Goal: Task Accomplishment & Management: Use online tool/utility

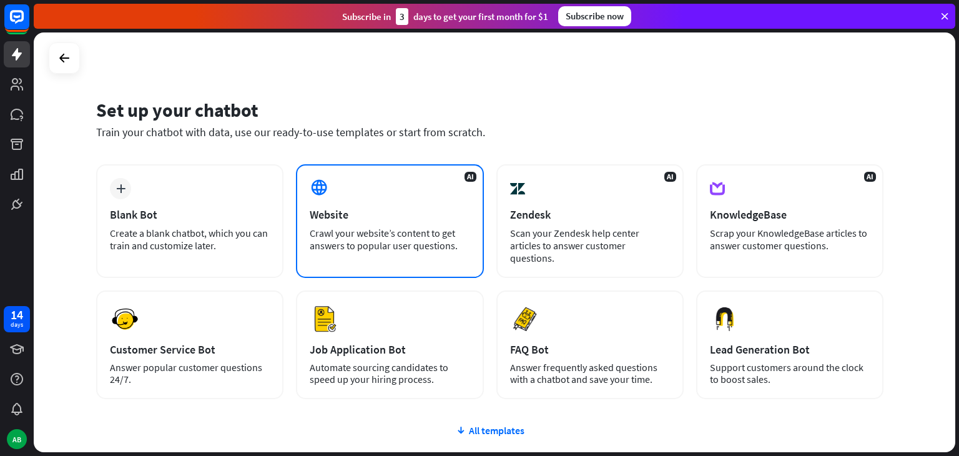
drag, startPoint x: 0, startPoint y: 0, endPoint x: 420, endPoint y: 189, distance: 460.7
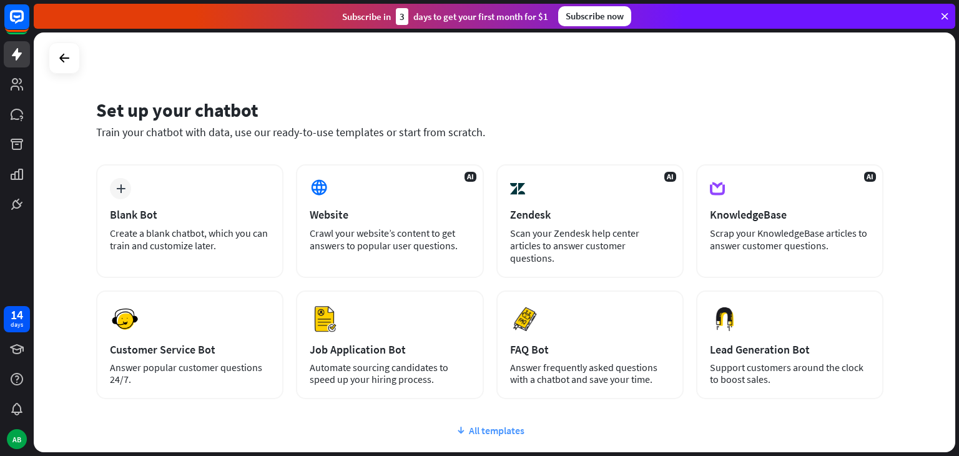
click at [483, 424] on div "All templates" at bounding box center [489, 430] width 787 height 12
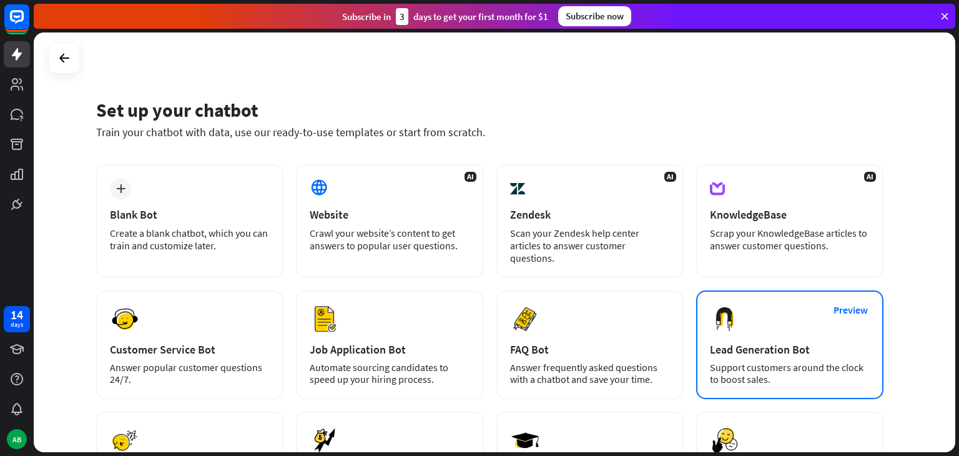
drag, startPoint x: 754, startPoint y: 315, endPoint x: 730, endPoint y: 311, distance: 24.6
click at [730, 311] on div "Preview Lead Generation Bot Support customers around the clock to boost sales." at bounding box center [789, 344] width 187 height 109
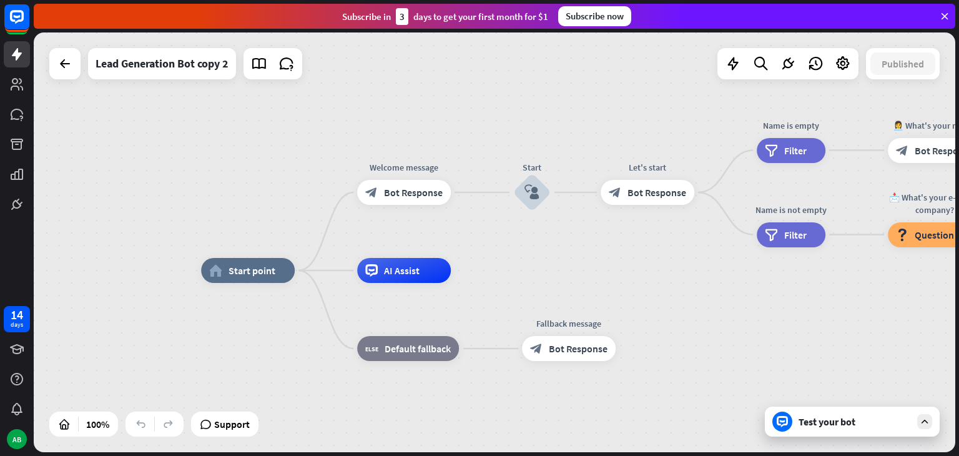
drag, startPoint x: 647, startPoint y: 221, endPoint x: 649, endPoint y: 234, distance: 13.2
click at [649, 234] on div "home_2 Start point Welcome message block_bot_response Bot Response Start block_…" at bounding box center [494, 241] width 921 height 419
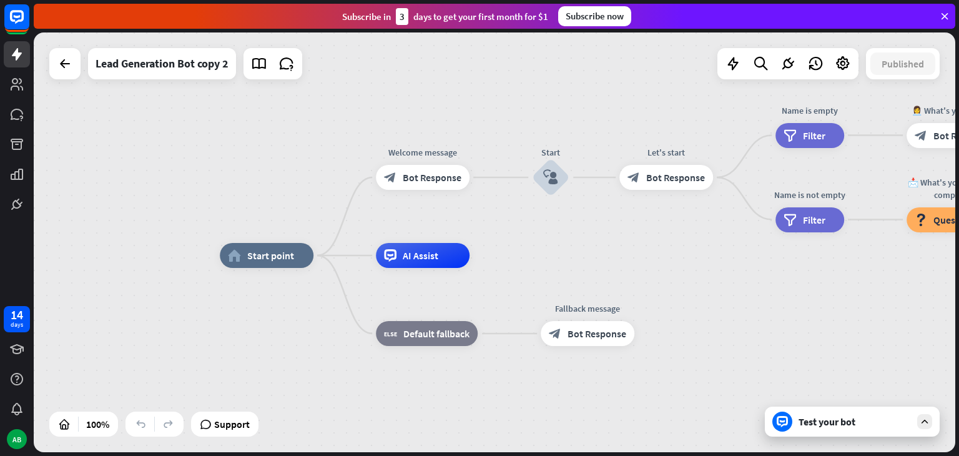
click at [813, 428] on div "Test your bot" at bounding box center [852, 421] width 175 height 30
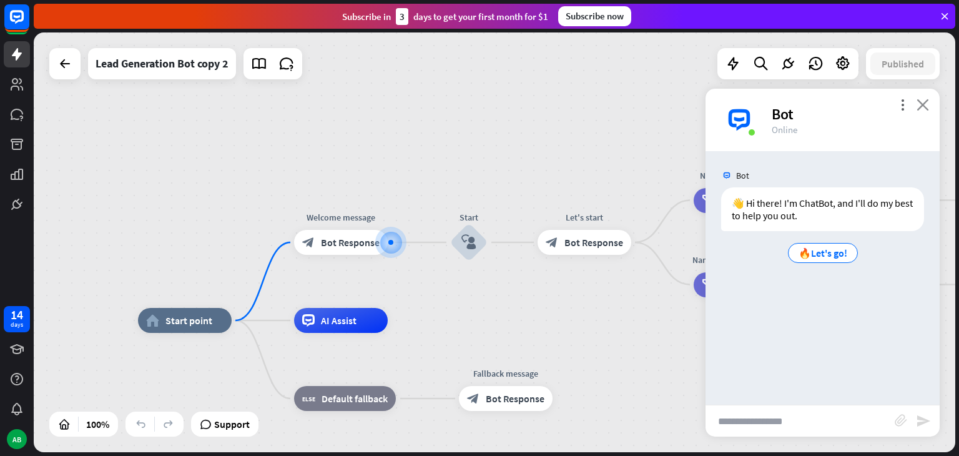
click at [919, 103] on icon "close" at bounding box center [922, 105] width 12 height 12
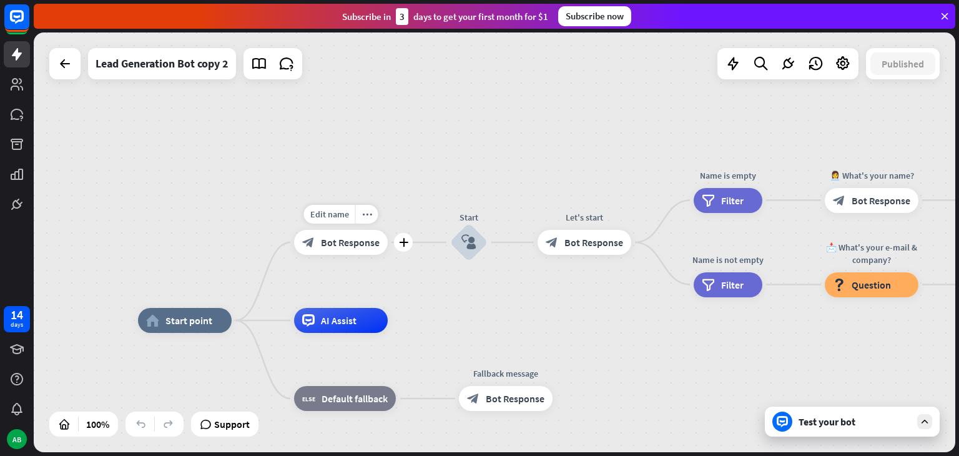
click at [370, 243] on span "Bot Response" at bounding box center [350, 242] width 59 height 12
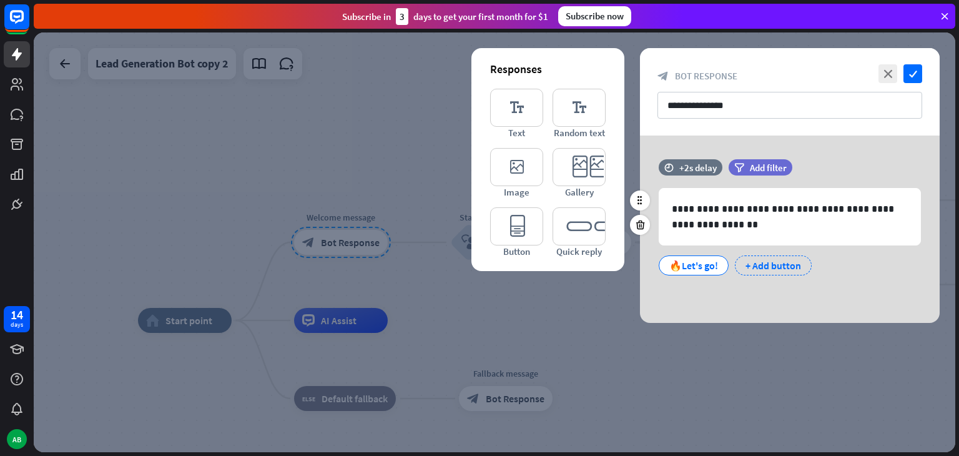
click at [766, 262] on div "+ Add button" at bounding box center [773, 265] width 77 height 20
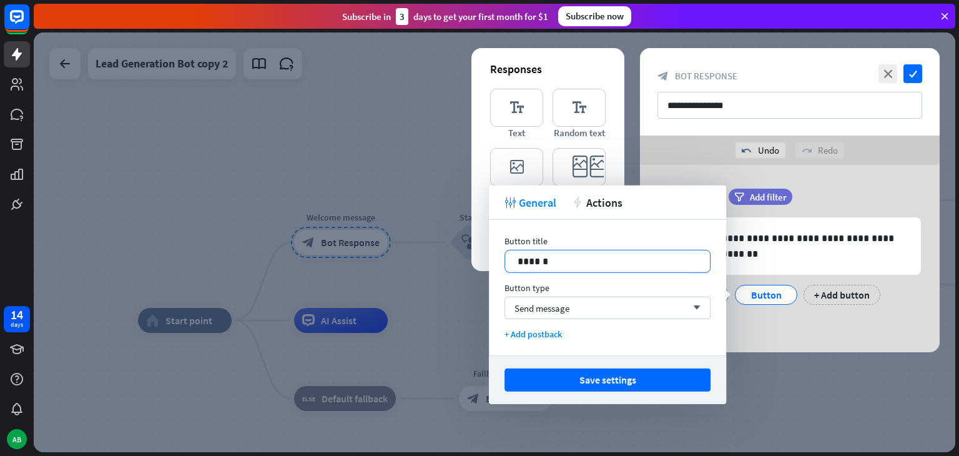
click at [592, 260] on p "******" at bounding box center [607, 261] width 180 height 16
click at [542, 261] on p "**********" at bounding box center [607, 261] width 180 height 16
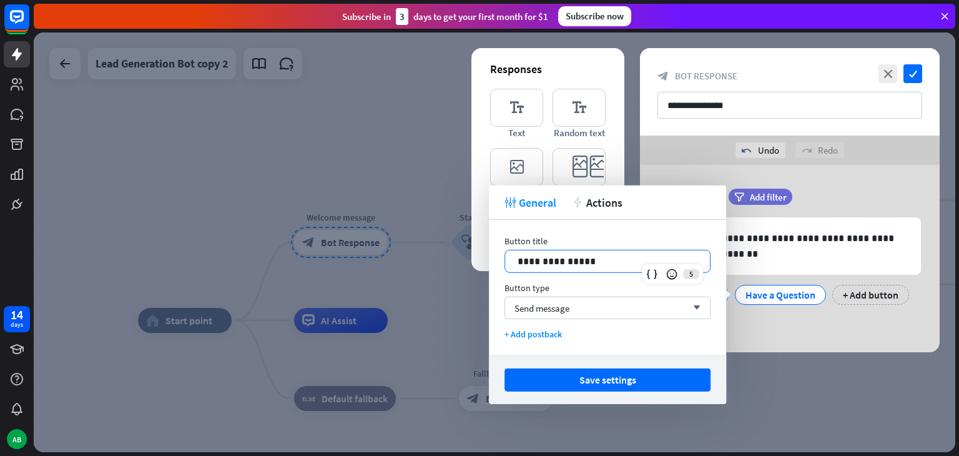
click at [587, 264] on p "**********" at bounding box center [607, 261] width 180 height 16
click at [598, 301] on div "Send message arrow_down" at bounding box center [607, 307] width 206 height 22
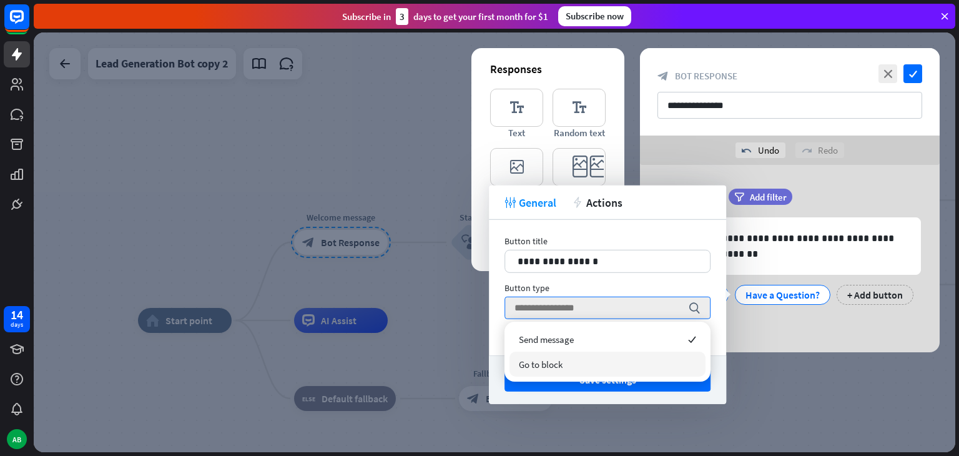
click at [632, 362] on div "Go to block" at bounding box center [607, 363] width 196 height 25
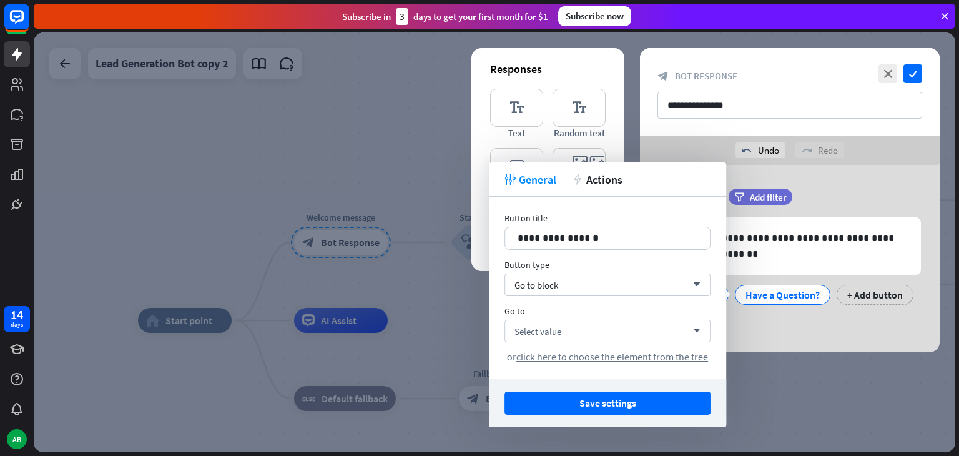
click at [632, 313] on div "Go to" at bounding box center [607, 310] width 206 height 11
click at [637, 320] on div "Select value arrow_down" at bounding box center [607, 331] width 206 height 22
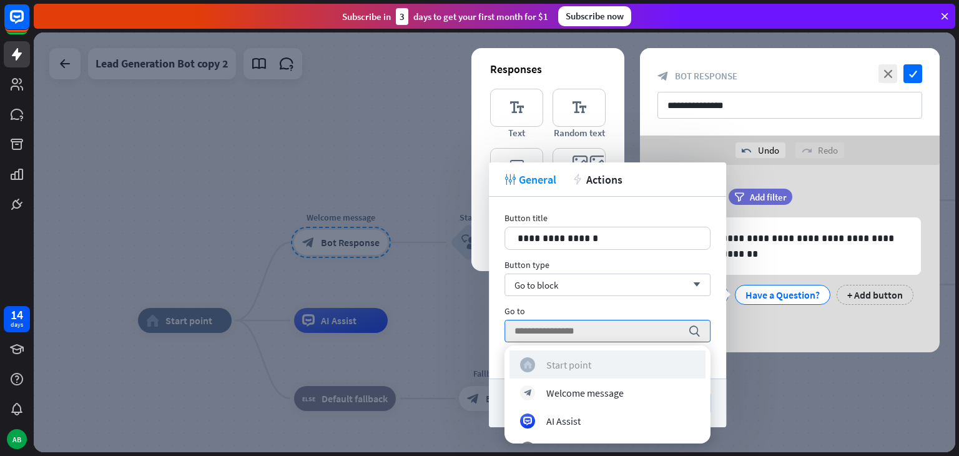
scroll to position [57, 0]
click at [627, 365] on div "AI Assist" at bounding box center [607, 363] width 175 height 15
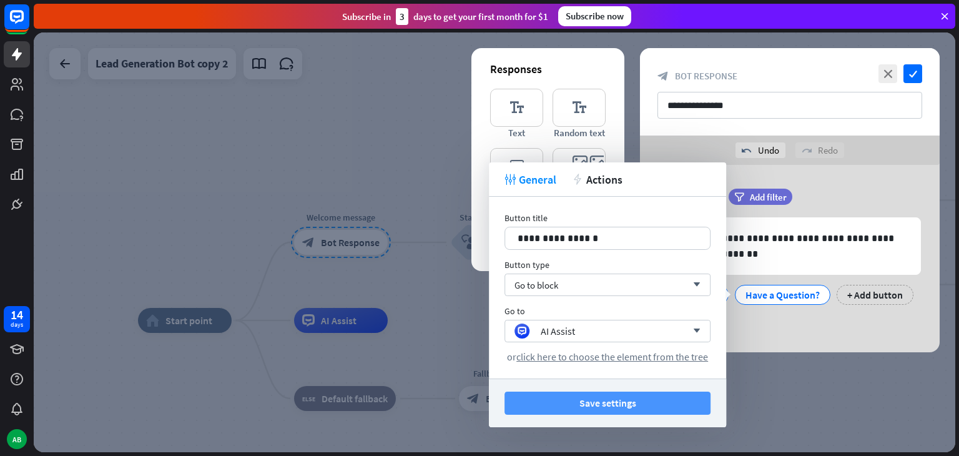
click at [630, 401] on button "Save settings" at bounding box center [607, 402] width 206 height 23
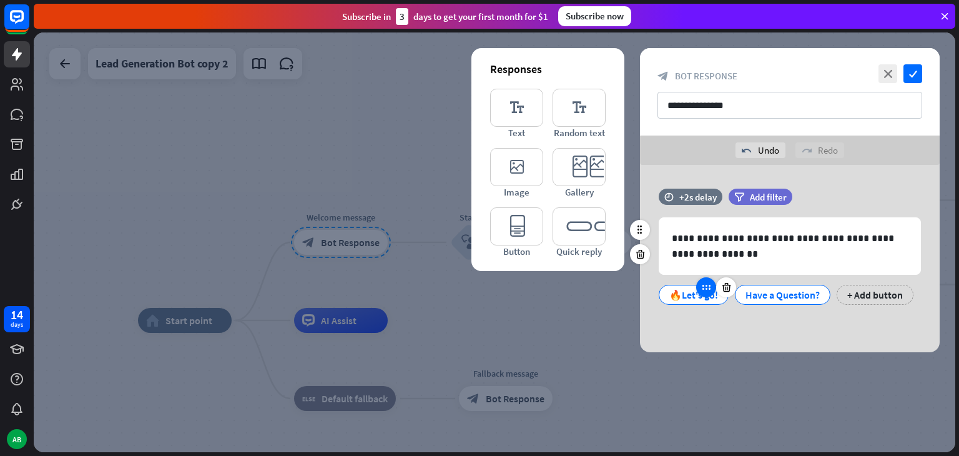
click at [697, 291] on div at bounding box center [706, 287] width 20 height 20
click at [686, 296] on div "🔥Let's go!" at bounding box center [693, 294] width 49 height 19
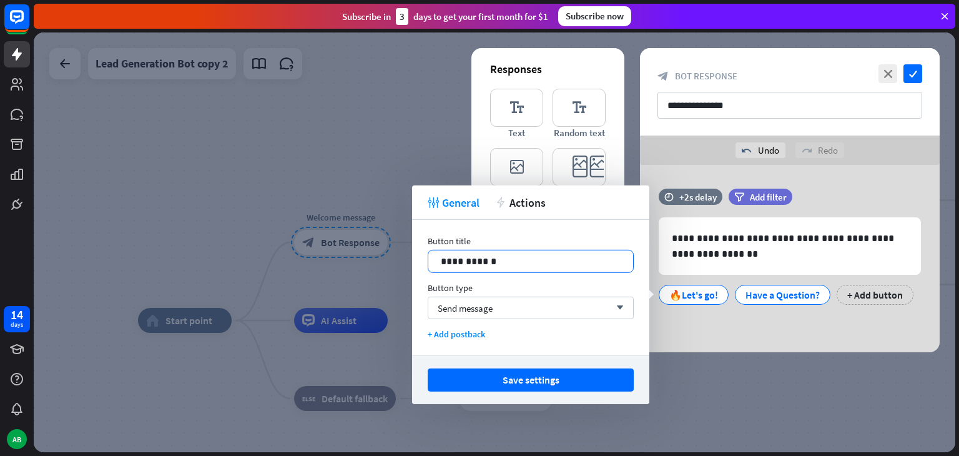
click at [504, 265] on p "**********" at bounding box center [531, 261] width 180 height 16
drag, startPoint x: 504, startPoint y: 265, endPoint x: 403, endPoint y: 251, distance: 102.1
click at [403, 251] on body "14 days AB close Product Help First steps Get started with ChatBot Help Center …" at bounding box center [479, 228] width 959 height 456
click at [481, 257] on p "**********" at bounding box center [531, 261] width 180 height 16
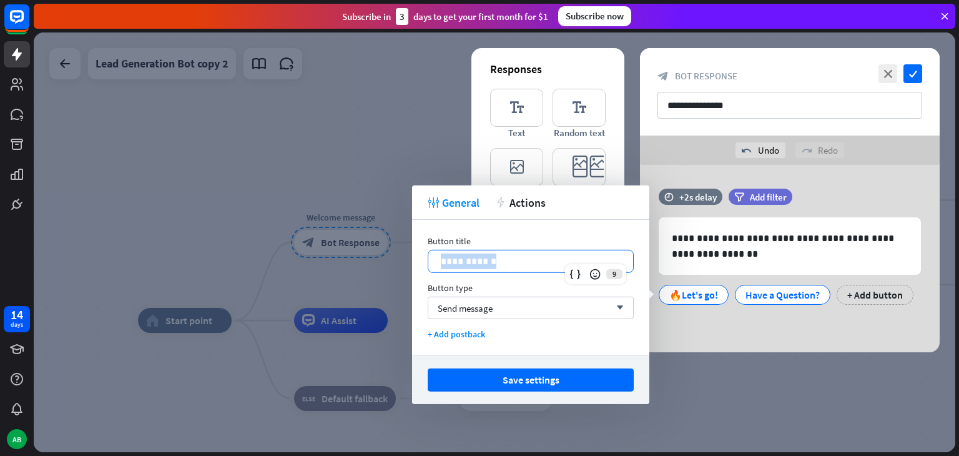
click at [481, 257] on p "**********" at bounding box center [531, 261] width 180 height 16
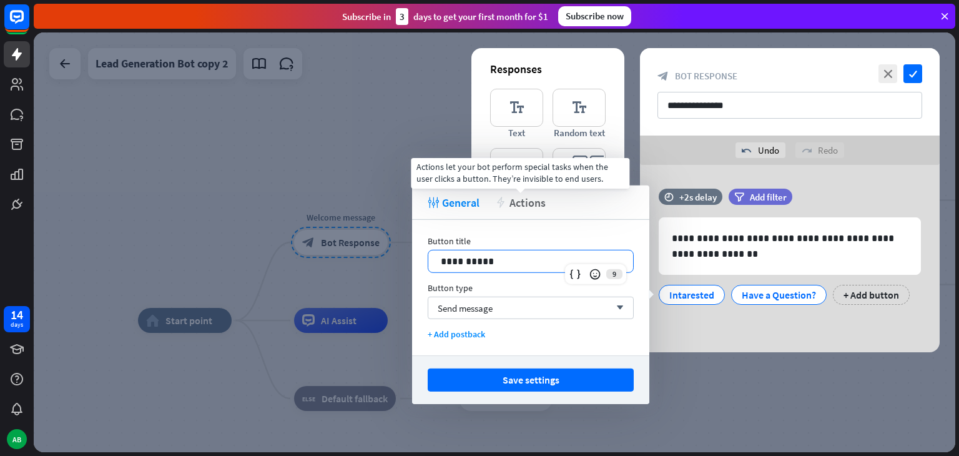
click at [519, 202] on span "Actions" at bounding box center [527, 202] width 36 height 14
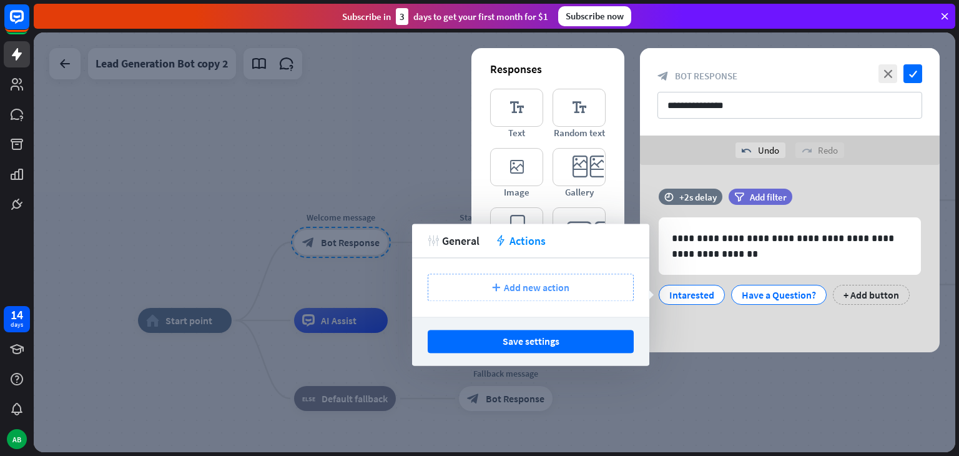
click at [580, 293] on div "plus Add new action" at bounding box center [531, 286] width 206 height 27
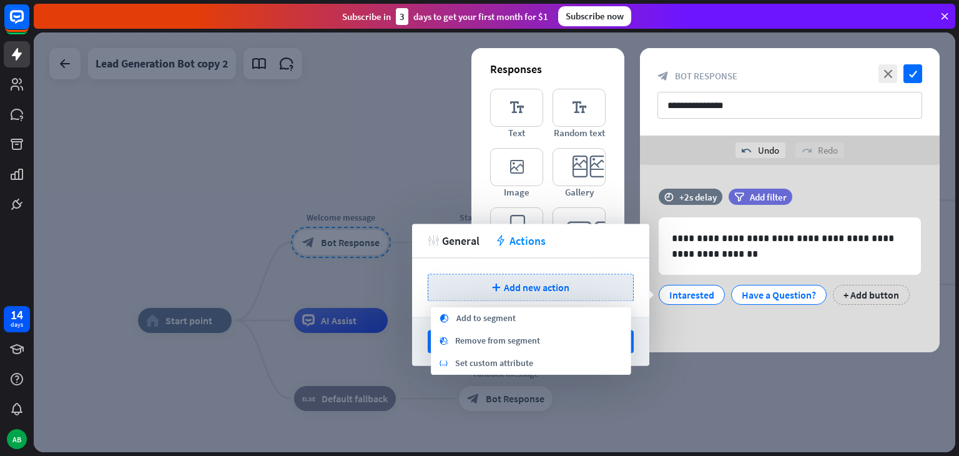
click at [444, 252] on div "tweak General action Actions" at bounding box center [530, 240] width 237 height 34
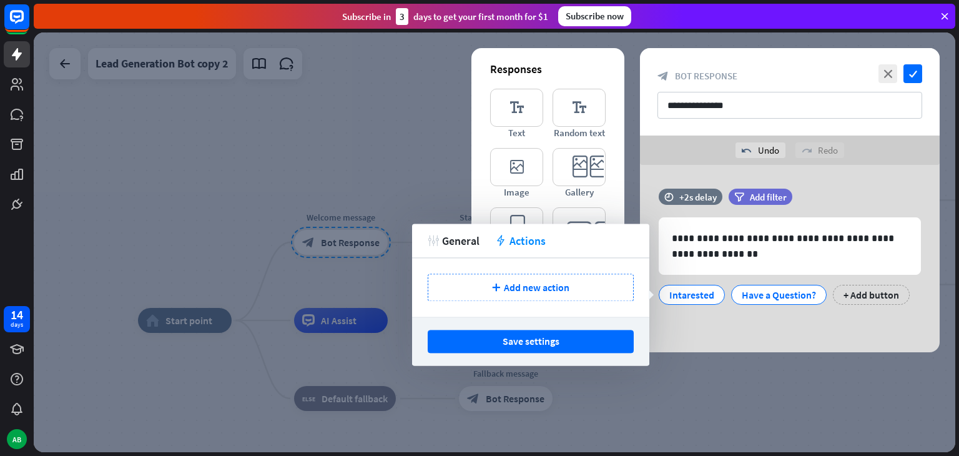
click at [439, 248] on div "tweak General action Actions" at bounding box center [530, 240] width 237 height 34
click at [433, 240] on icon "tweak" at bounding box center [433, 240] width 11 height 11
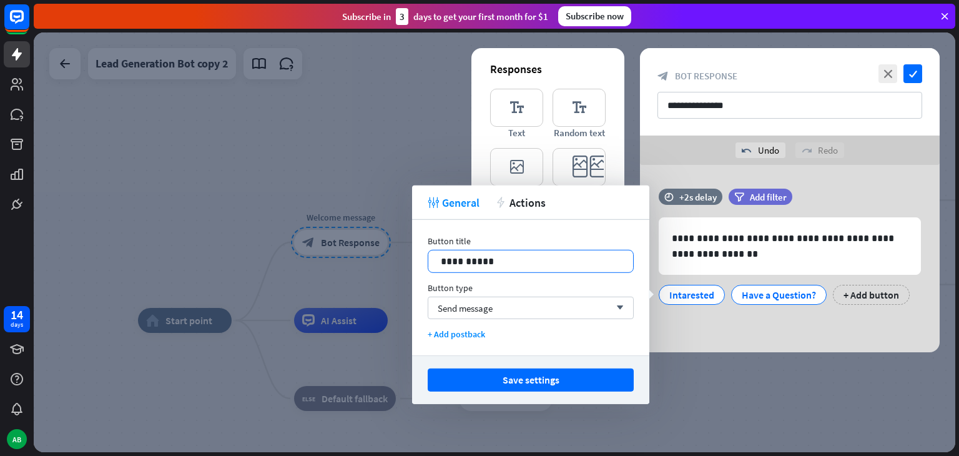
click at [497, 259] on p "**********" at bounding box center [531, 261] width 180 height 16
click at [439, 263] on div "**********" at bounding box center [530, 261] width 205 height 22
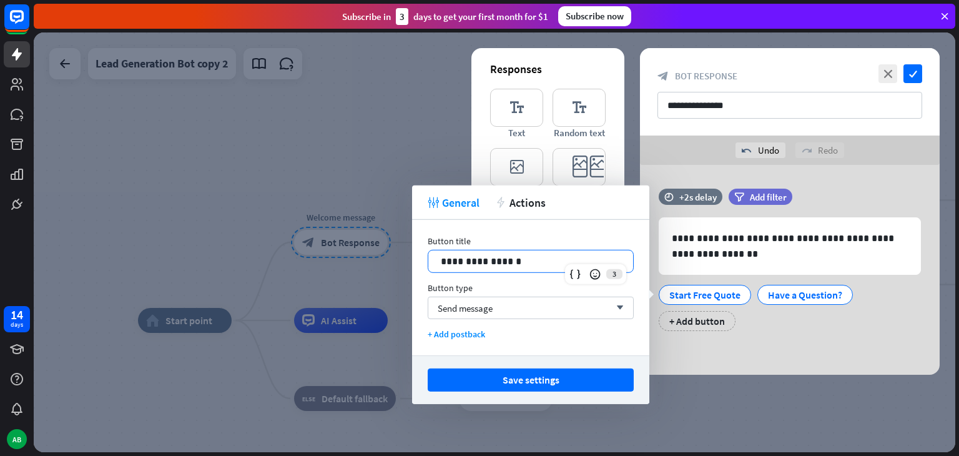
click at [524, 285] on div "Button type" at bounding box center [531, 287] width 206 height 11
click at [534, 305] on div "Send message arrow_down" at bounding box center [531, 307] width 206 height 22
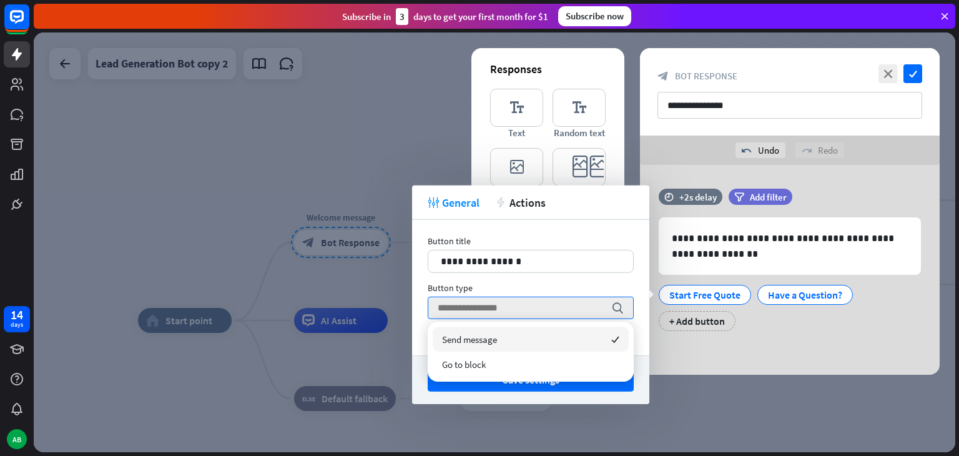
click at [556, 283] on div "Button type" at bounding box center [531, 287] width 206 height 11
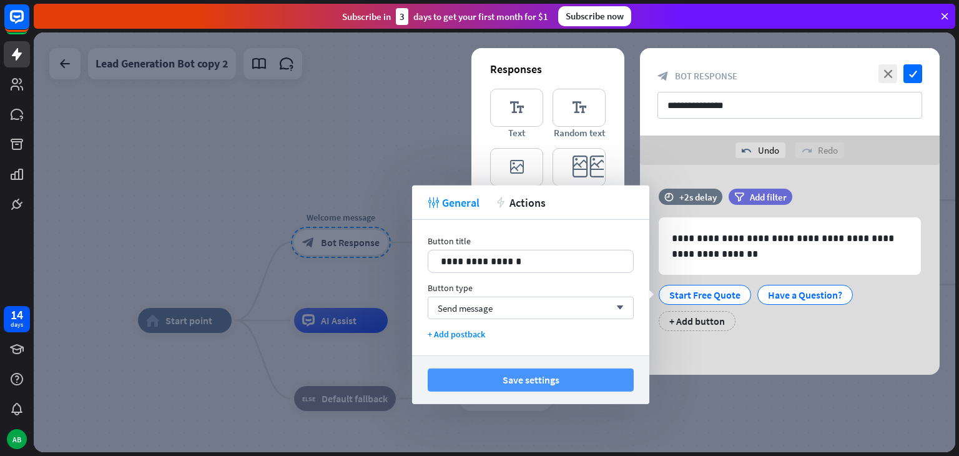
click at [564, 378] on button "Save settings" at bounding box center [531, 379] width 206 height 23
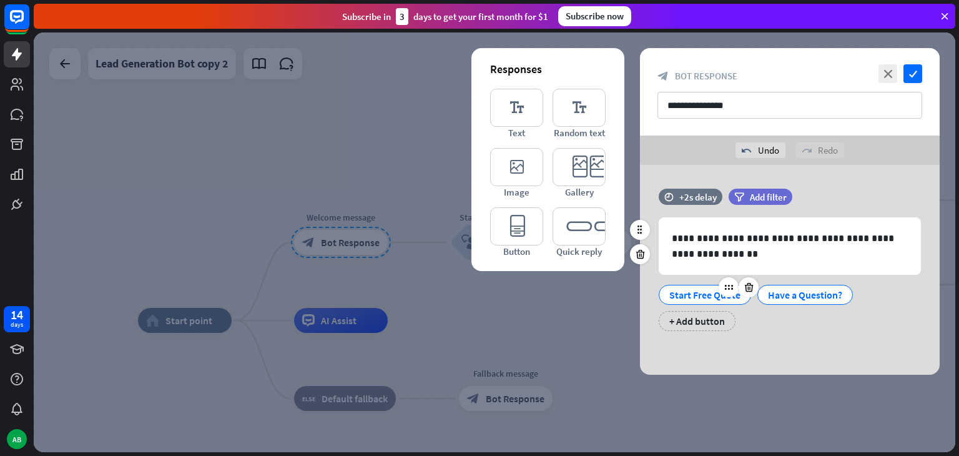
click at [702, 298] on div "Start Free Quote" at bounding box center [704, 294] width 71 height 19
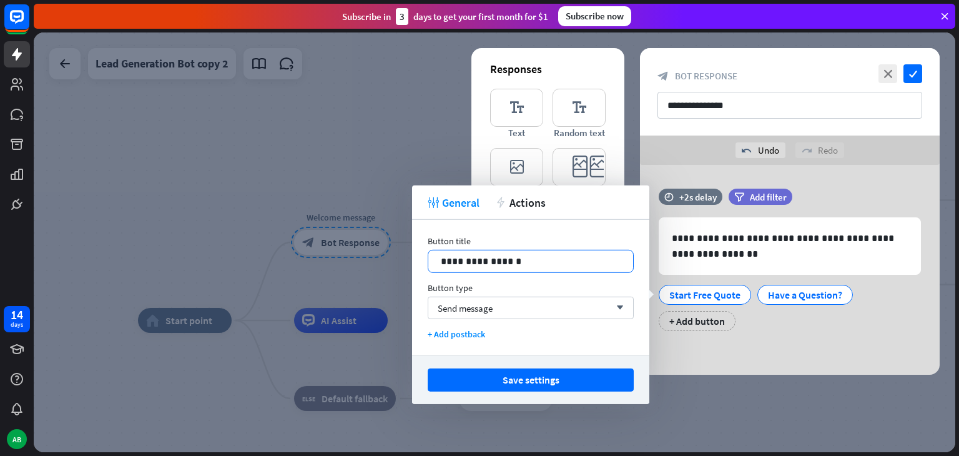
click at [568, 255] on p "**********" at bounding box center [531, 261] width 180 height 16
click at [599, 275] on icon at bounding box center [595, 274] width 12 height 12
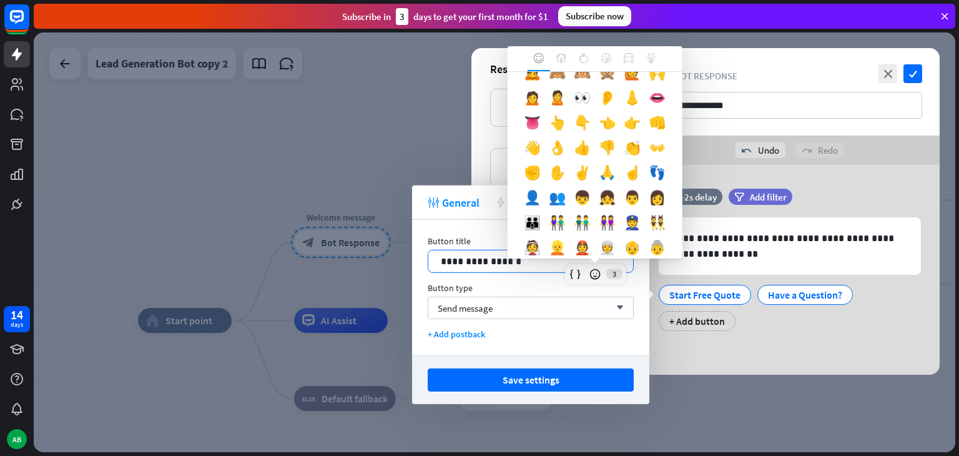
scroll to position [0, 0]
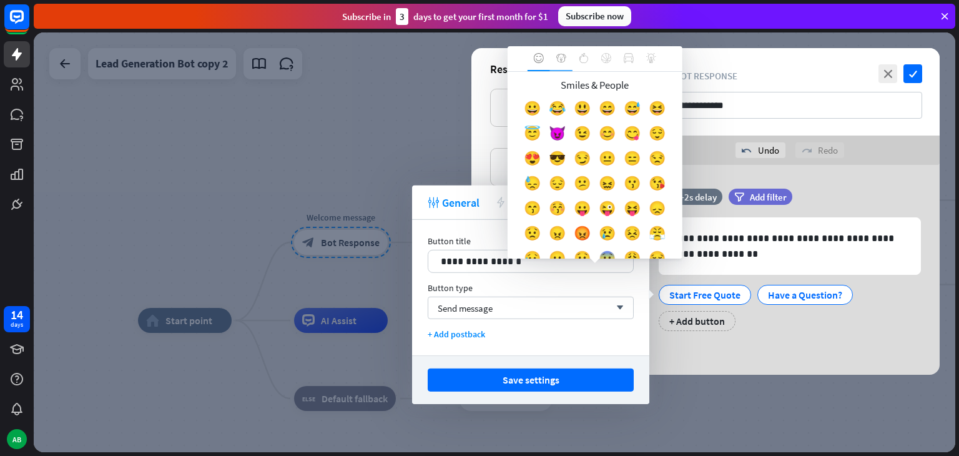
click at [562, 49] on div at bounding box center [561, 58] width 22 height 25
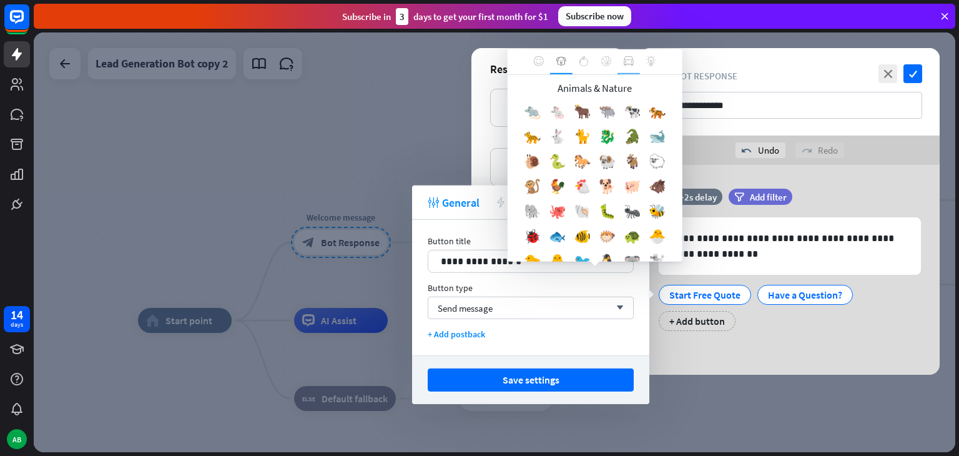
click at [625, 61] on icon at bounding box center [625, 61] width 1 height 1
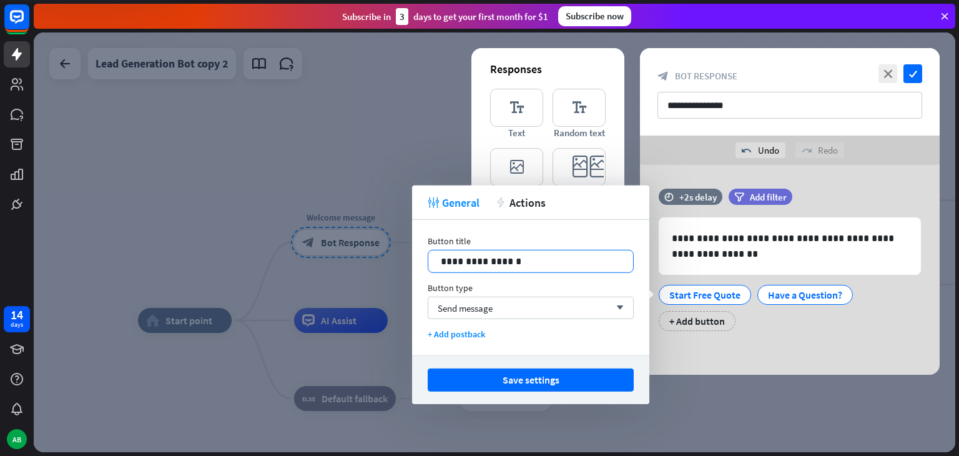
click at [561, 258] on body "14 days AB close Product Help First steps Get started with ChatBot Help Center …" at bounding box center [479, 228] width 959 height 456
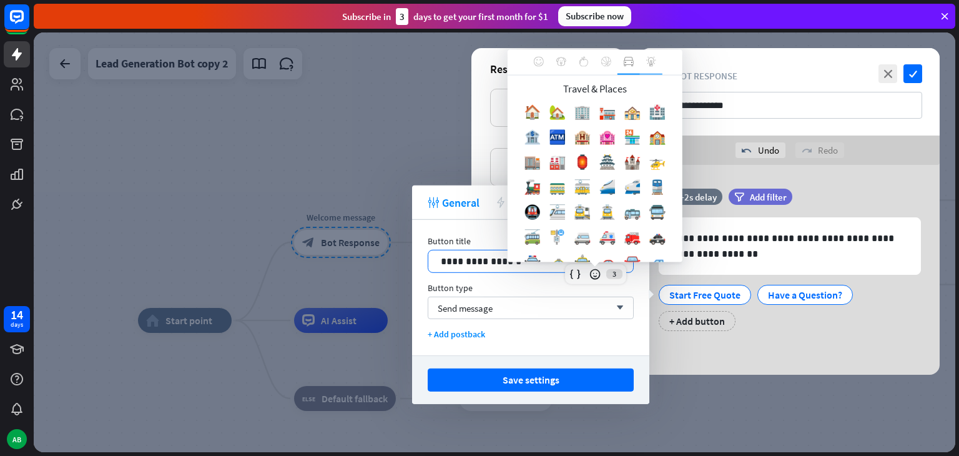
click at [646, 60] on icon at bounding box center [651, 62] width 10 height 10
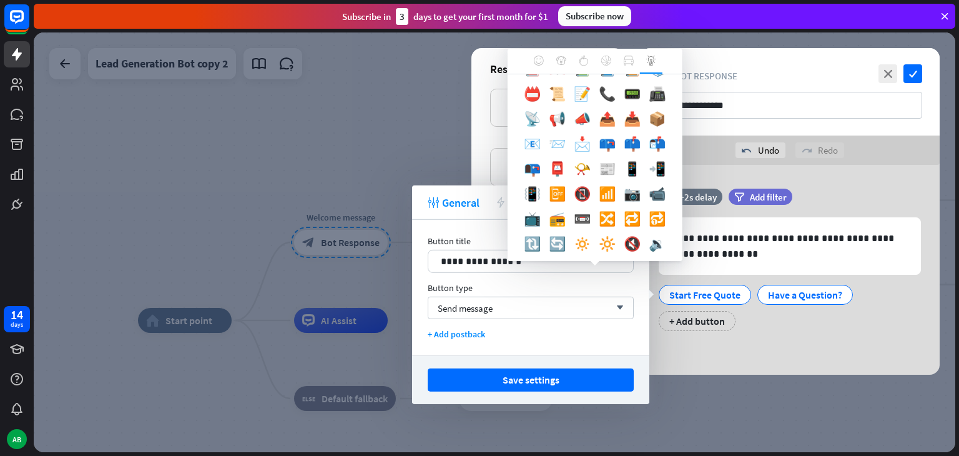
scroll to position [231, 0]
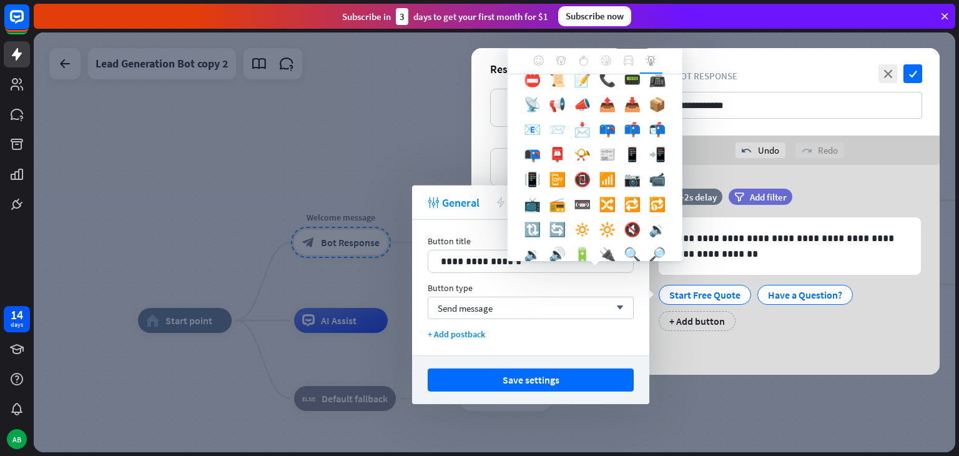
click at [567, 145] on div "📨" at bounding box center [557, 132] width 25 height 25
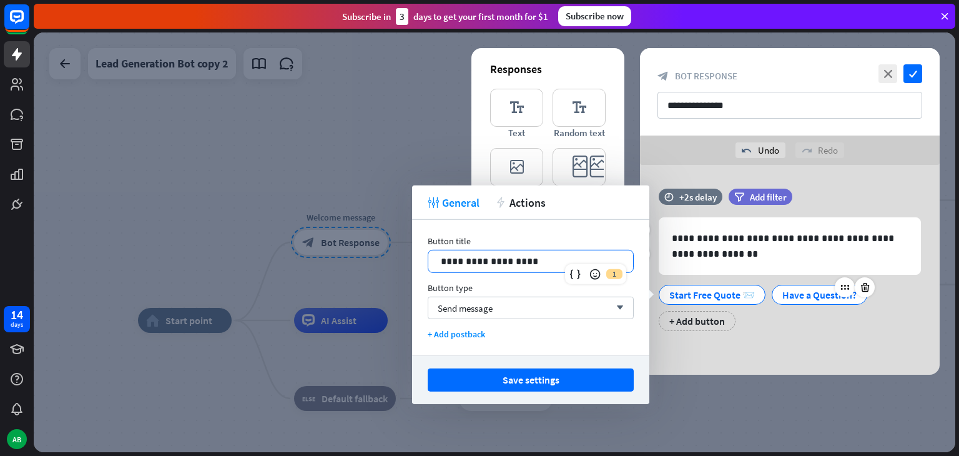
click at [801, 287] on div "Have a Question?" at bounding box center [819, 294] width 74 height 19
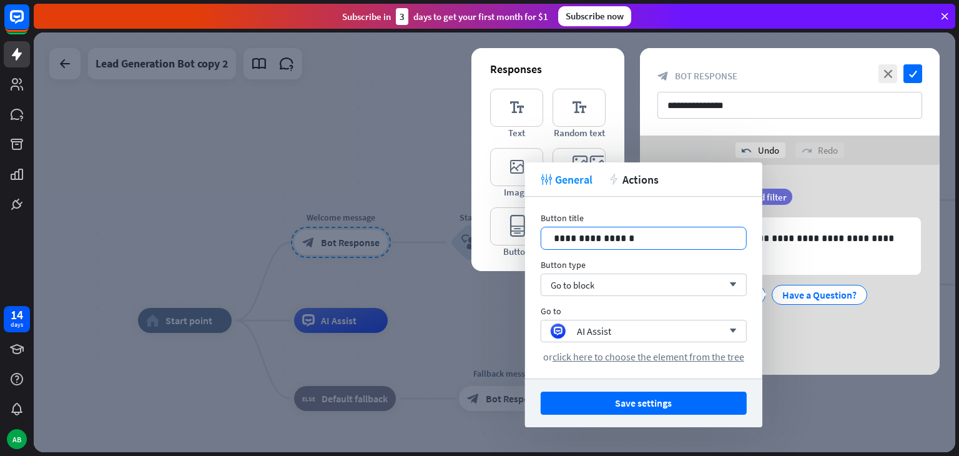
click at [721, 243] on div "**********" at bounding box center [644, 238] width 206 height 23
click at [709, 254] on icon at bounding box center [708, 251] width 12 height 12
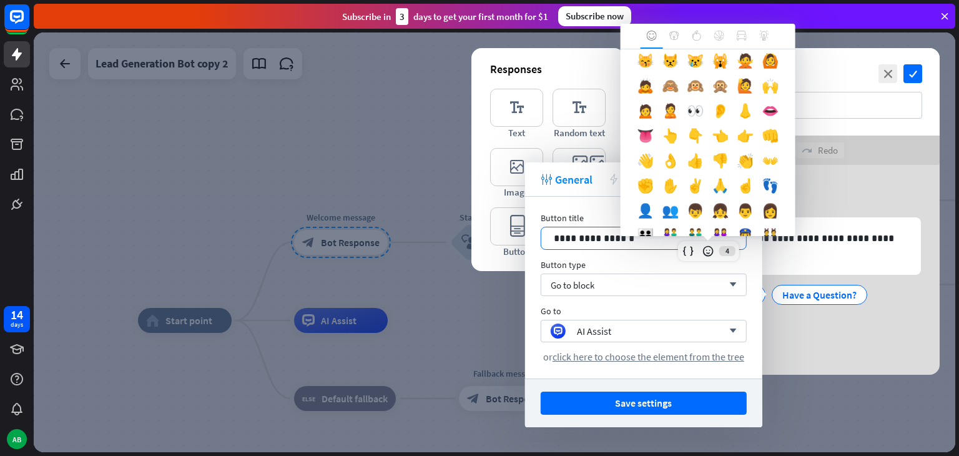
scroll to position [282, 0]
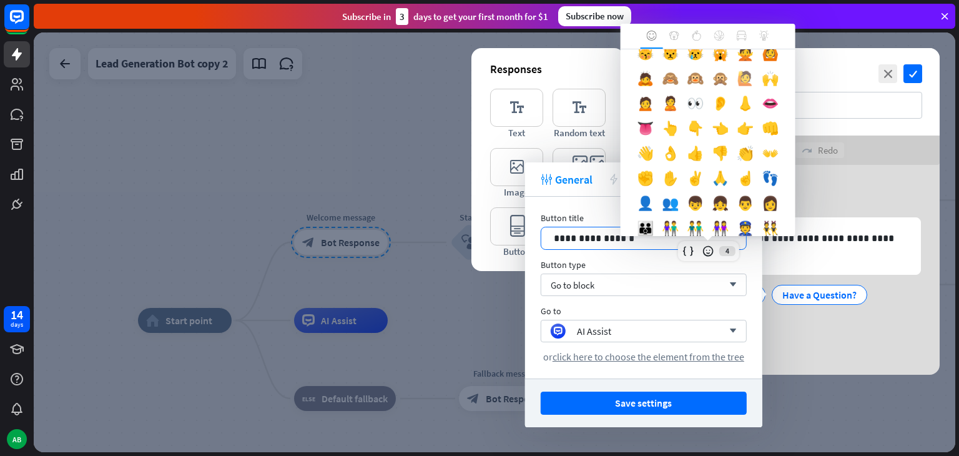
click at [733, 94] on div "🙋" at bounding box center [745, 81] width 25 height 25
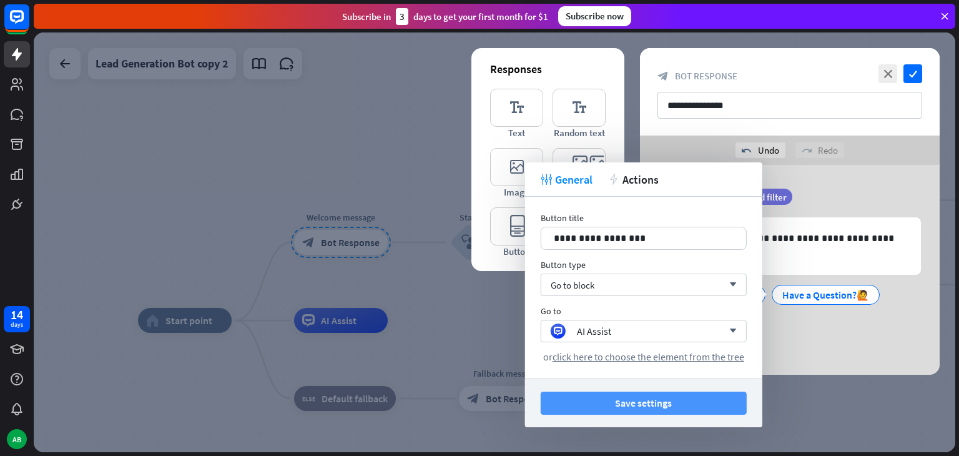
click at [652, 407] on button "Save settings" at bounding box center [644, 402] width 206 height 23
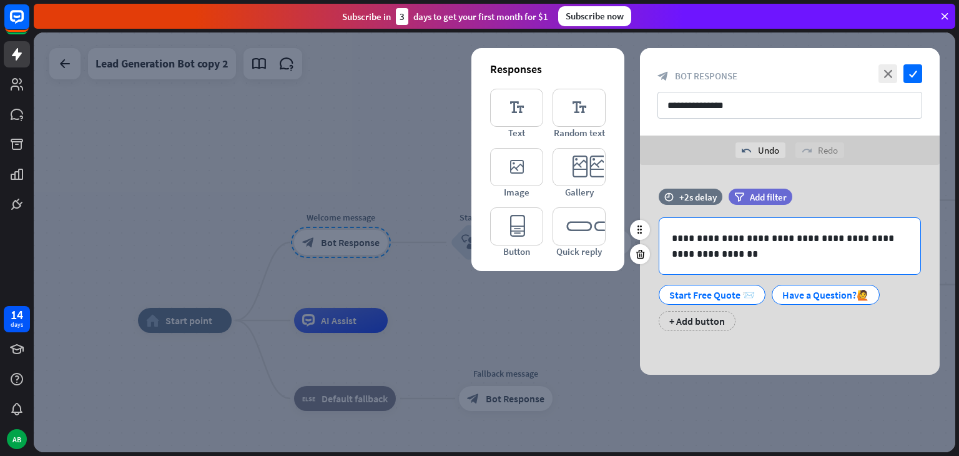
click at [727, 262] on div "**********" at bounding box center [789, 246] width 261 height 56
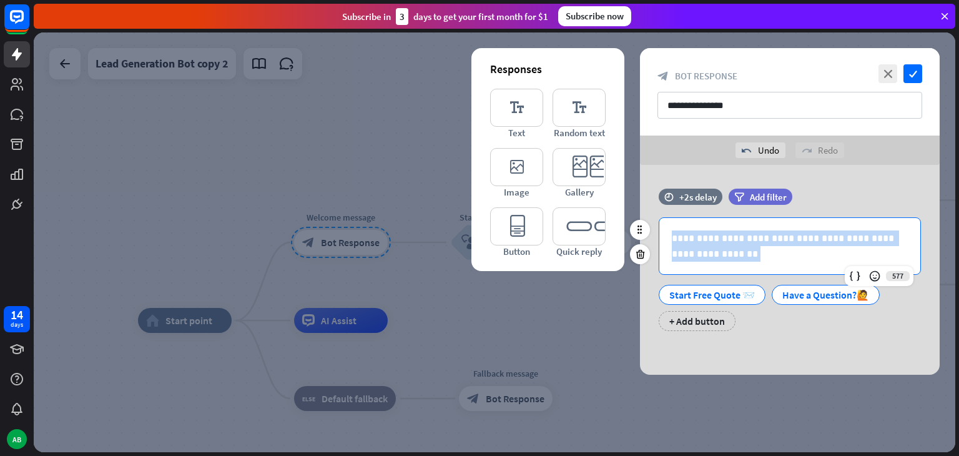
drag, startPoint x: 668, startPoint y: 233, endPoint x: 747, endPoint y: 246, distance: 80.3
click at [747, 246] on div "**********" at bounding box center [789, 246] width 261 height 56
click at [735, 267] on div "**********" at bounding box center [789, 246] width 261 height 56
drag, startPoint x: 733, startPoint y: 263, endPoint x: 659, endPoint y: 238, distance: 79.0
click at [659, 238] on div "**********" at bounding box center [789, 246] width 261 height 56
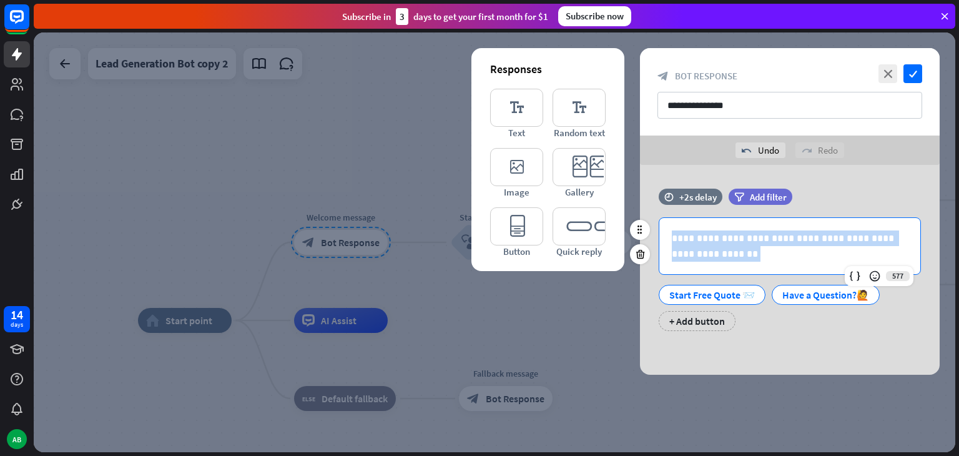
click at [720, 245] on p "**********" at bounding box center [790, 245] width 236 height 31
drag, startPoint x: 714, startPoint y: 251, endPoint x: 677, endPoint y: 238, distance: 39.7
click at [677, 238] on p "**********" at bounding box center [790, 245] width 236 height 31
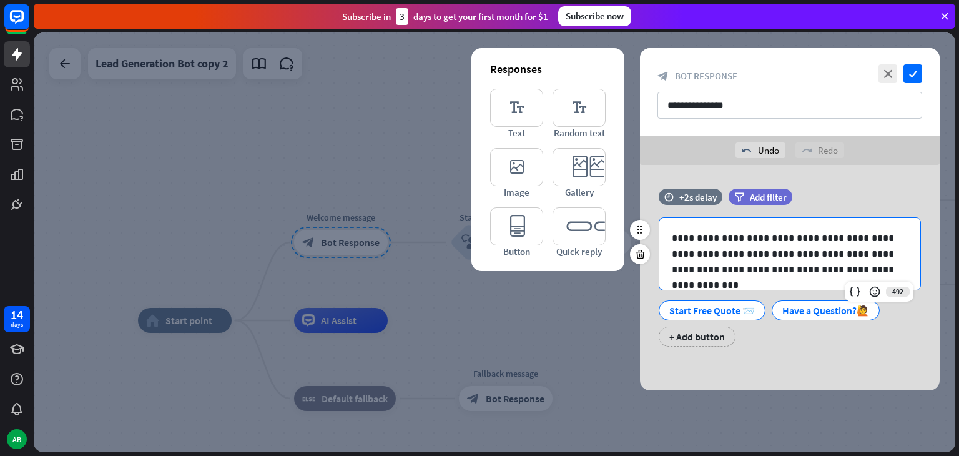
click at [687, 235] on p "**********" at bounding box center [790, 253] width 236 height 47
drag, startPoint x: 738, startPoint y: 270, endPoint x: 804, endPoint y: 255, distance: 67.4
click at [804, 255] on p "**********" at bounding box center [790, 253] width 236 height 47
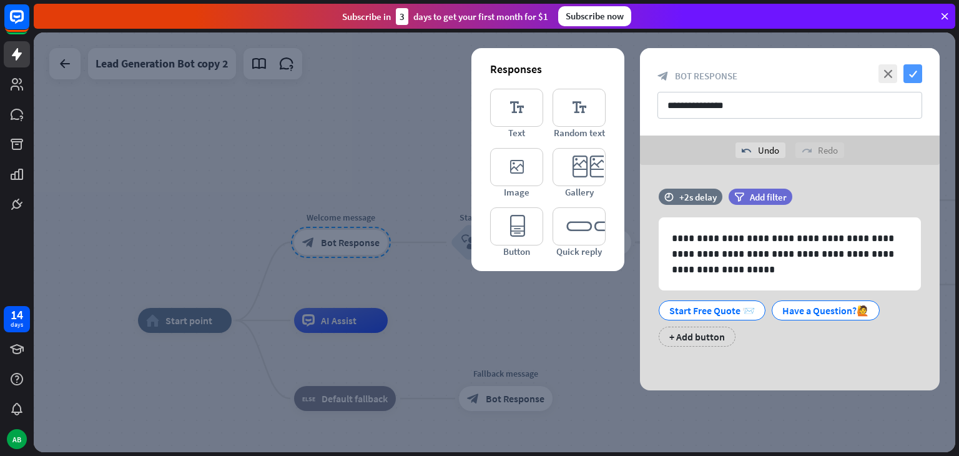
click at [914, 69] on icon "check" at bounding box center [912, 73] width 19 height 19
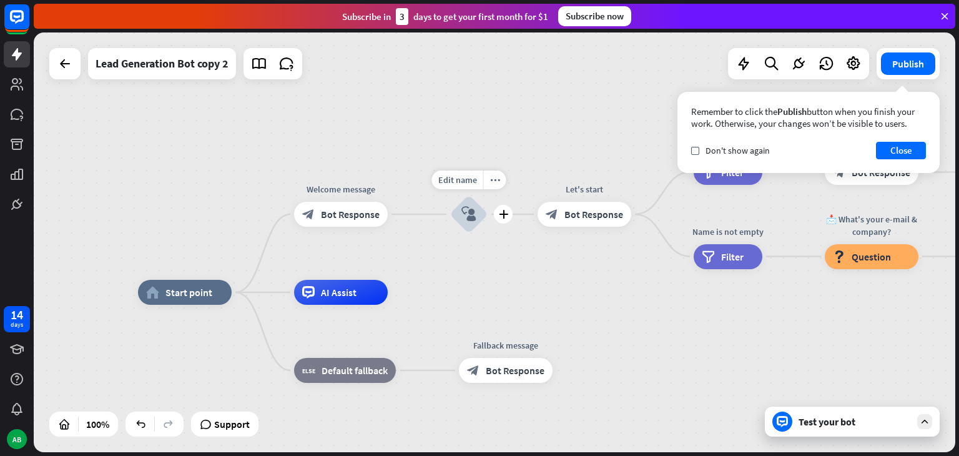
click at [469, 217] on icon "block_user_input" at bounding box center [468, 214] width 15 height 15
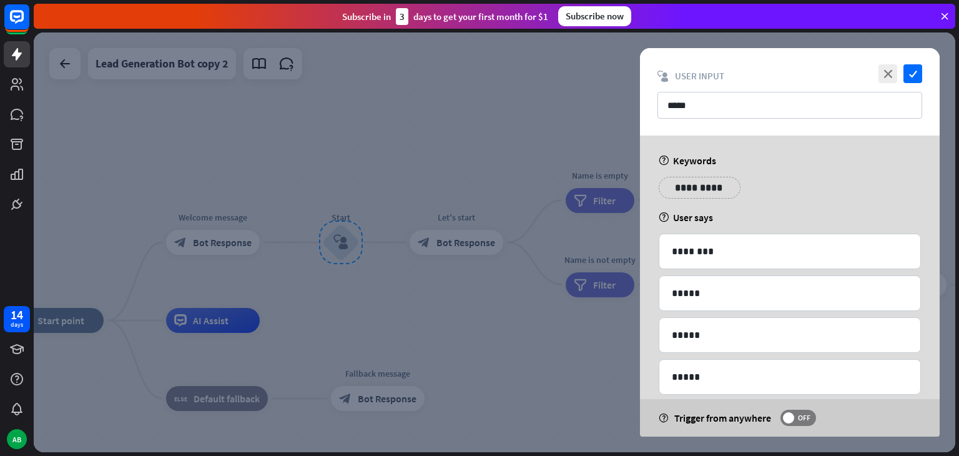
click at [697, 193] on p "**********" at bounding box center [699, 188] width 63 height 16
click at [747, 177] on div "**********" at bounding box center [790, 192] width 270 height 31
click at [912, 67] on icon "check" at bounding box center [912, 73] width 19 height 19
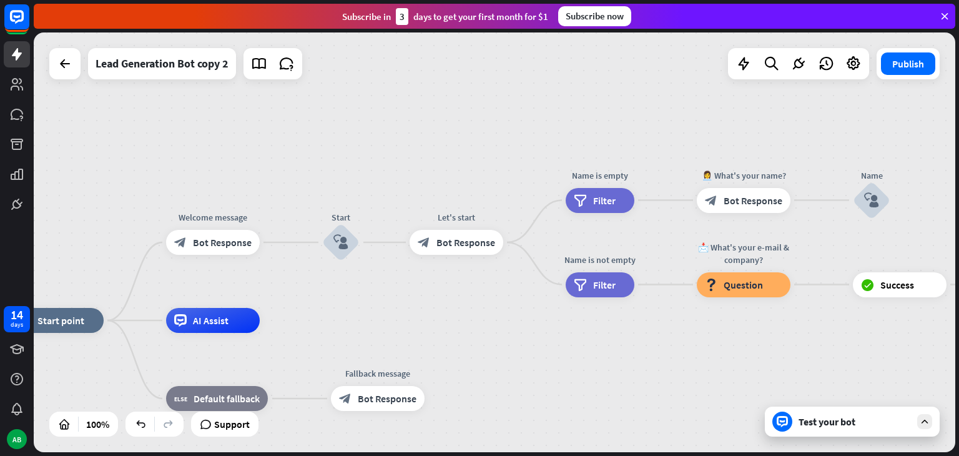
click at [855, 420] on div "Test your bot" at bounding box center [854, 421] width 112 height 12
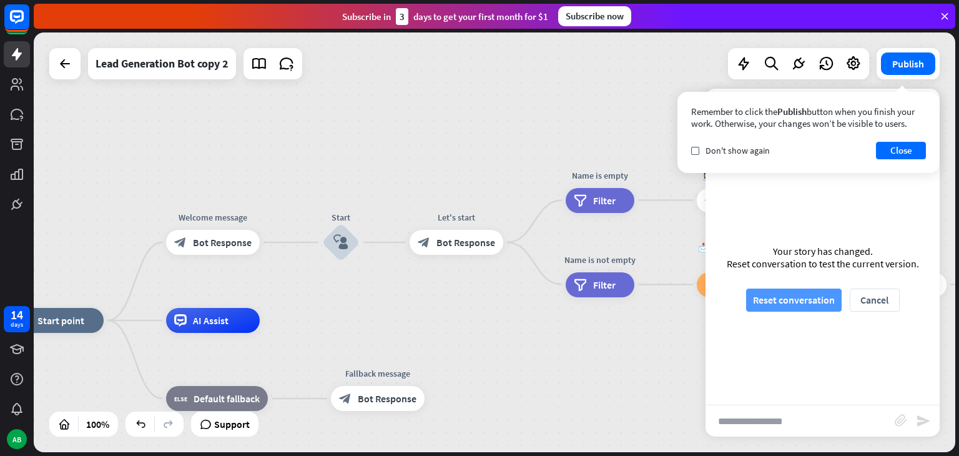
click at [816, 296] on button "Reset conversation" at bounding box center [794, 299] width 96 height 23
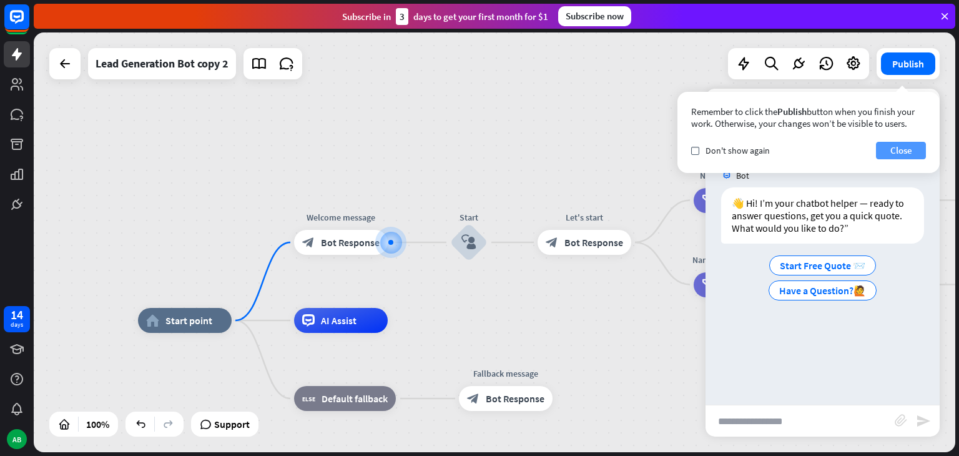
click at [897, 153] on button "Close" at bounding box center [901, 150] width 50 height 17
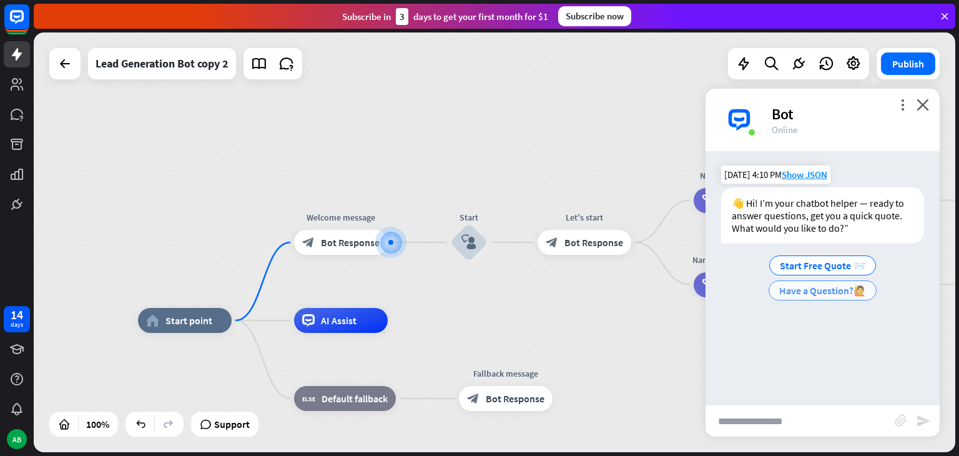
click at [846, 288] on span "Have a Question?🙋" at bounding box center [822, 290] width 87 height 12
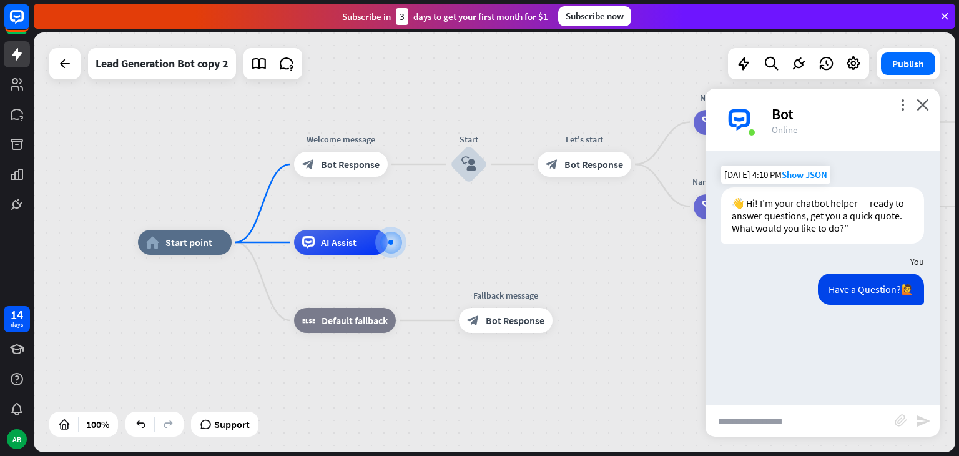
click at [765, 425] on input "text" at bounding box center [799, 420] width 189 height 31
click at [918, 113] on div "Bot" at bounding box center [848, 113] width 153 height 19
click at [920, 105] on icon "close" at bounding box center [922, 105] width 12 height 12
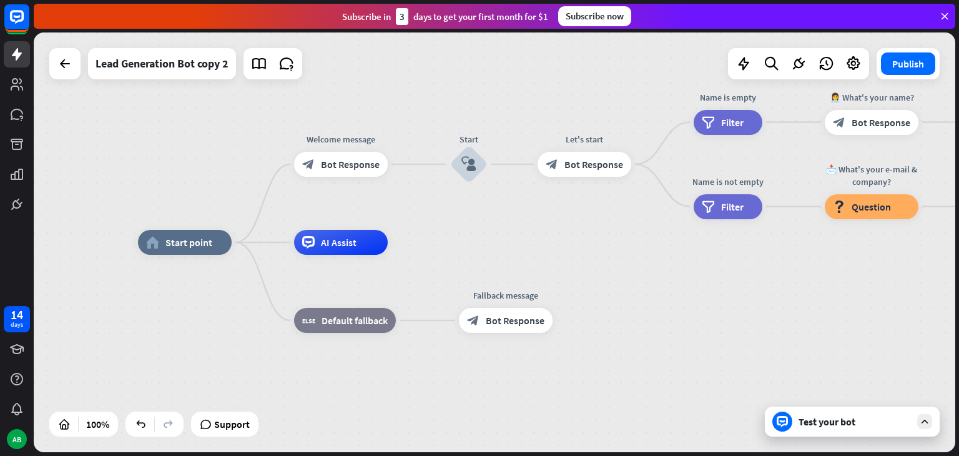
click at [821, 416] on div "Test your bot" at bounding box center [854, 421] width 112 height 12
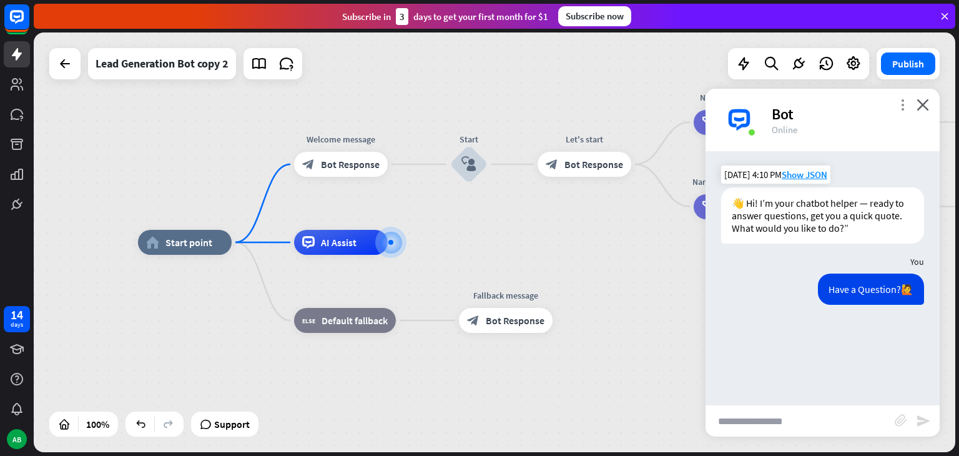
click at [902, 106] on icon "more_vert" at bounding box center [902, 105] width 12 height 12
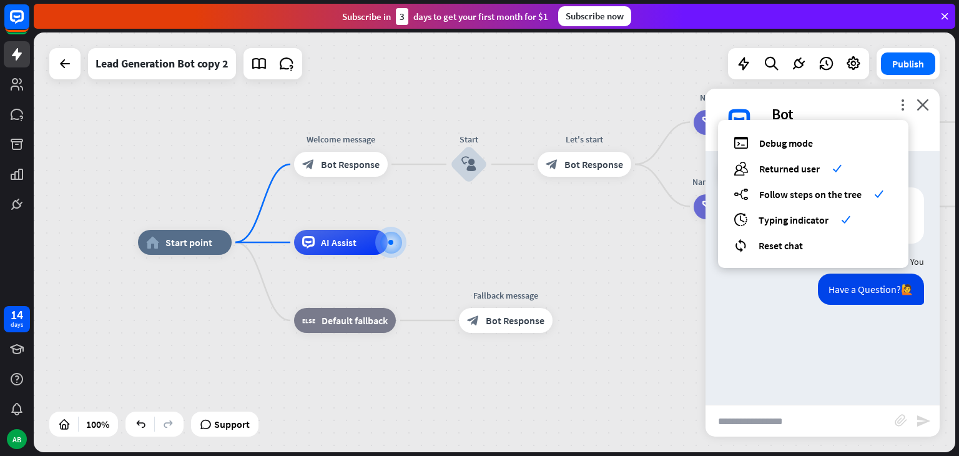
click at [917, 152] on div "Bot 👋 Hi! I’m your chatbot helper — ready to answer questions, get you a quick …" at bounding box center [822, 277] width 234 height 253
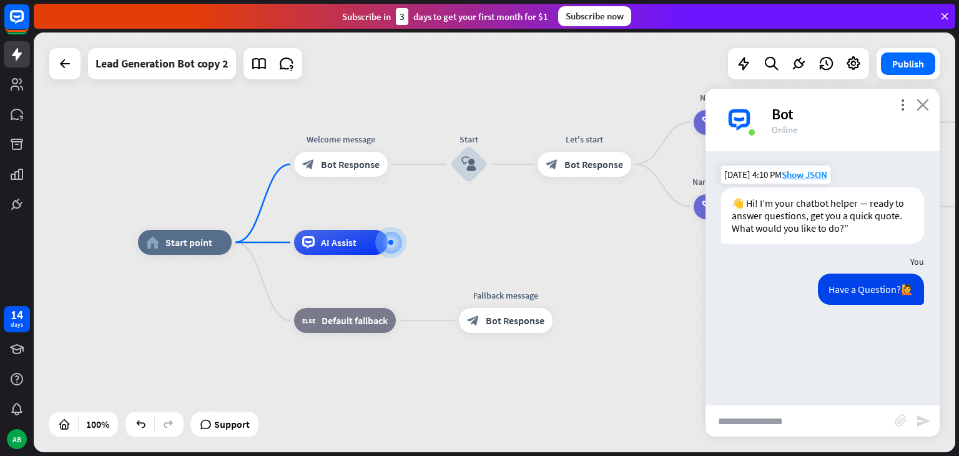
click at [919, 100] on icon "close" at bounding box center [922, 105] width 12 height 12
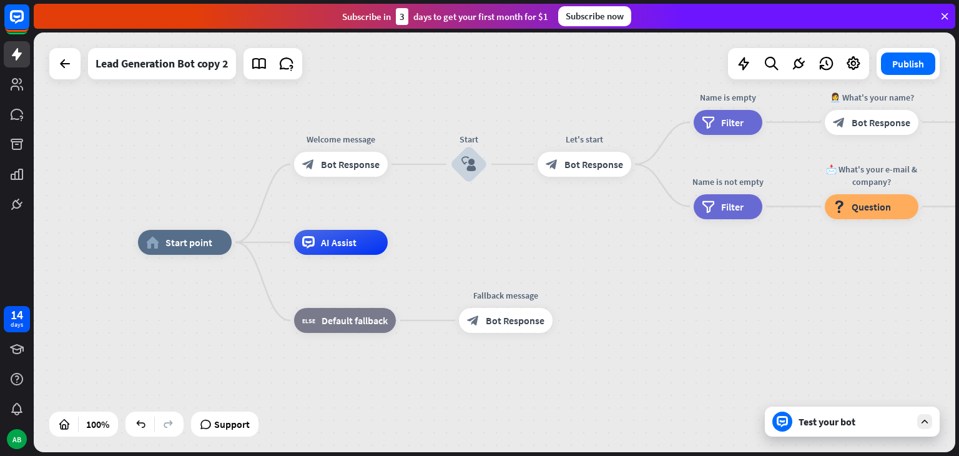
click at [878, 428] on div "Test your bot" at bounding box center [852, 421] width 175 height 30
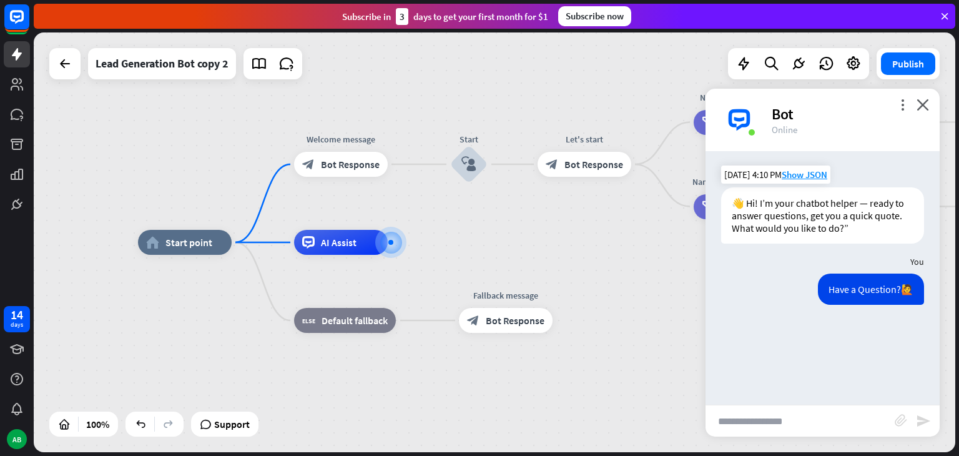
click at [916, 103] on div "more_vert close Bot Online" at bounding box center [822, 120] width 234 height 62
click at [363, 167] on span "Bot Response" at bounding box center [350, 164] width 59 height 12
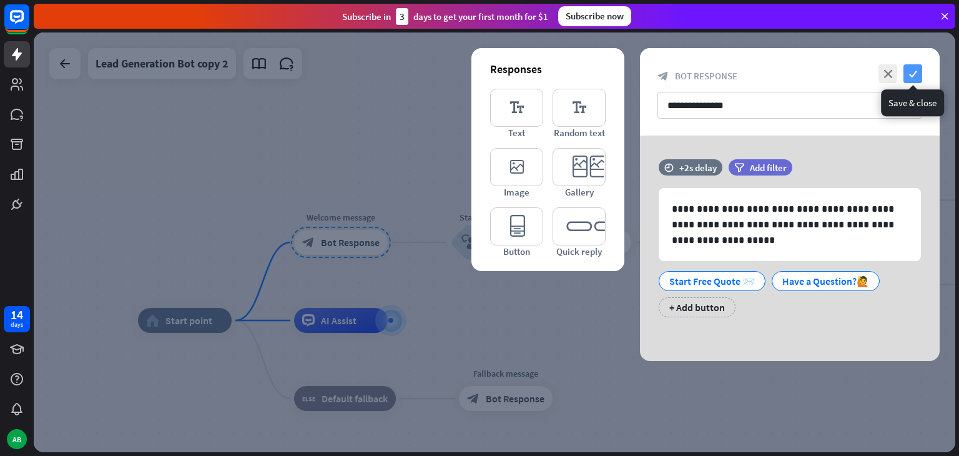
click at [914, 72] on icon "check" at bounding box center [912, 73] width 19 height 19
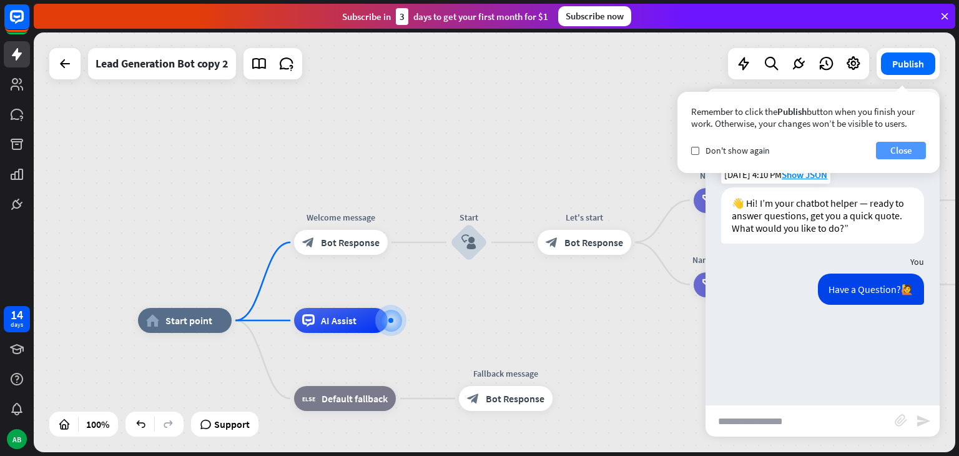
click at [883, 154] on button "Close" at bounding box center [901, 150] width 50 height 17
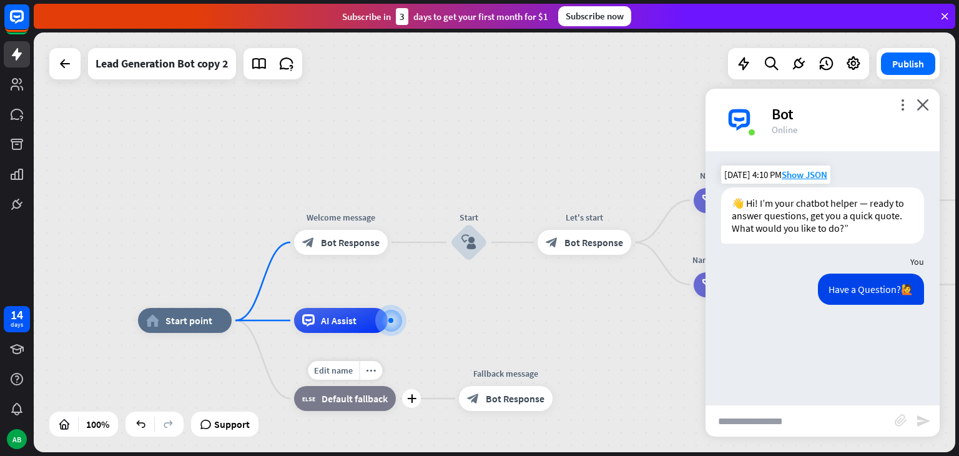
click at [312, 408] on div "block_fallback Default fallback" at bounding box center [345, 398] width 102 height 25
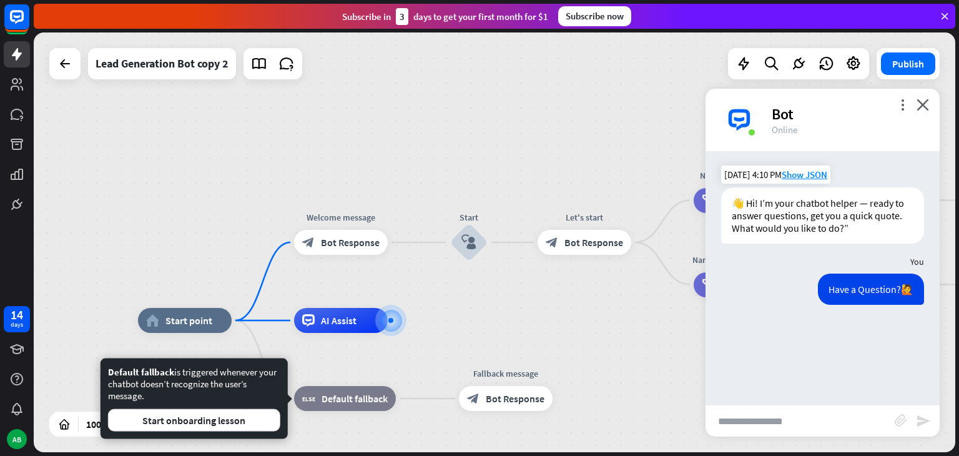
click at [220, 240] on div "home_2 Start point Welcome message block_bot_response Bot Response Start block_…" at bounding box center [494, 241] width 921 height 419
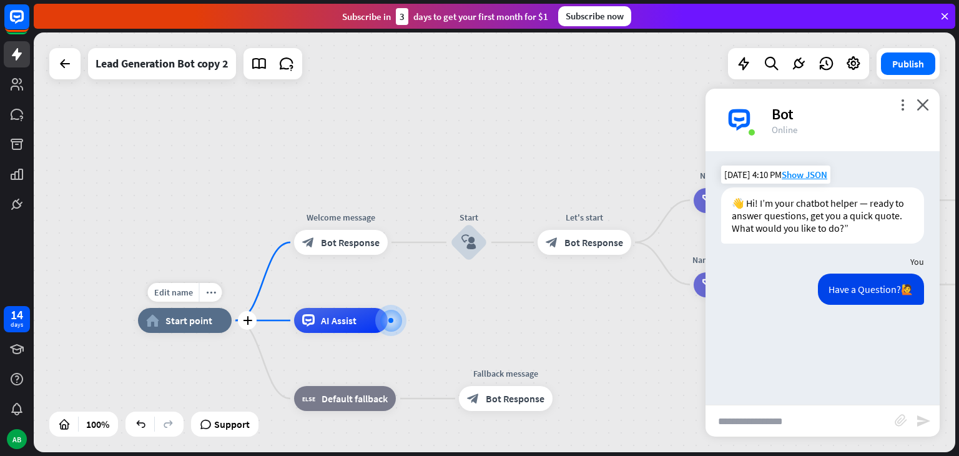
click at [202, 325] on span "Start point" at bounding box center [188, 320] width 47 height 12
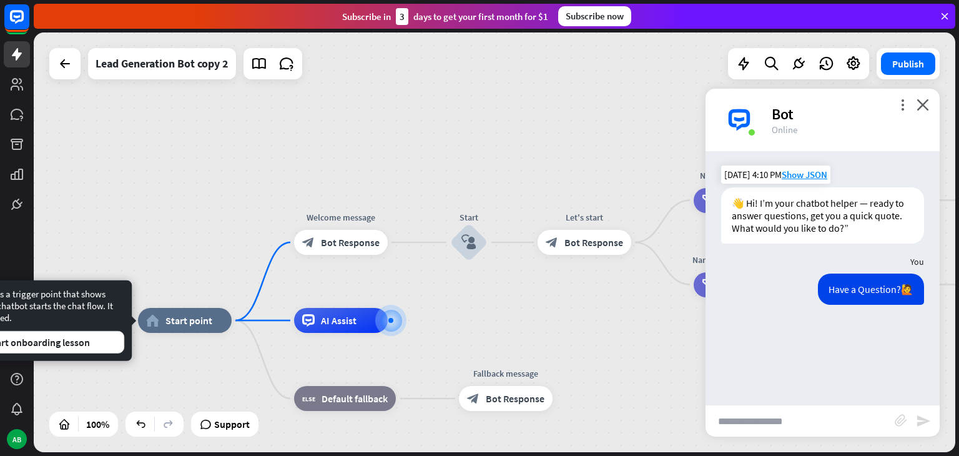
click at [214, 222] on div "home_2 Start point Welcome message block_bot_response Bot Response Start block_…" at bounding box center [494, 241] width 921 height 419
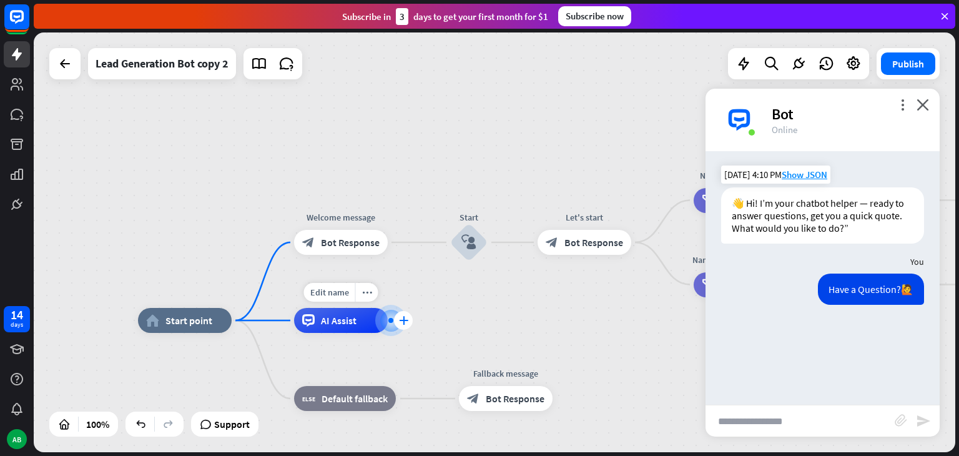
click at [402, 322] on icon "plus" at bounding box center [403, 320] width 9 height 9
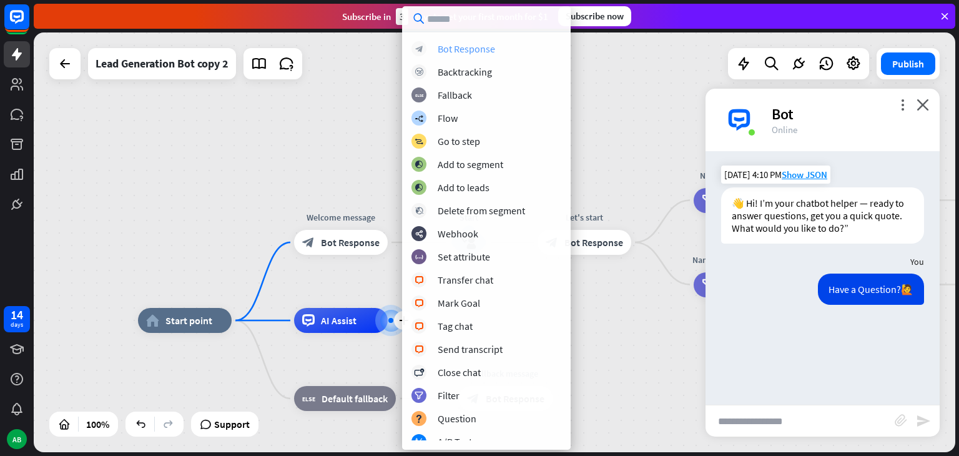
click at [460, 45] on div "Bot Response" at bounding box center [466, 48] width 57 height 12
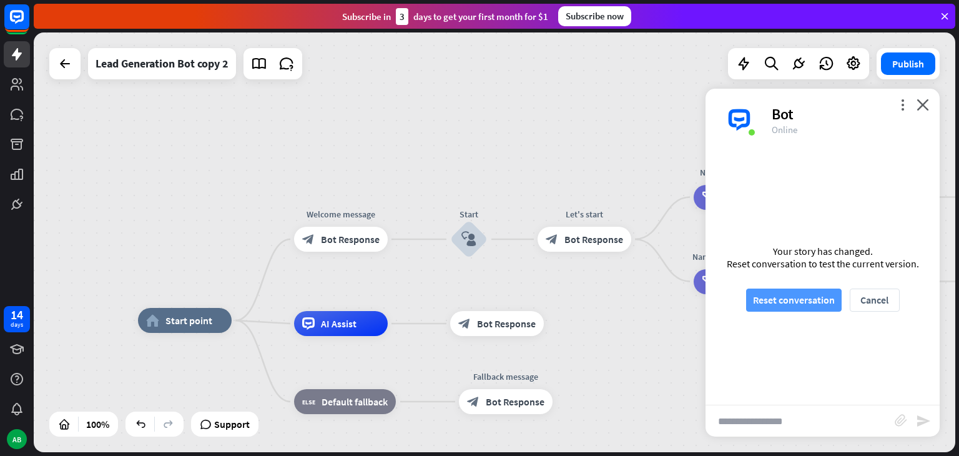
click at [759, 299] on button "Reset conversation" at bounding box center [794, 299] width 96 height 23
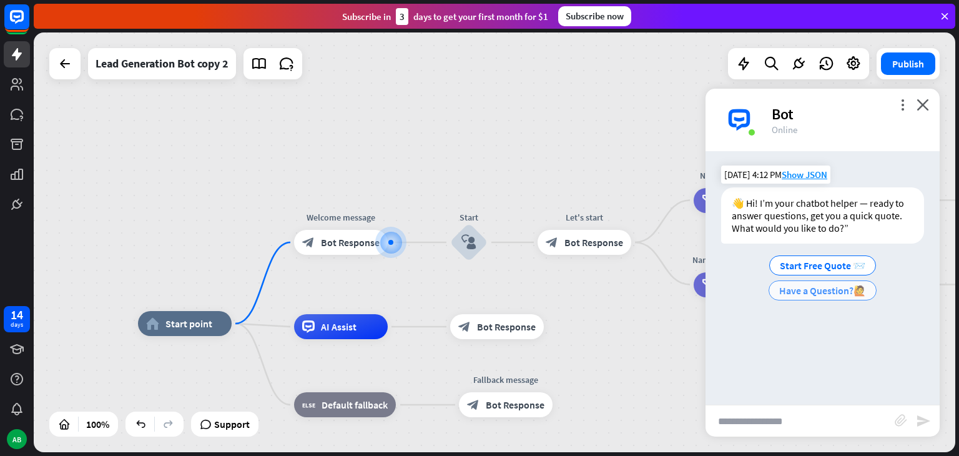
click at [815, 290] on span "Have a Question?🙋" at bounding box center [822, 290] width 87 height 12
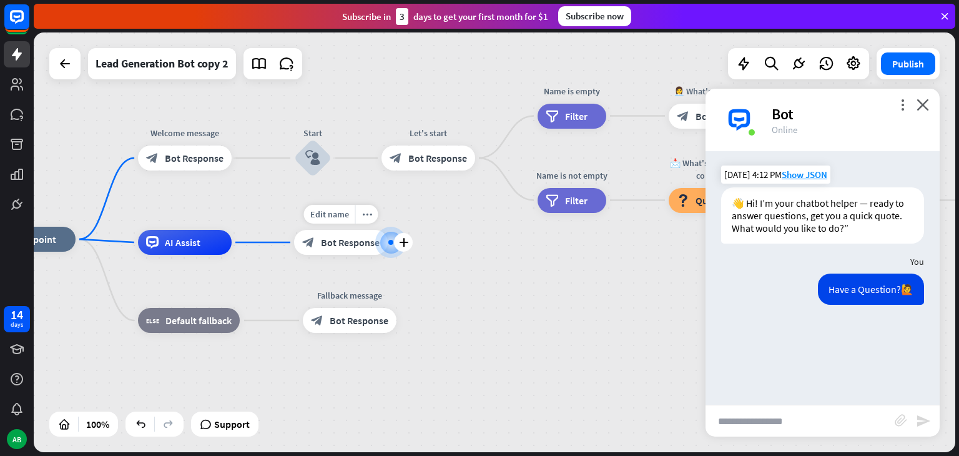
click at [341, 243] on span "Bot Response" at bounding box center [350, 242] width 59 height 12
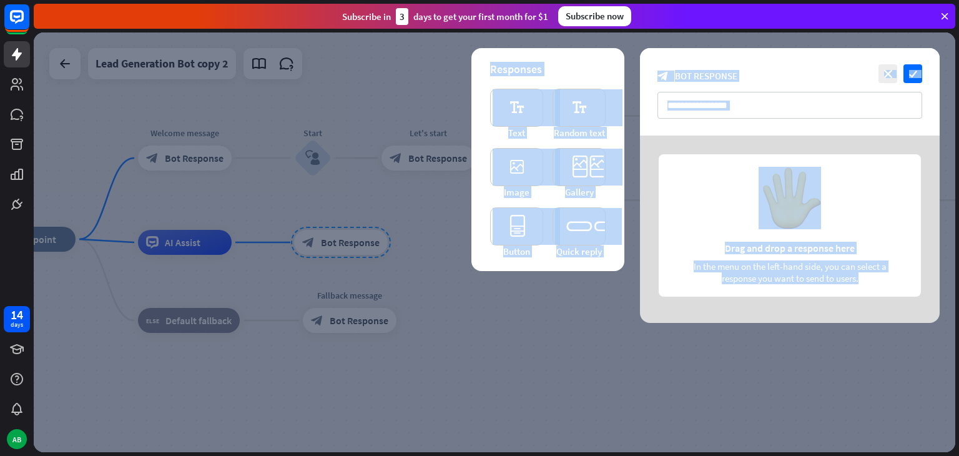
drag, startPoint x: 341, startPoint y: 243, endPoint x: 718, endPoint y: 260, distance: 378.0
click at [718, 260] on div "close check block_bot_response Bot Response Responses editor_text Text editor_t…" at bounding box center [494, 241] width 921 height 419
click at [739, 135] on div "close check block_bot_response Bot Response" at bounding box center [790, 91] width 300 height 87
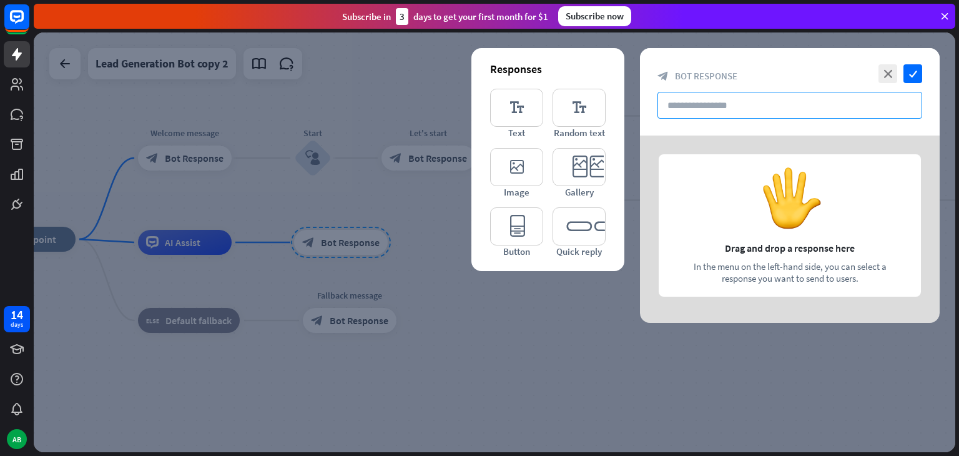
click at [755, 103] on input "text" at bounding box center [789, 105] width 265 height 27
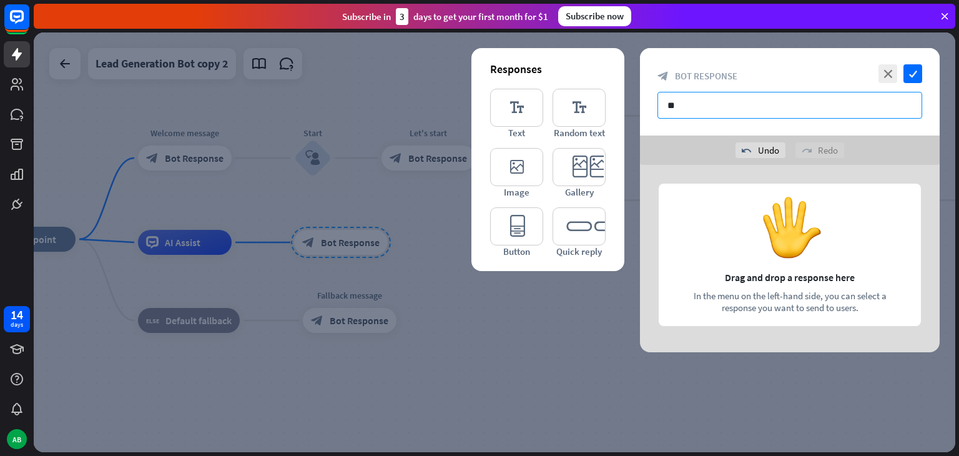
type input "*"
paste input "**********"
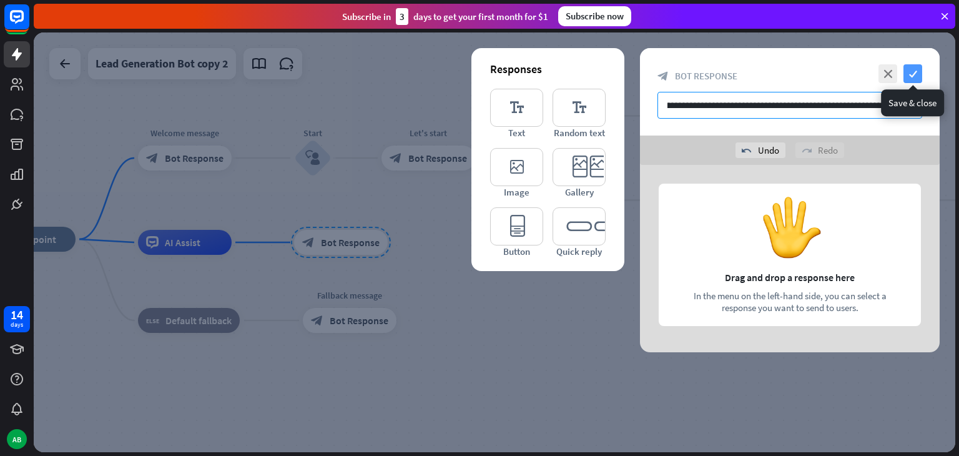
type input "**********"
click at [911, 69] on icon "check" at bounding box center [912, 73] width 19 height 19
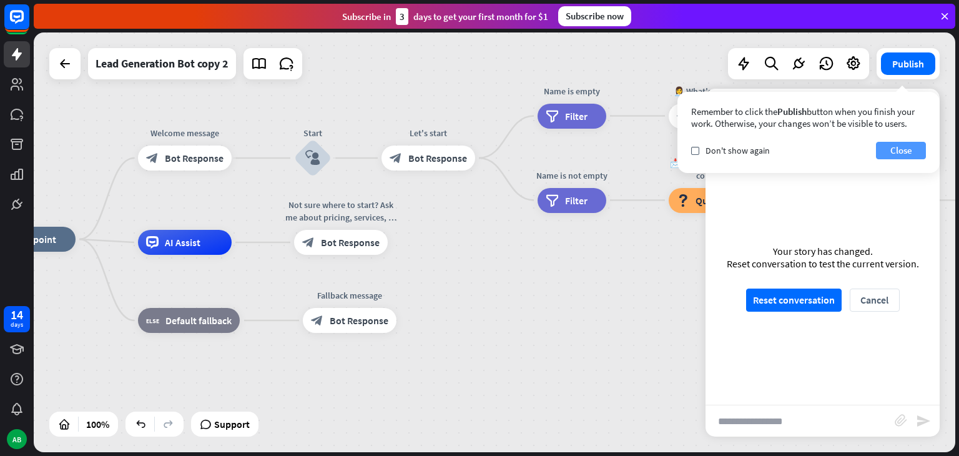
click at [904, 150] on button "Close" at bounding box center [901, 150] width 50 height 17
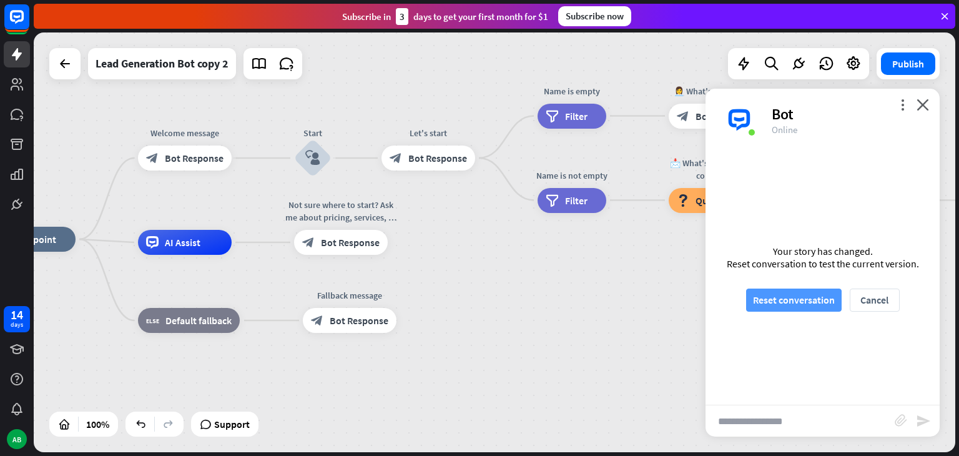
click at [813, 295] on button "Reset conversation" at bounding box center [794, 299] width 96 height 23
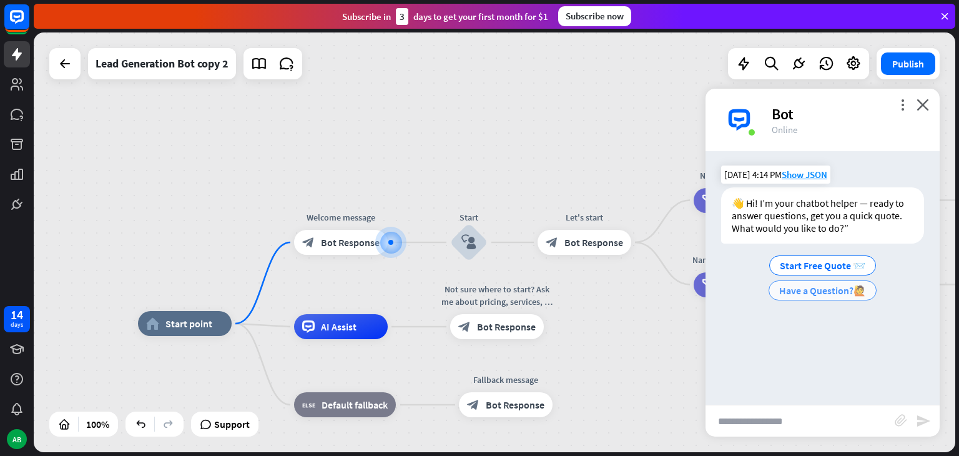
click at [824, 290] on span "Have a Question?🙋" at bounding box center [822, 290] width 87 height 12
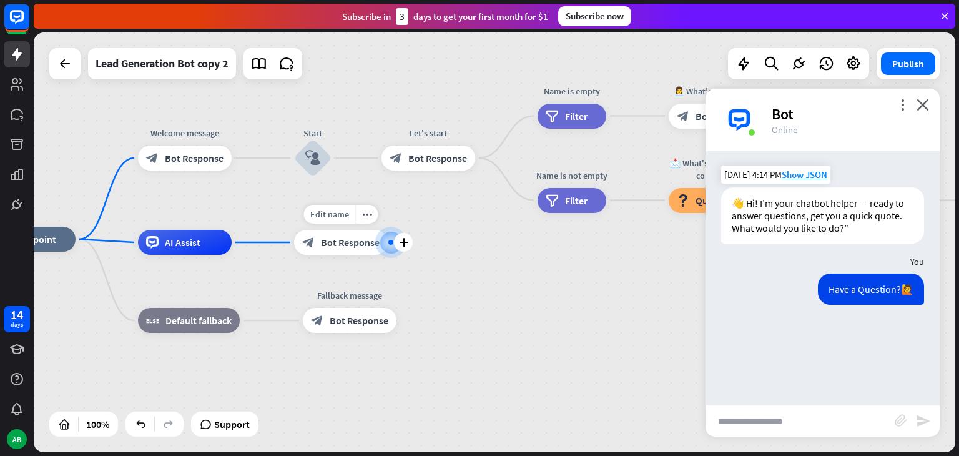
click at [350, 245] on span "Bot Response" at bounding box center [350, 242] width 59 height 12
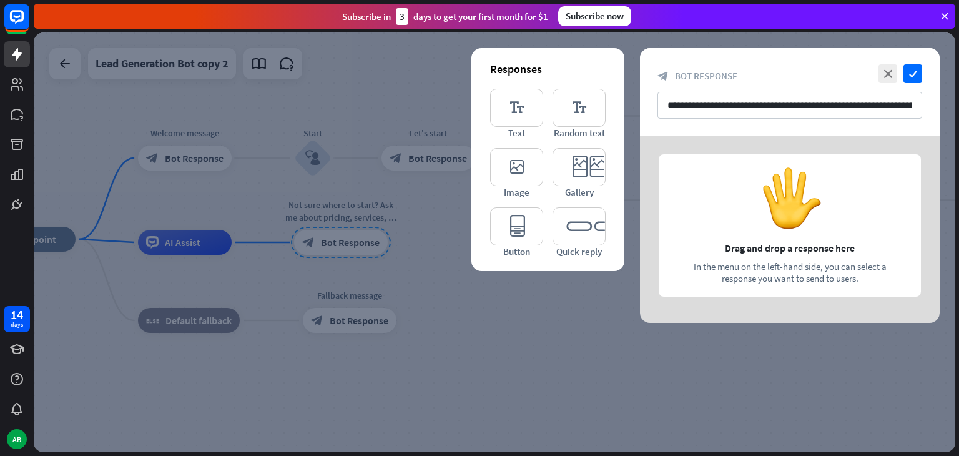
click at [772, 220] on div at bounding box center [790, 228] width 300 height 187
click at [909, 70] on icon "check" at bounding box center [912, 73] width 19 height 19
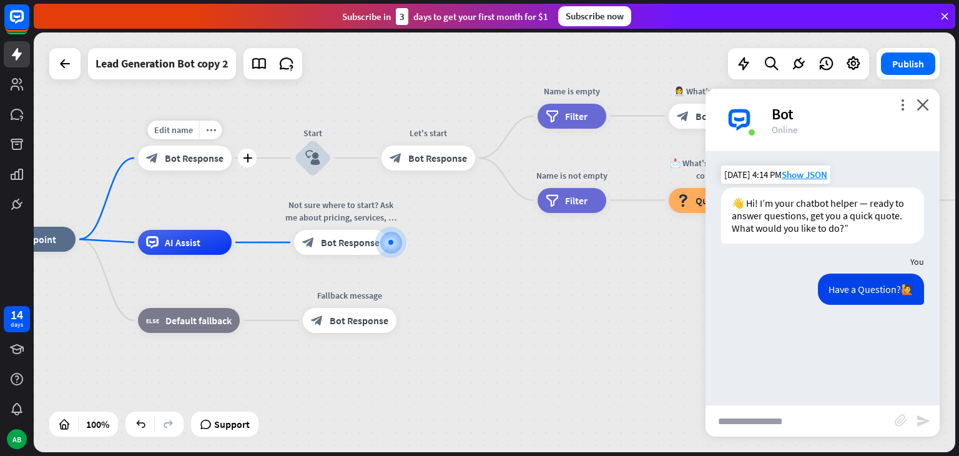
click at [184, 164] on div "block_bot_response Bot Response" at bounding box center [185, 157] width 94 height 25
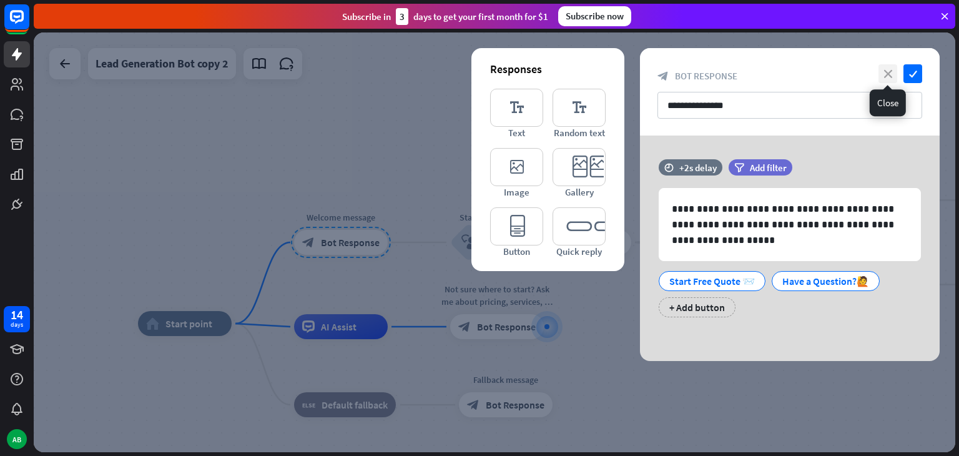
click at [891, 71] on icon "close" at bounding box center [887, 73] width 19 height 19
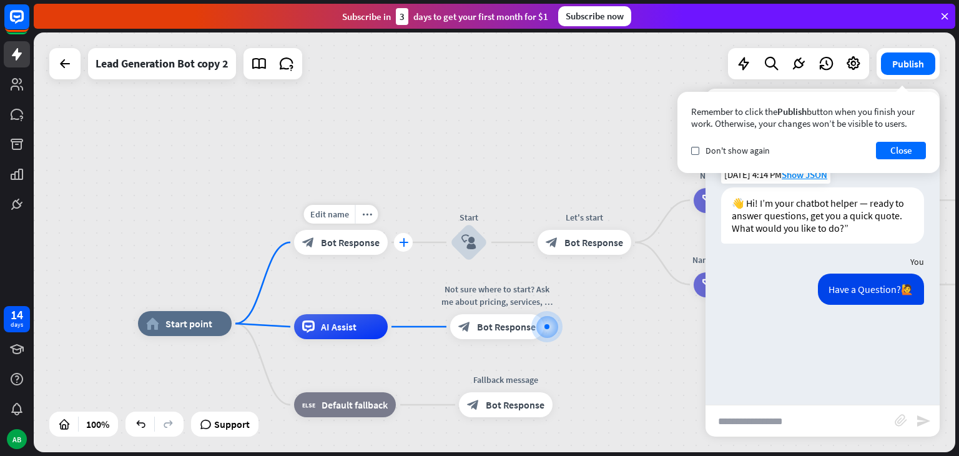
click at [399, 240] on icon "plus" at bounding box center [403, 242] width 9 height 9
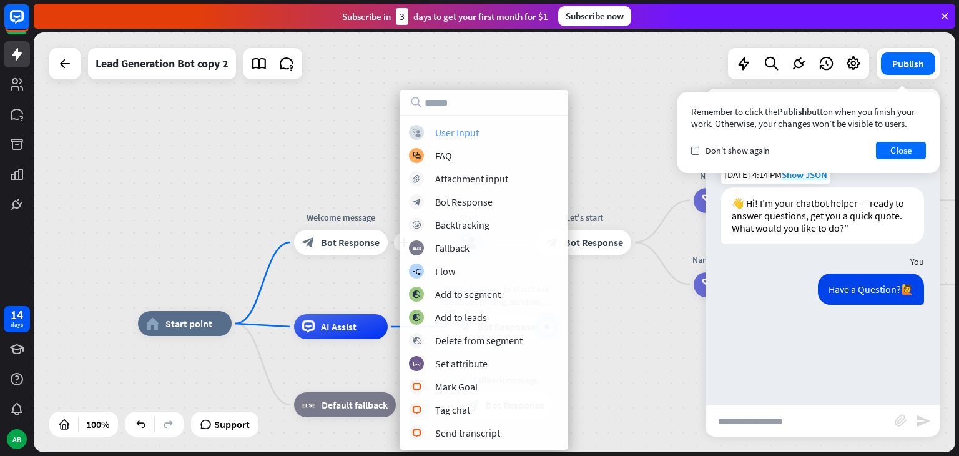
click at [443, 135] on div "User Input" at bounding box center [457, 132] width 44 height 12
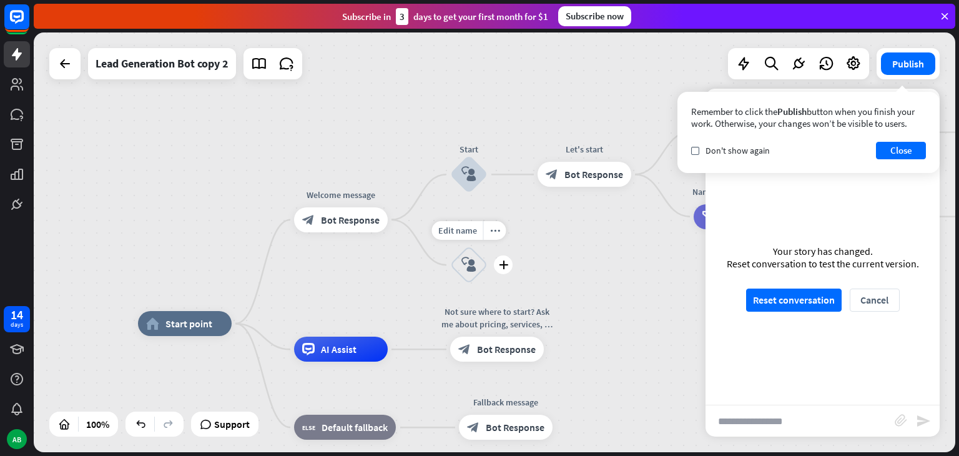
click at [474, 260] on icon "block_user_input" at bounding box center [468, 264] width 15 height 15
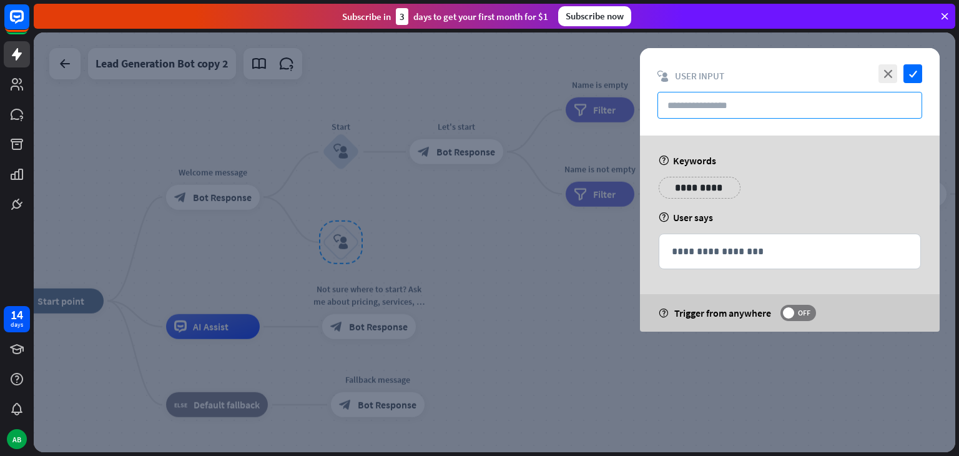
click at [725, 104] on input "text" at bounding box center [789, 105] width 265 height 27
click at [707, 185] on p "**********" at bounding box center [699, 188] width 63 height 16
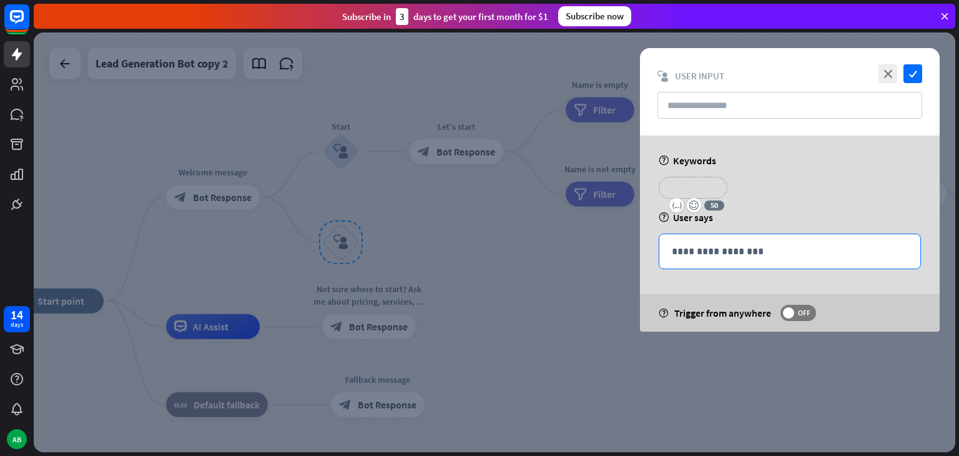
click at [725, 252] on p "**********" at bounding box center [790, 251] width 236 height 16
click at [695, 180] on p "**********" at bounding box center [693, 188] width 50 height 16
click at [695, 248] on p "**********" at bounding box center [790, 251] width 236 height 16
click at [792, 318] on label "OFF" at bounding box center [798, 313] width 36 height 16
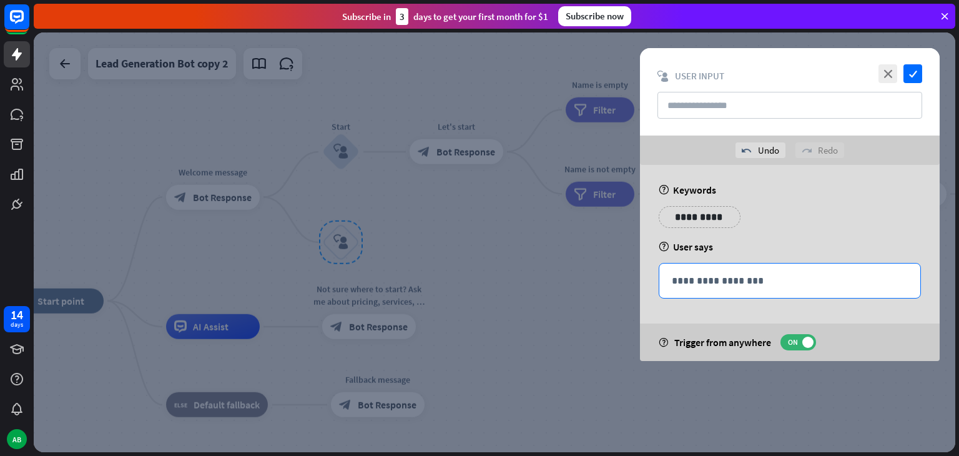
click at [745, 281] on p "**********" at bounding box center [790, 281] width 236 height 16
click at [890, 77] on icon "close" at bounding box center [887, 73] width 19 height 19
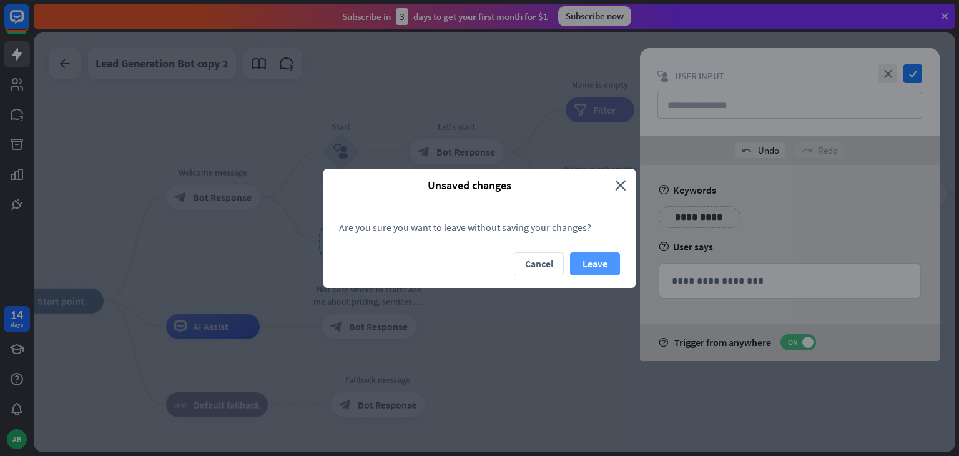
click at [599, 264] on button "Leave" at bounding box center [595, 263] width 50 height 23
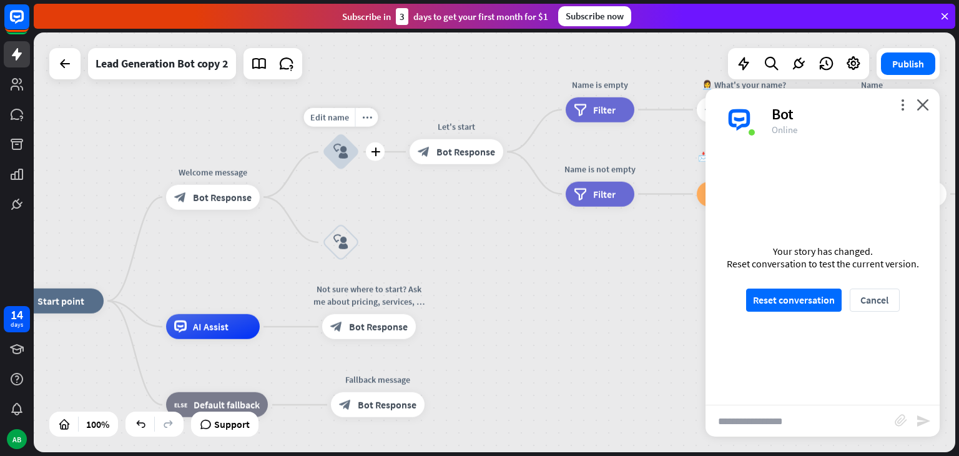
click at [345, 150] on icon "block_user_input" at bounding box center [340, 151] width 15 height 15
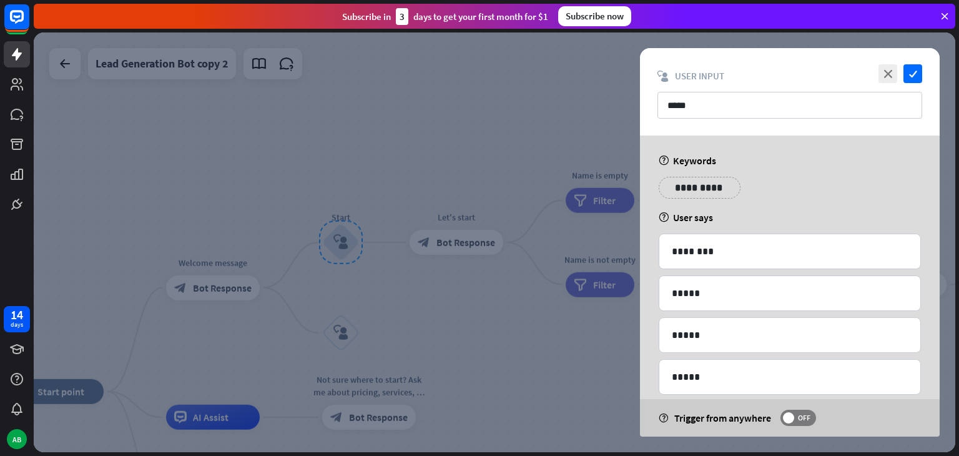
click at [200, 268] on div at bounding box center [494, 241] width 921 height 419
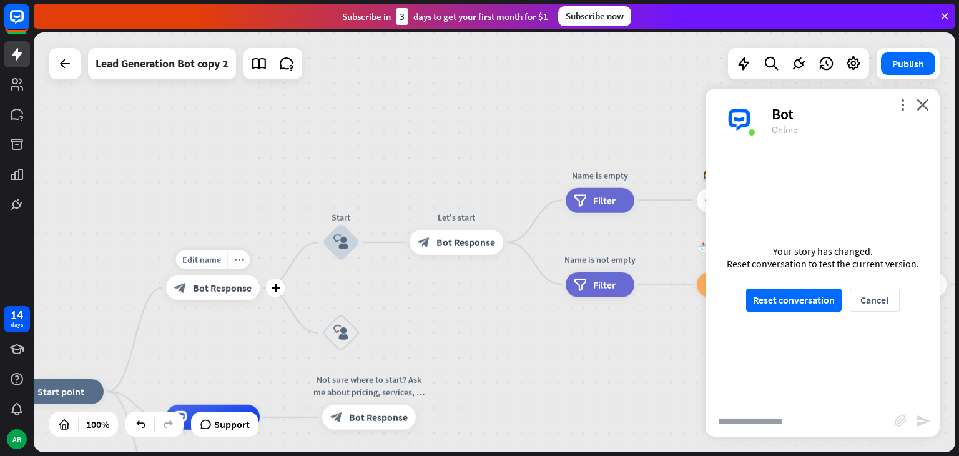
click at [219, 278] on div "block_bot_response Bot Response" at bounding box center [213, 287] width 94 height 25
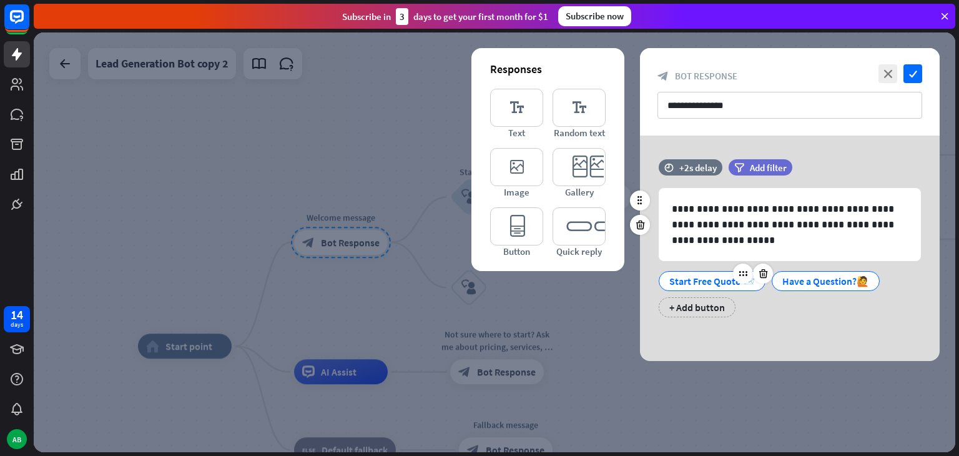
click at [712, 280] on div "Start Free Quote 📨" at bounding box center [712, 281] width 86 height 19
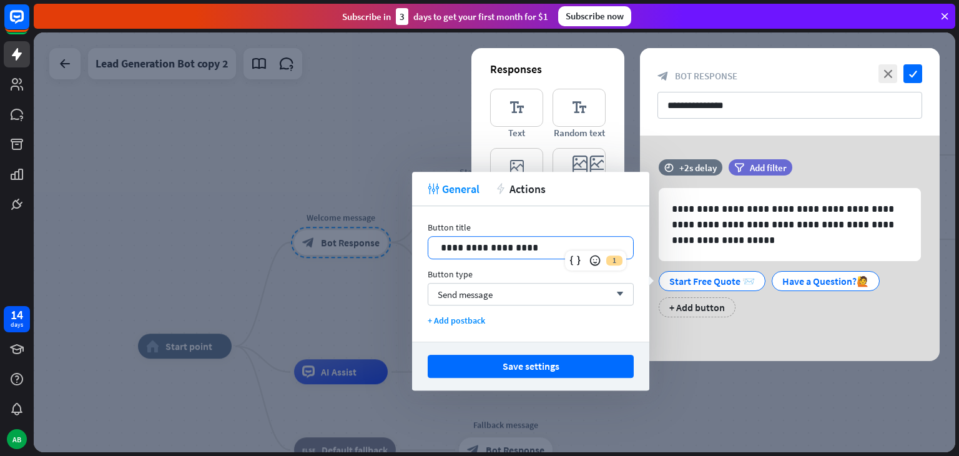
click at [540, 240] on p "**********" at bounding box center [531, 248] width 180 height 16
click at [506, 250] on p "**********" at bounding box center [531, 248] width 180 height 16
click at [539, 245] on p "**********" at bounding box center [531, 248] width 180 height 16
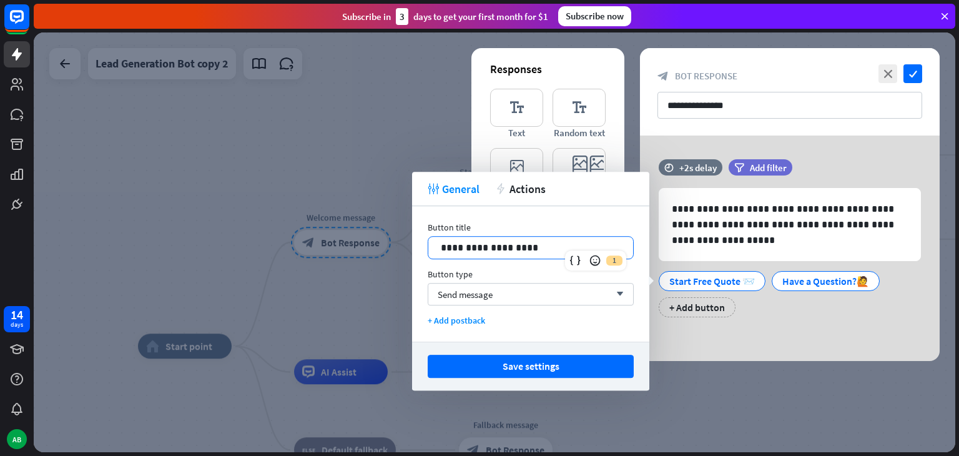
click at [425, 33] on div at bounding box center [494, 241] width 921 height 419
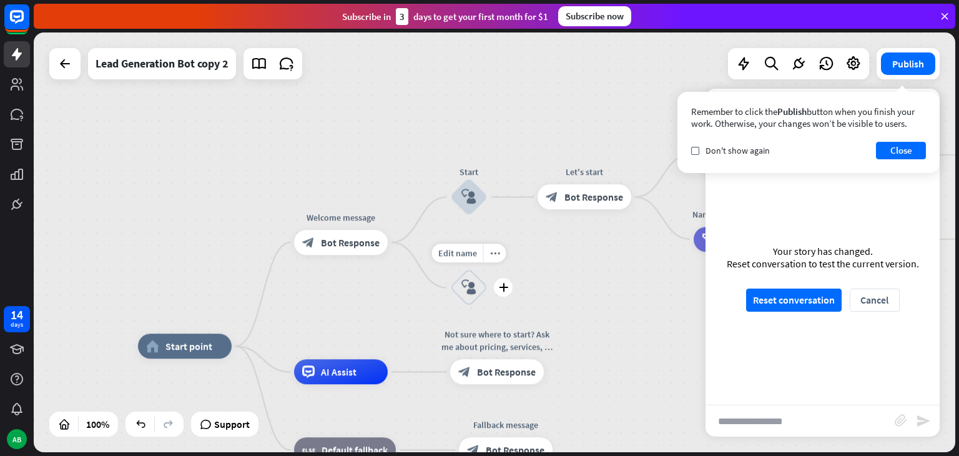
click at [471, 287] on icon "block_user_input" at bounding box center [468, 287] width 15 height 15
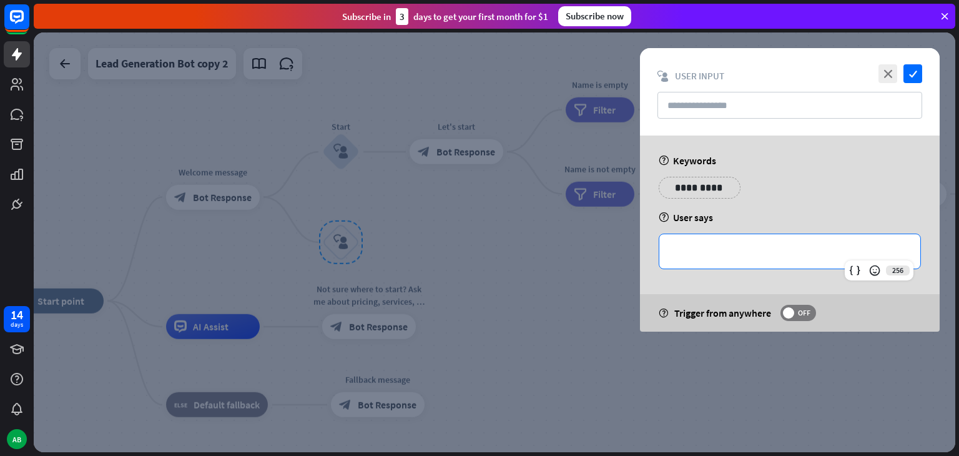
click at [682, 249] on p "**********" at bounding box center [790, 251] width 236 height 16
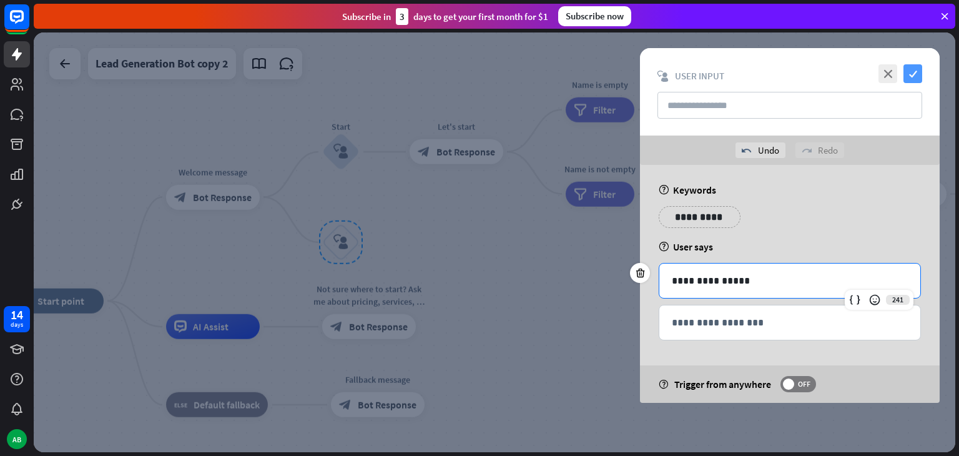
click at [914, 72] on icon "check" at bounding box center [912, 73] width 19 height 19
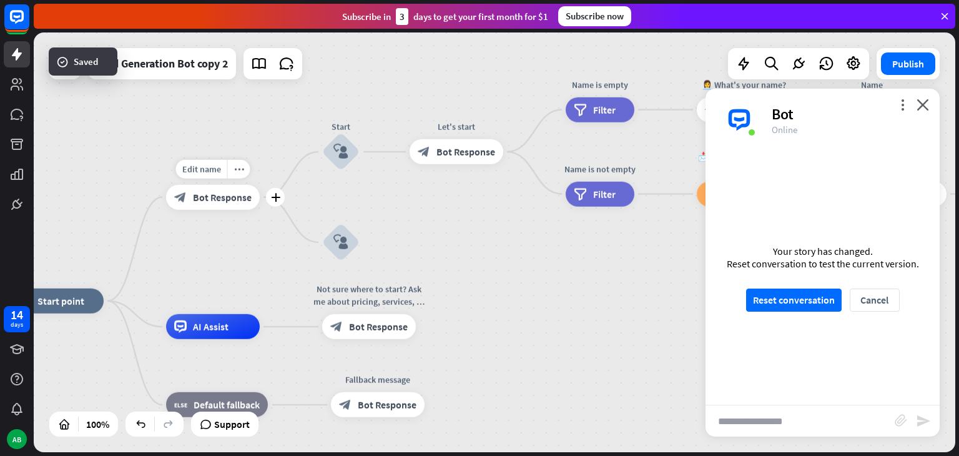
click at [235, 202] on span "Bot Response" at bounding box center [222, 197] width 59 height 12
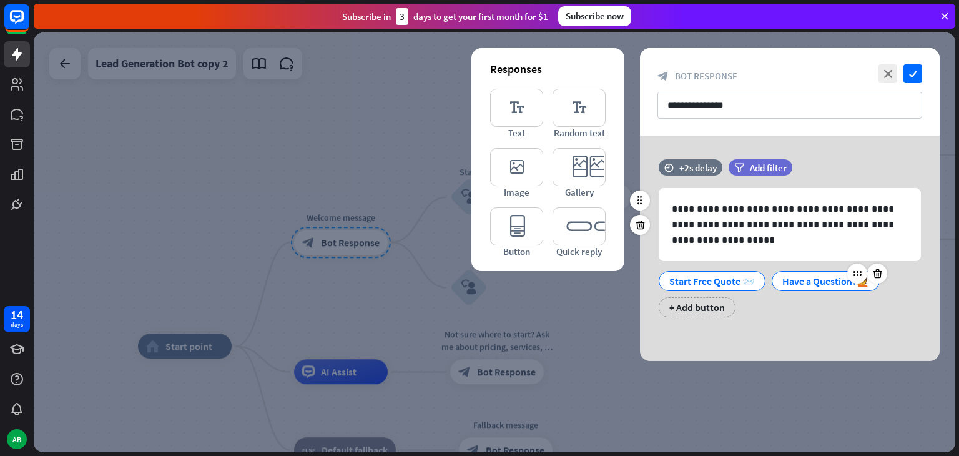
click at [796, 273] on div "Have a Question?🙋" at bounding box center [825, 281] width 87 height 19
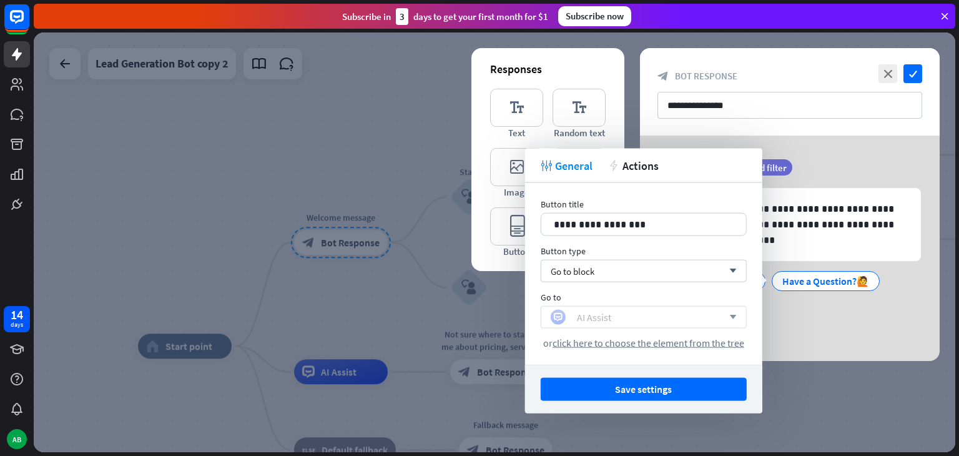
click at [704, 315] on div "AI Assist" at bounding box center [637, 317] width 172 height 15
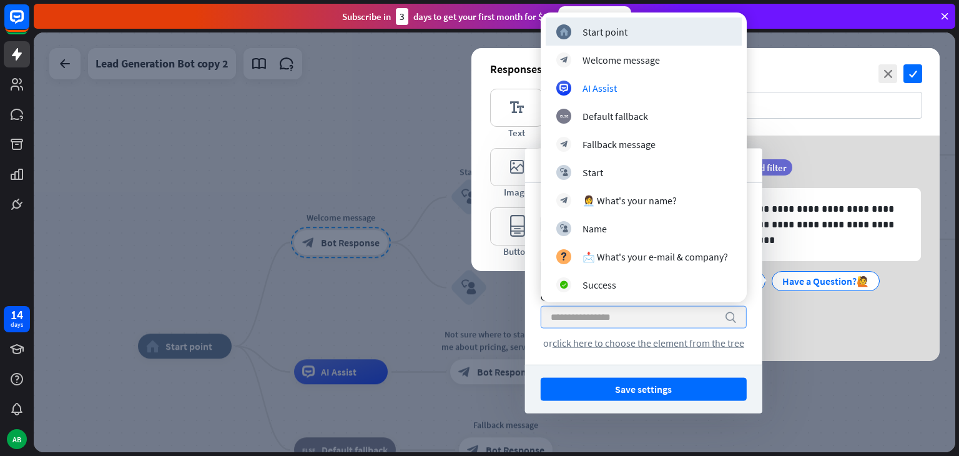
click at [383, 117] on div at bounding box center [494, 241] width 921 height 419
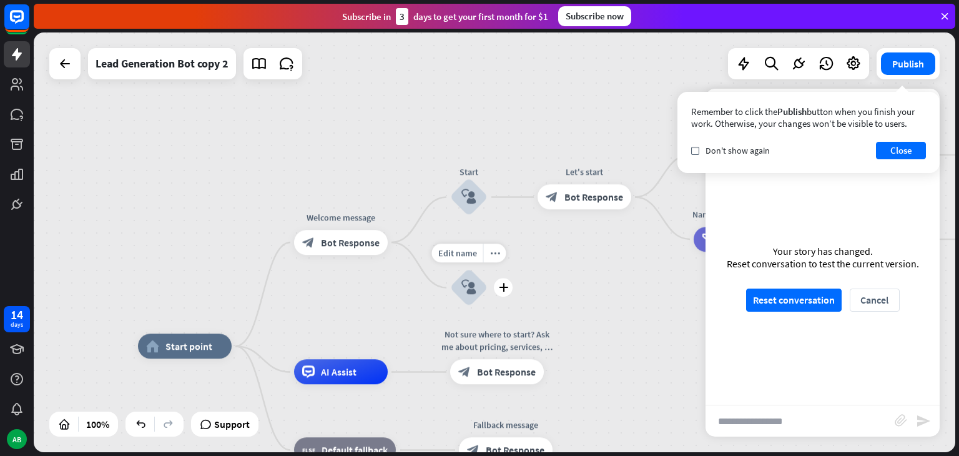
click at [469, 295] on div "block_user_input" at bounding box center [468, 287] width 37 height 37
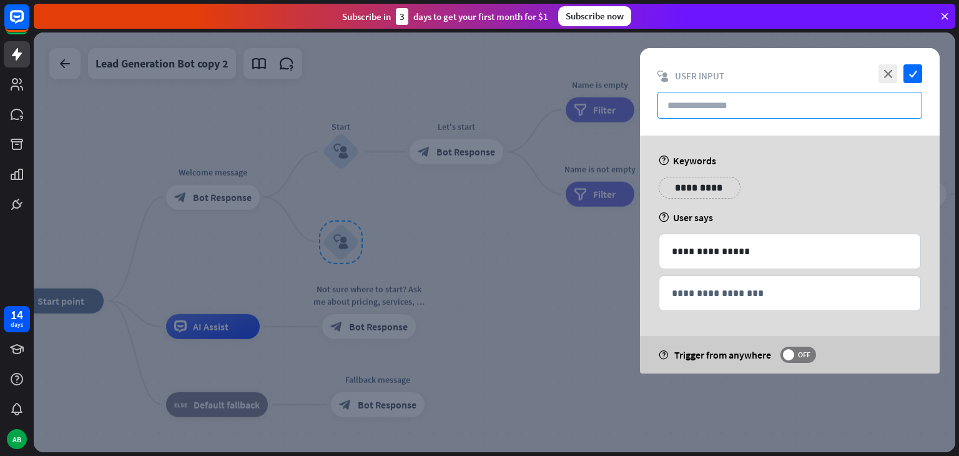
click at [726, 110] on input "text" at bounding box center [789, 105] width 265 height 27
click at [687, 75] on span "User Input" at bounding box center [699, 76] width 49 height 12
click at [692, 97] on input "text" at bounding box center [789, 105] width 265 height 27
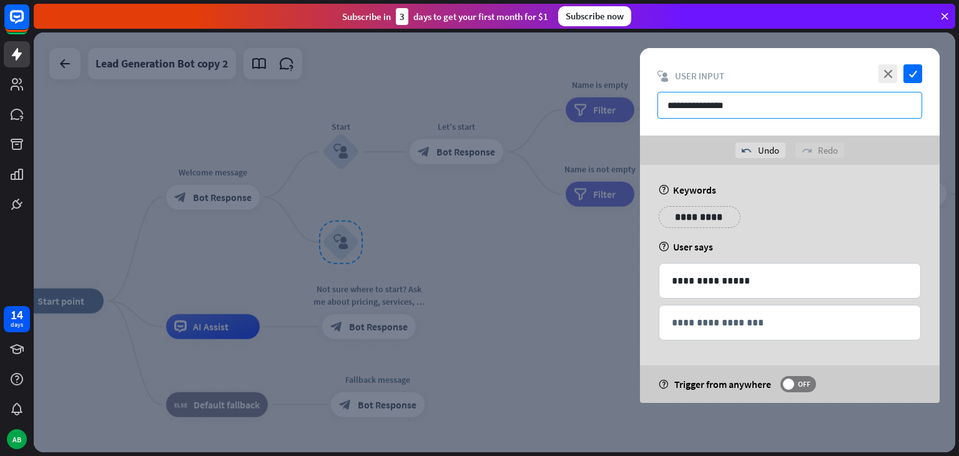
type input "**********"
click at [908, 79] on icon "check" at bounding box center [912, 73] width 19 height 19
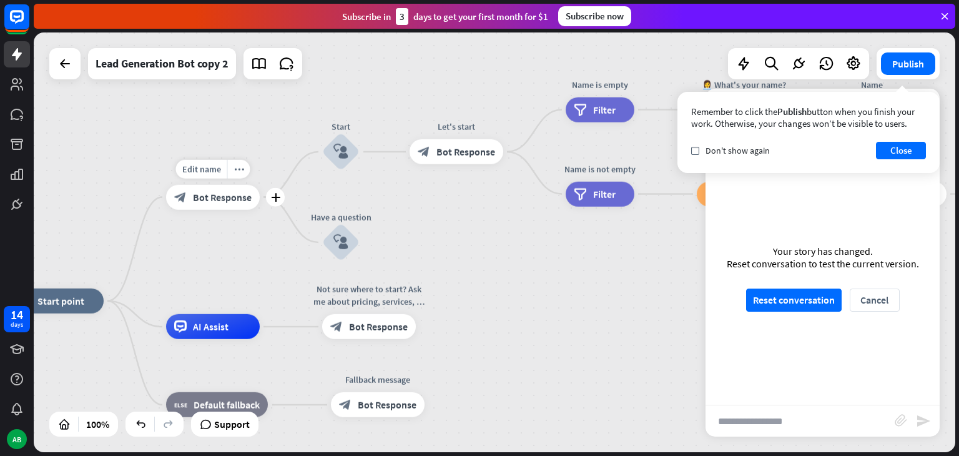
click at [235, 195] on span "Bot Response" at bounding box center [222, 197] width 59 height 12
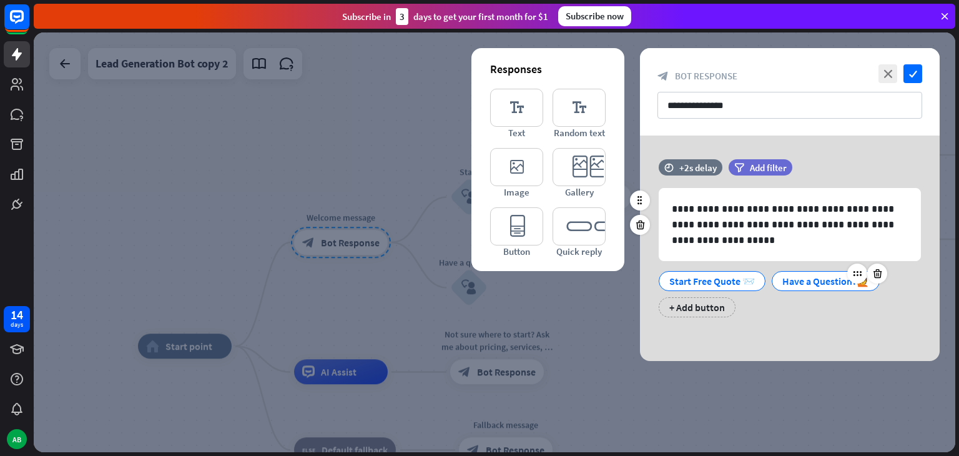
click at [792, 287] on div "Have a Question?🙋" at bounding box center [825, 281] width 87 height 19
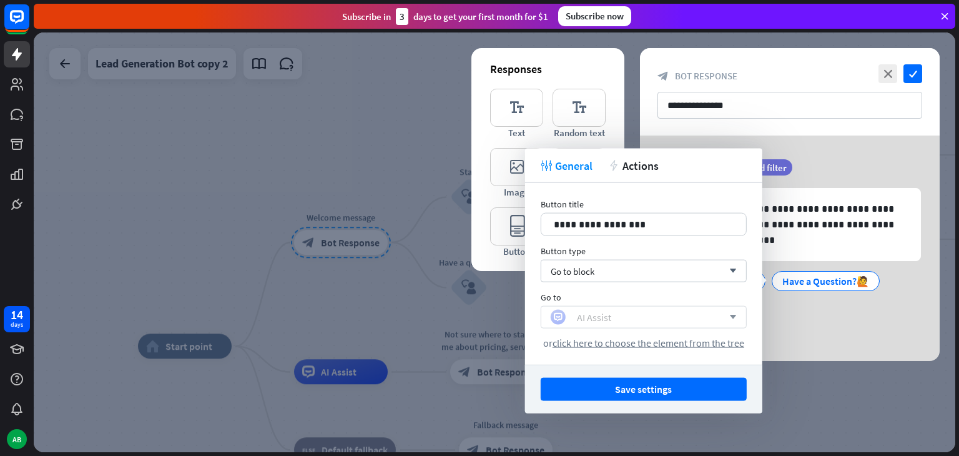
click at [673, 314] on div "AI Assist" at bounding box center [637, 317] width 172 height 15
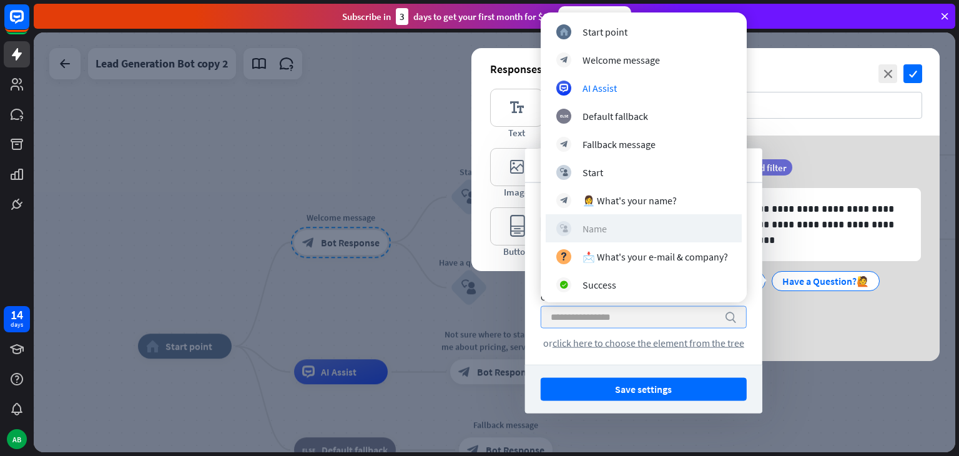
scroll to position [310, 0]
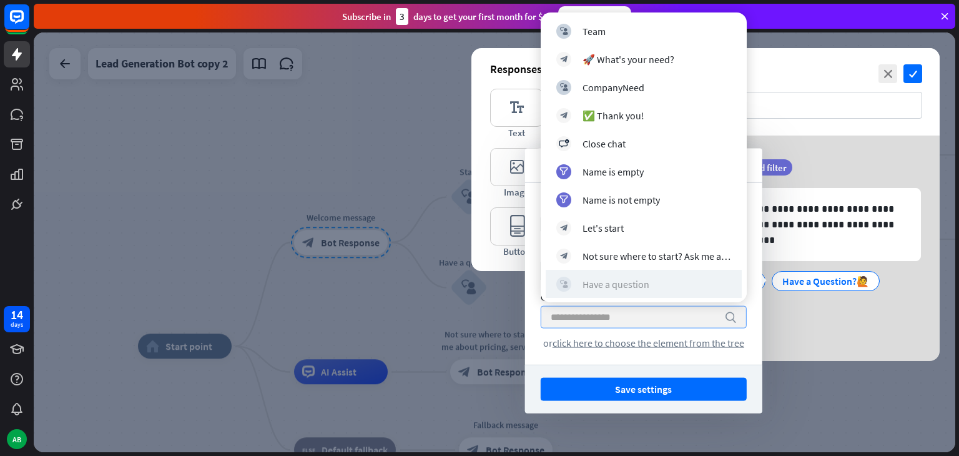
click at [645, 290] on div "block_user_input Have a question" at bounding box center [643, 284] width 175 height 15
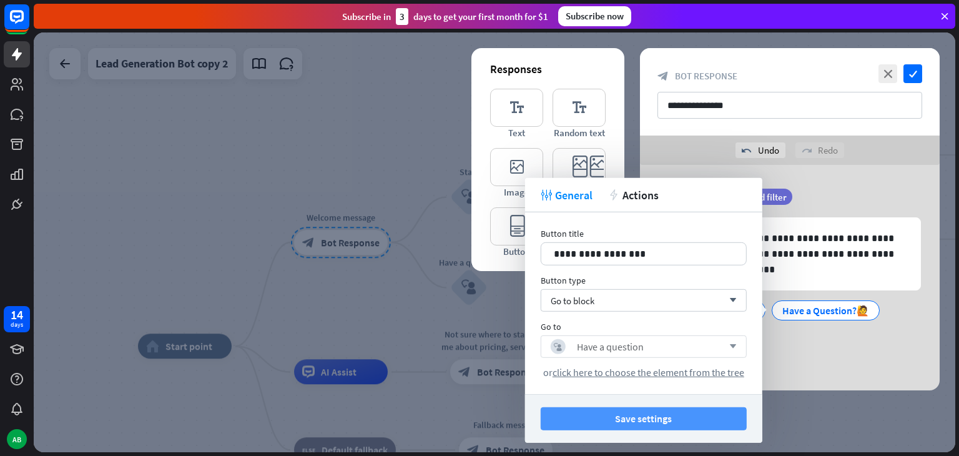
click at [630, 418] on button "Save settings" at bounding box center [644, 418] width 206 height 23
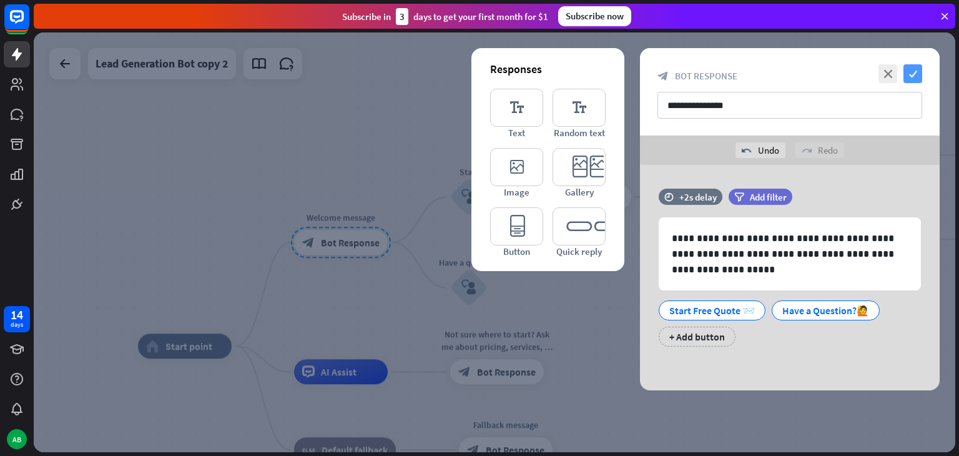
click at [916, 69] on icon "check" at bounding box center [912, 73] width 19 height 19
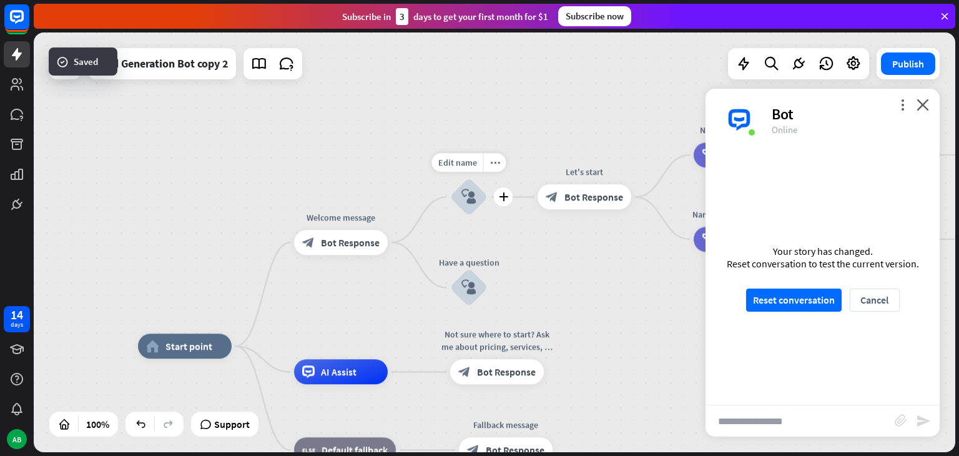
click at [473, 192] on icon "block_user_input" at bounding box center [468, 197] width 15 height 15
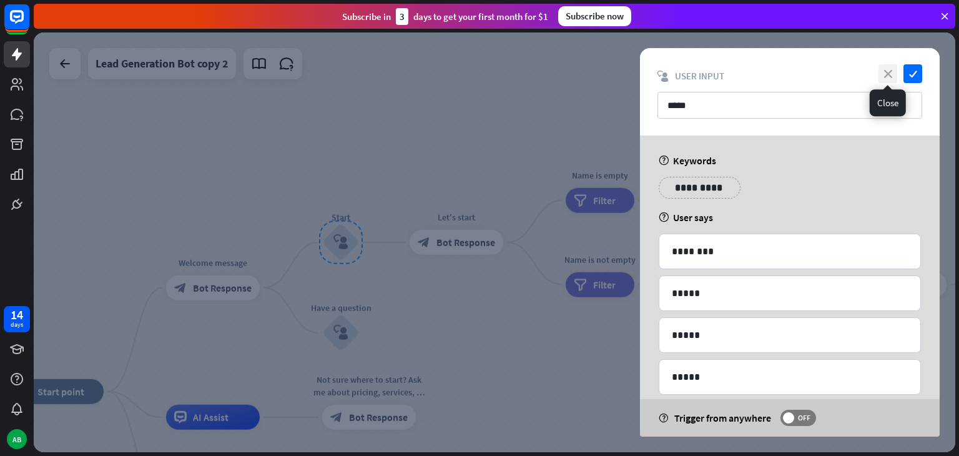
click at [885, 74] on icon "close" at bounding box center [887, 73] width 19 height 19
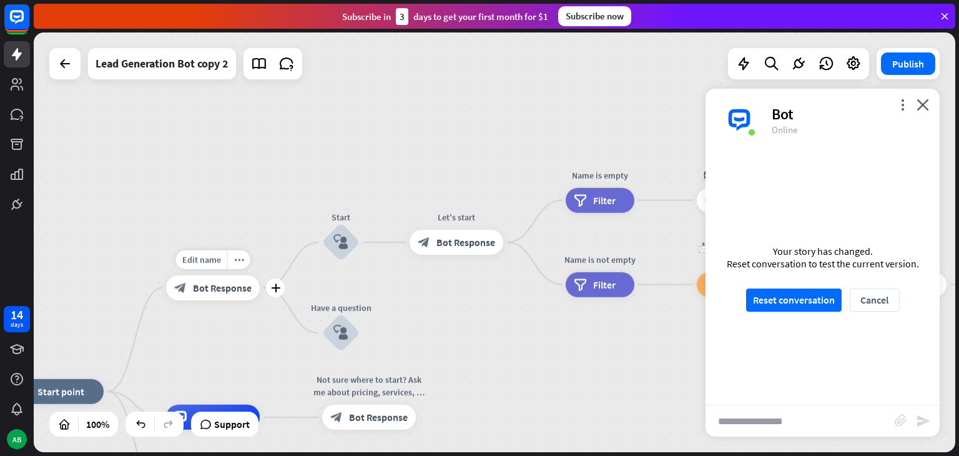
click at [213, 289] on span "Bot Response" at bounding box center [222, 288] width 59 height 12
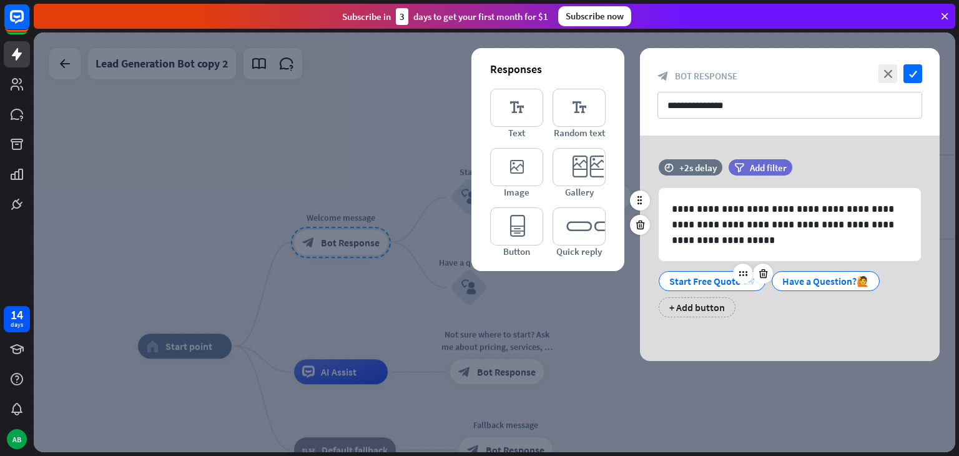
click at [713, 279] on div "Start Free Quote 📨" at bounding box center [712, 281] width 86 height 19
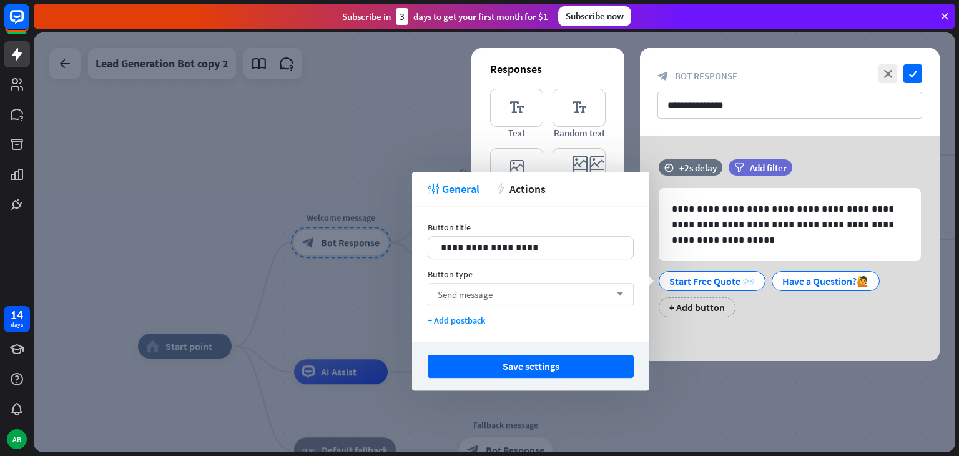
click at [579, 298] on div "Send message arrow_down" at bounding box center [531, 294] width 206 height 22
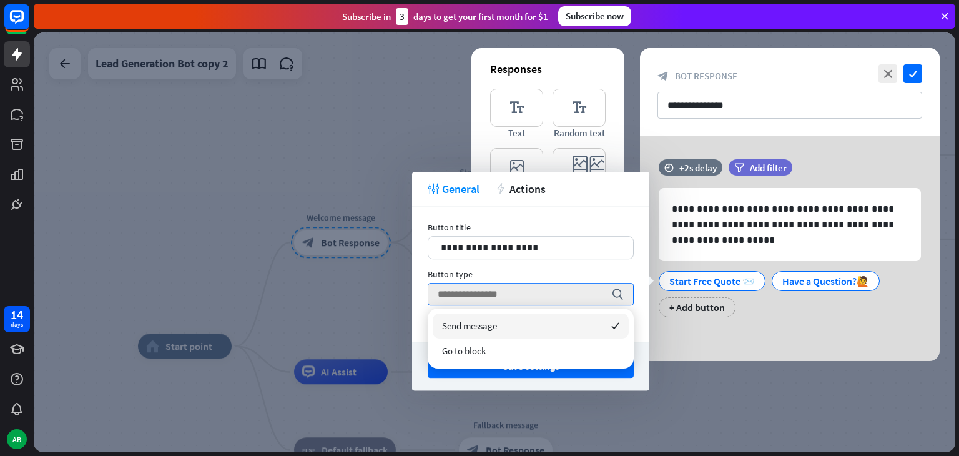
click at [542, 345] on div "Go to block" at bounding box center [531, 350] width 196 height 25
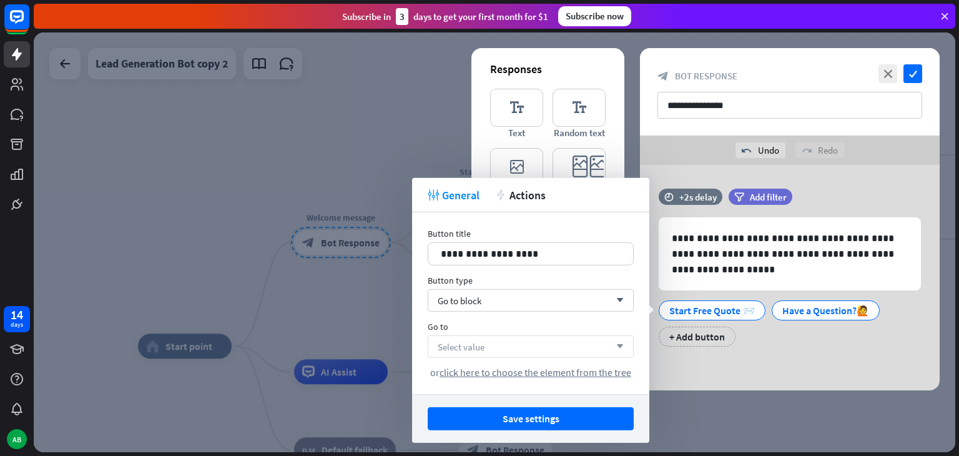
click at [541, 345] on div "Select value arrow_down" at bounding box center [531, 346] width 206 height 22
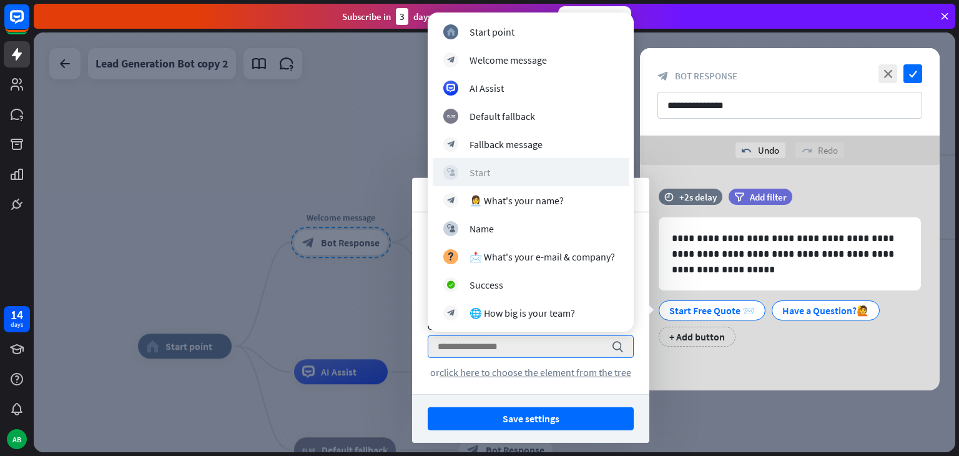
click at [515, 174] on div "block_user_input Start" at bounding box center [530, 172] width 175 height 15
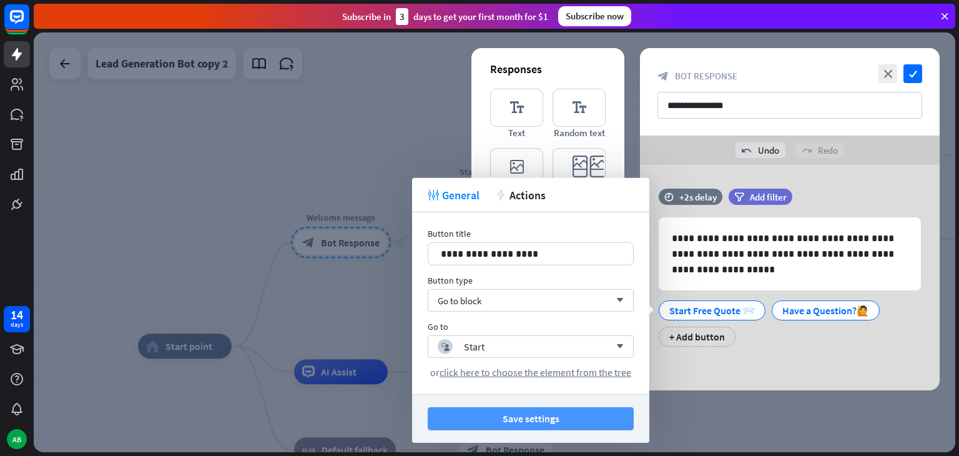
click at [531, 416] on button "Save settings" at bounding box center [531, 418] width 206 height 23
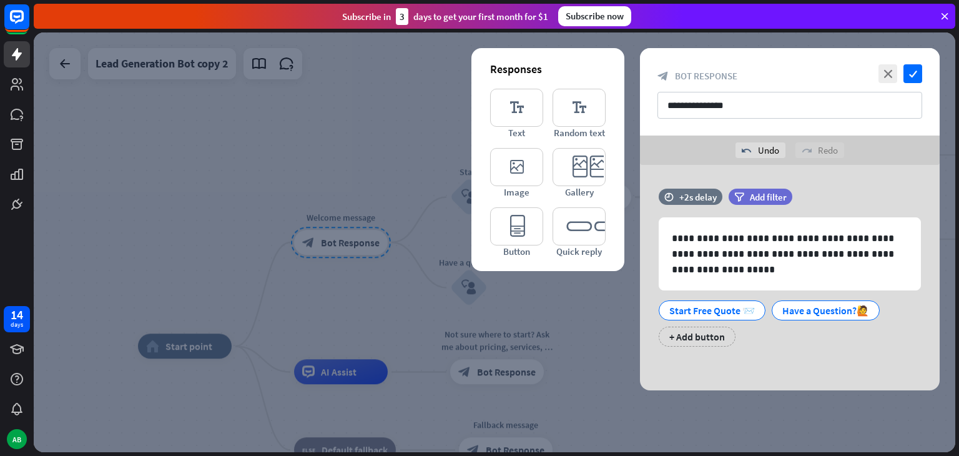
click at [605, 341] on div at bounding box center [494, 241] width 921 height 419
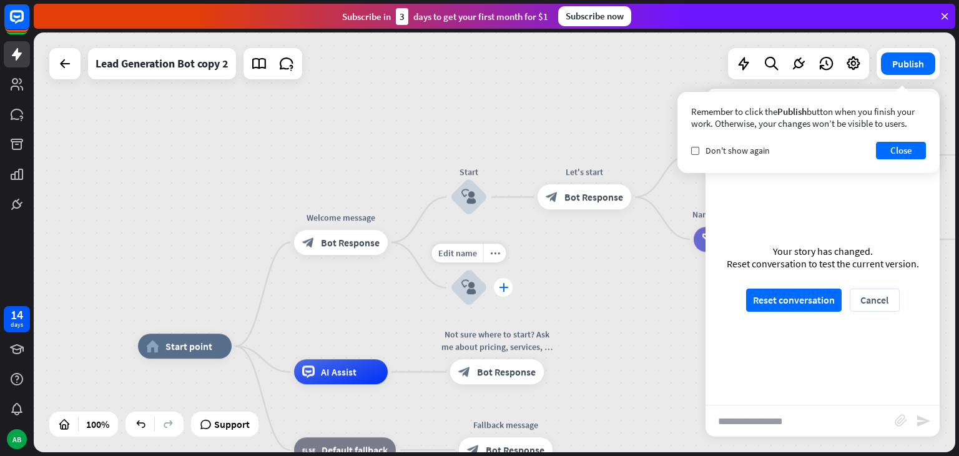
click at [504, 288] on icon "plus" at bounding box center [503, 287] width 9 height 9
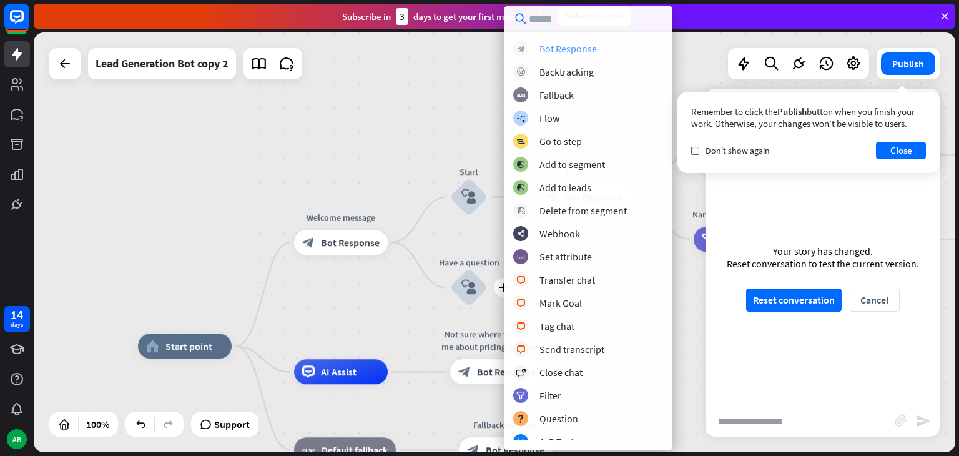
click at [584, 53] on div "Bot Response" at bounding box center [567, 48] width 57 height 12
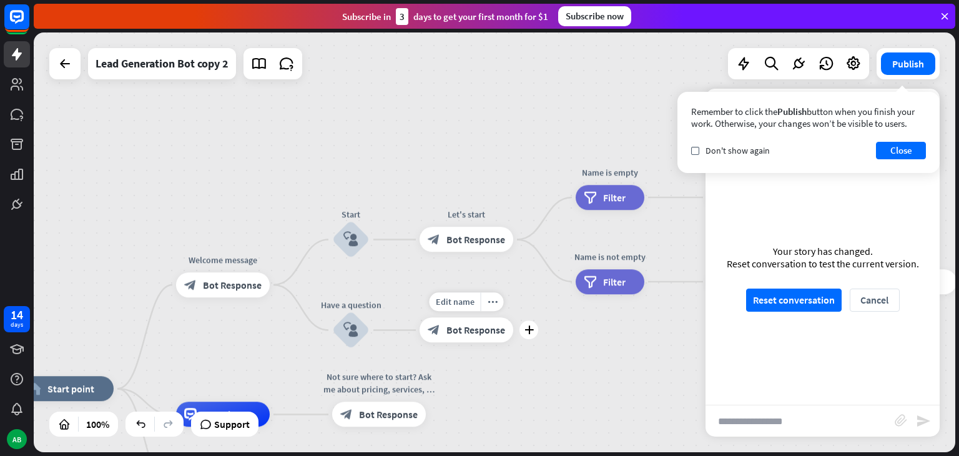
click at [476, 331] on span "Bot Response" at bounding box center [475, 330] width 59 height 12
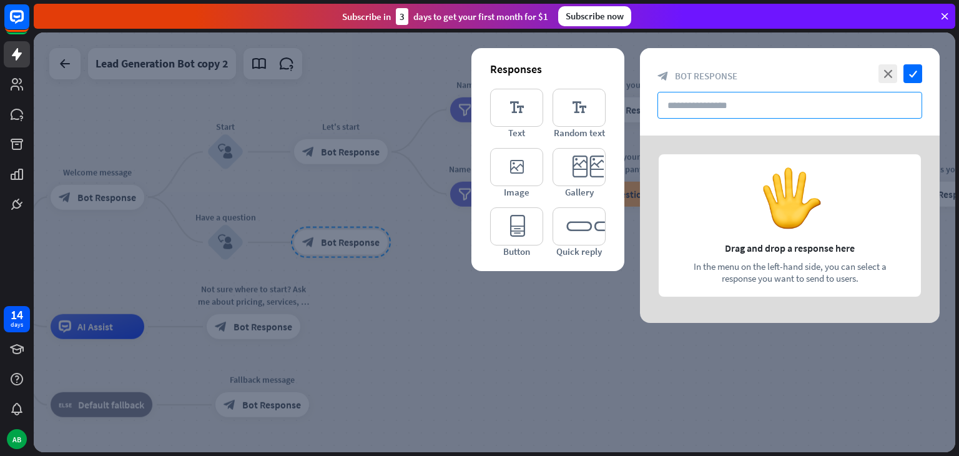
click at [724, 105] on input "text" at bounding box center [789, 105] width 265 height 27
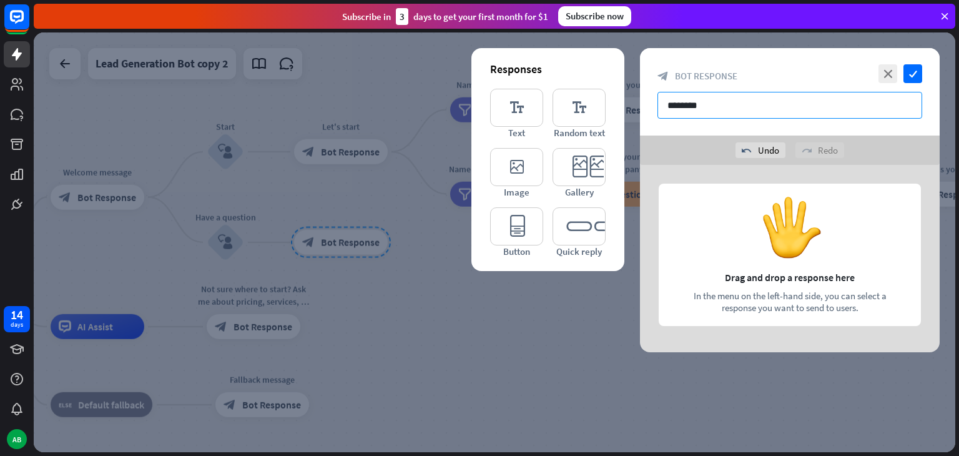
type input "********"
click at [909, 69] on icon "check" at bounding box center [912, 73] width 19 height 19
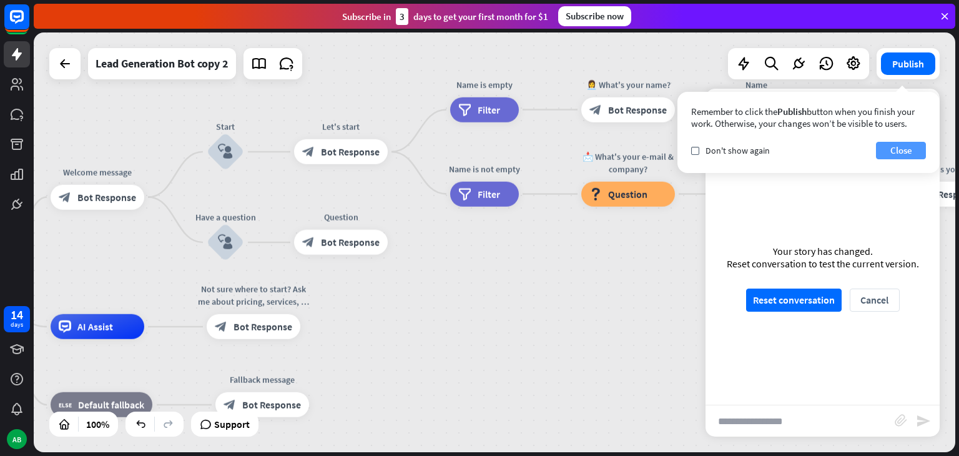
click at [896, 145] on button "Close" at bounding box center [901, 150] width 50 height 17
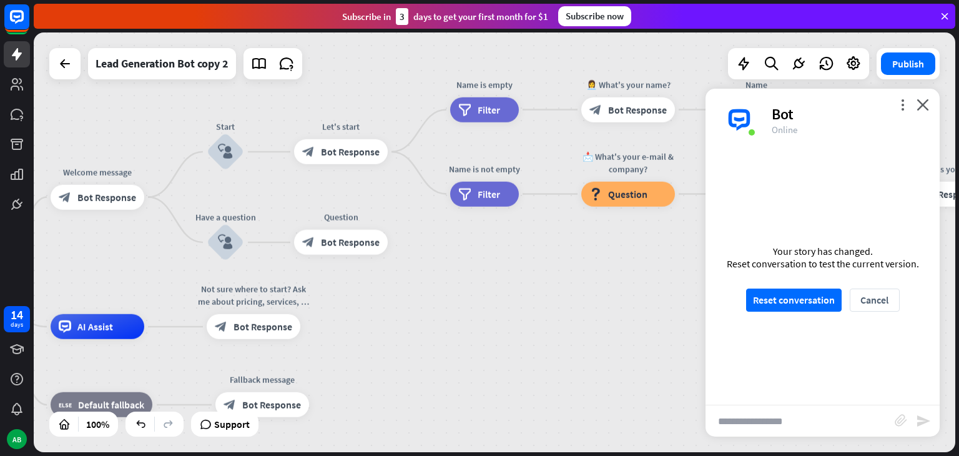
click at [932, 97] on div "more_vert close Bot Online" at bounding box center [822, 120] width 234 height 62
click at [929, 99] on div "more_vert close Bot Online" at bounding box center [822, 120] width 234 height 62
click at [921, 102] on icon "close" at bounding box center [922, 105] width 12 height 12
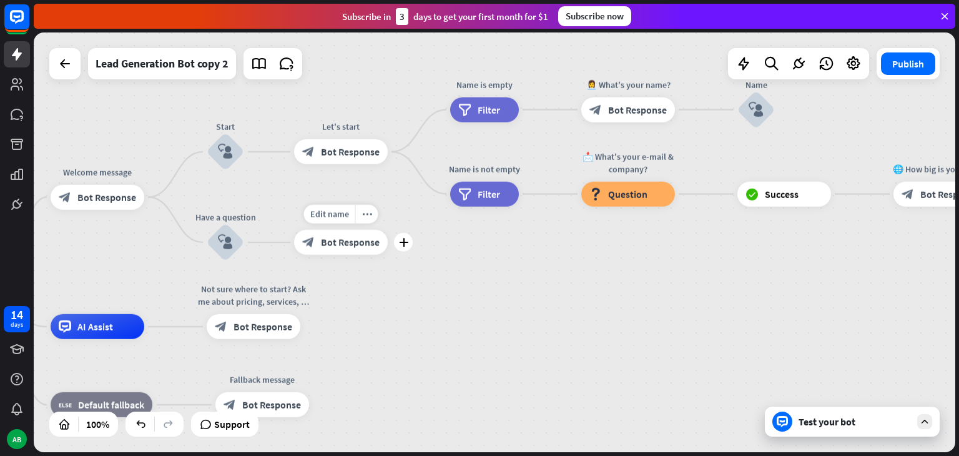
click at [353, 254] on div "block_bot_response Bot Response" at bounding box center [341, 242] width 94 height 25
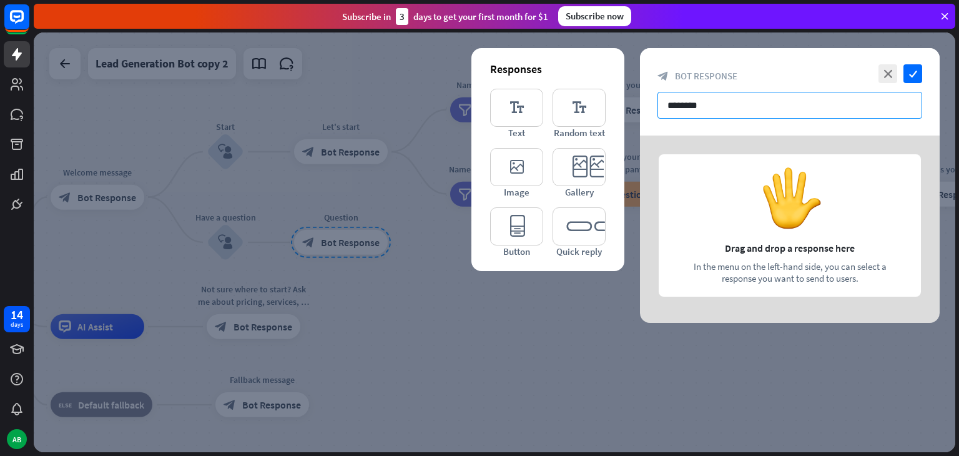
drag, startPoint x: 714, startPoint y: 108, endPoint x: 658, endPoint y: 103, distance: 56.4
click at [658, 103] on input "********" at bounding box center [789, 105] width 265 height 27
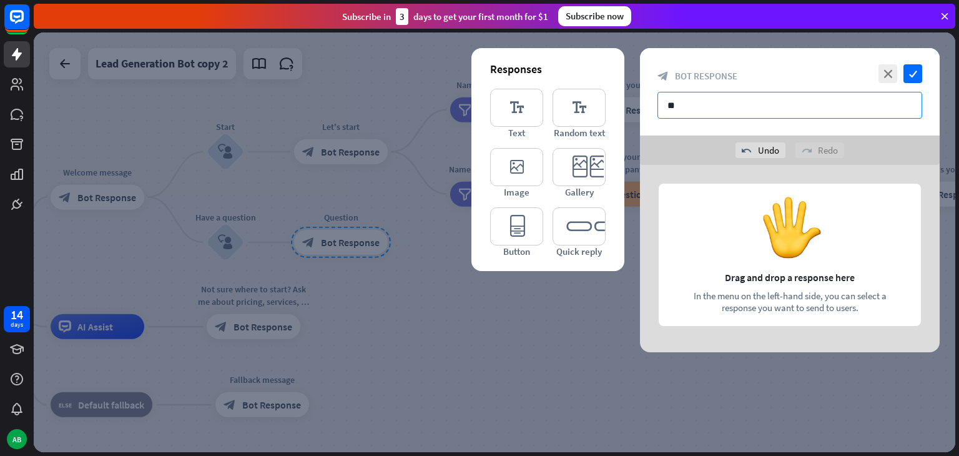
type input "*"
paste input "**********"
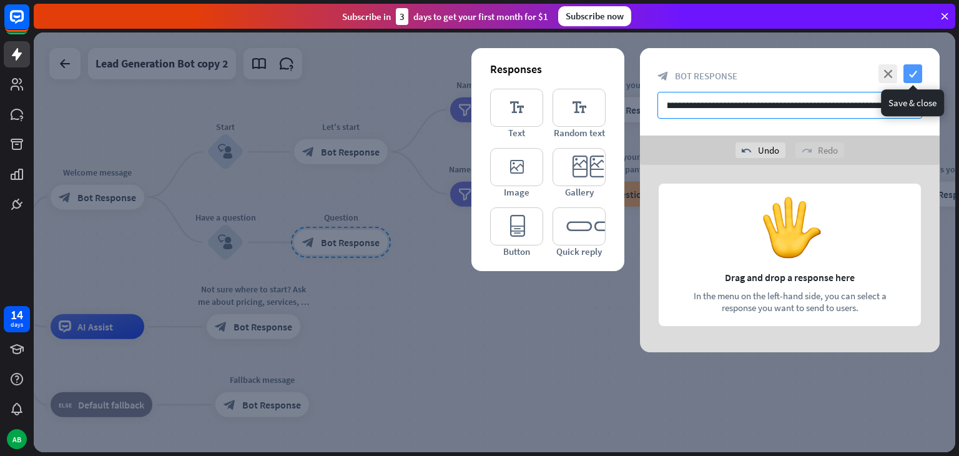
type input "**********"
click at [908, 74] on icon "check" at bounding box center [912, 73] width 19 height 19
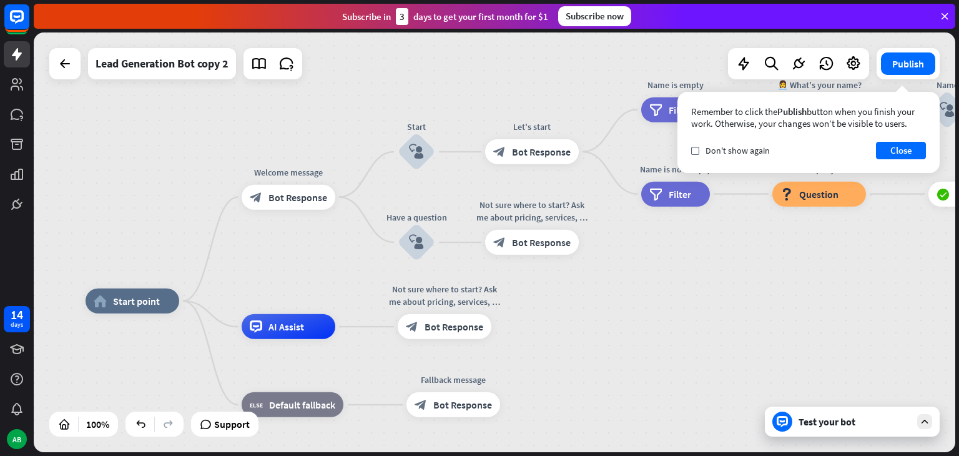
click at [838, 424] on div "Test your bot" at bounding box center [854, 421] width 112 height 12
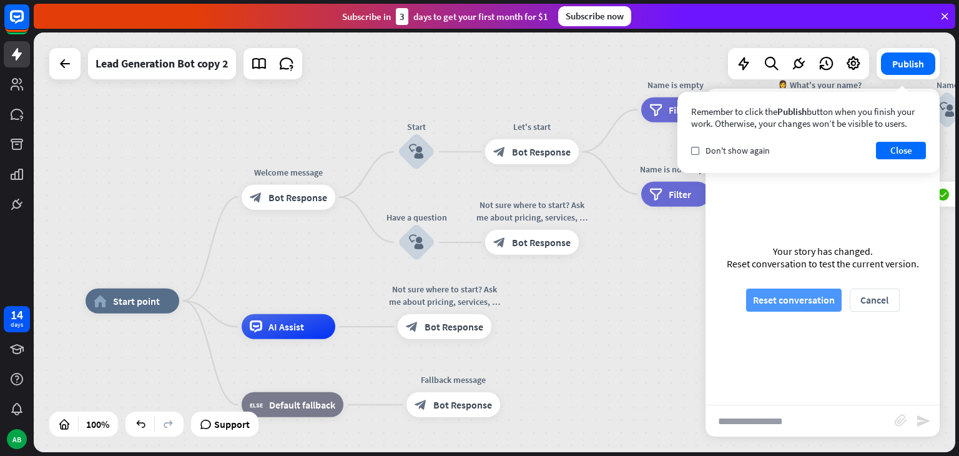
click at [788, 303] on button "Reset conversation" at bounding box center [794, 299] width 96 height 23
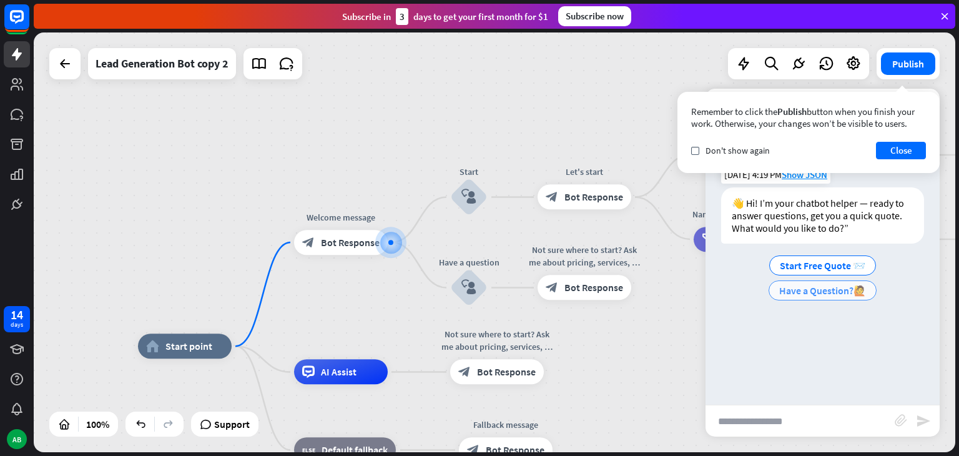
click at [803, 287] on span "Have a Question?🙋" at bounding box center [822, 290] width 87 height 12
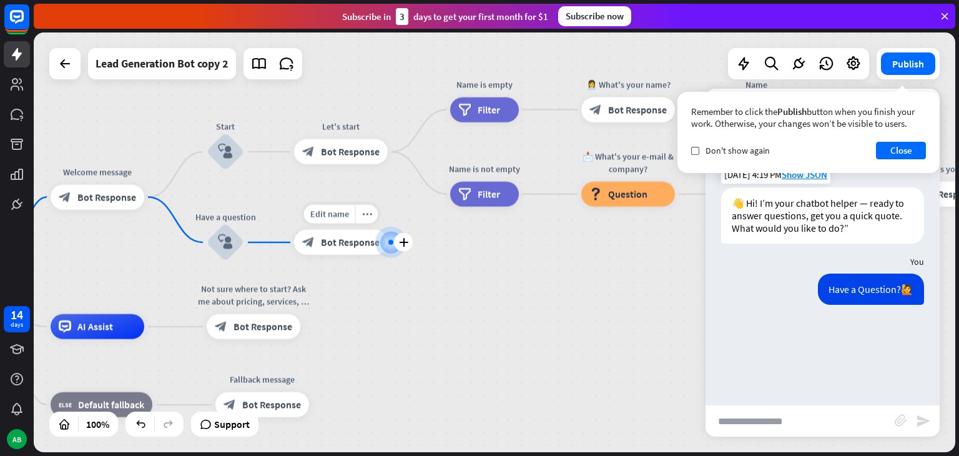
click at [385, 243] on div at bounding box center [391, 242] width 13 height 13
click at [884, 153] on button "Close" at bounding box center [901, 150] width 50 height 17
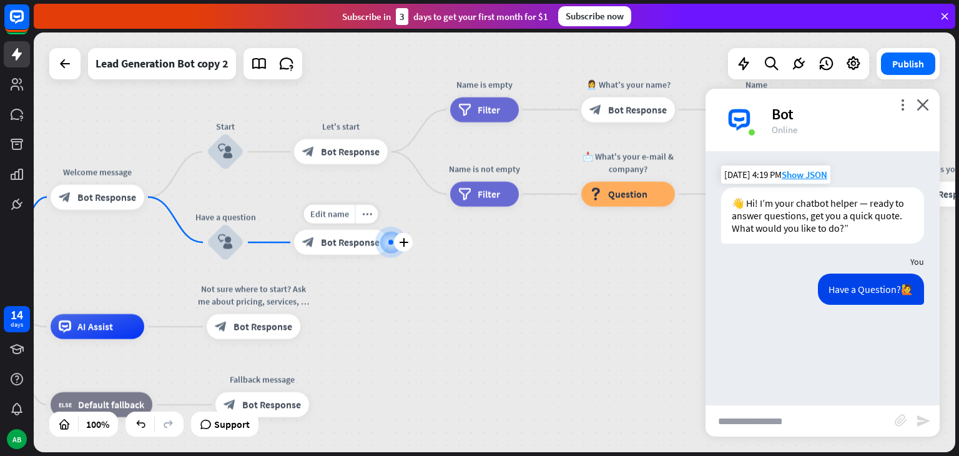
click at [331, 246] on span "Bot Response" at bounding box center [350, 242] width 59 height 12
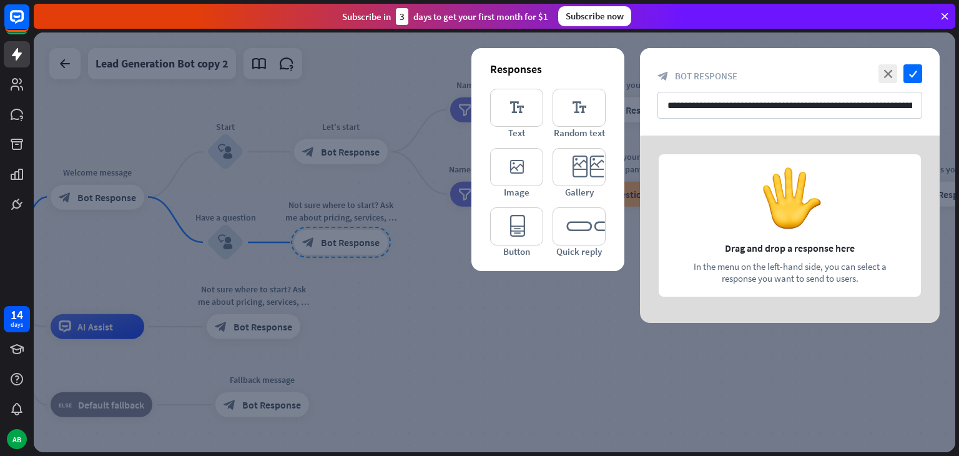
click at [502, 335] on div at bounding box center [494, 241] width 921 height 419
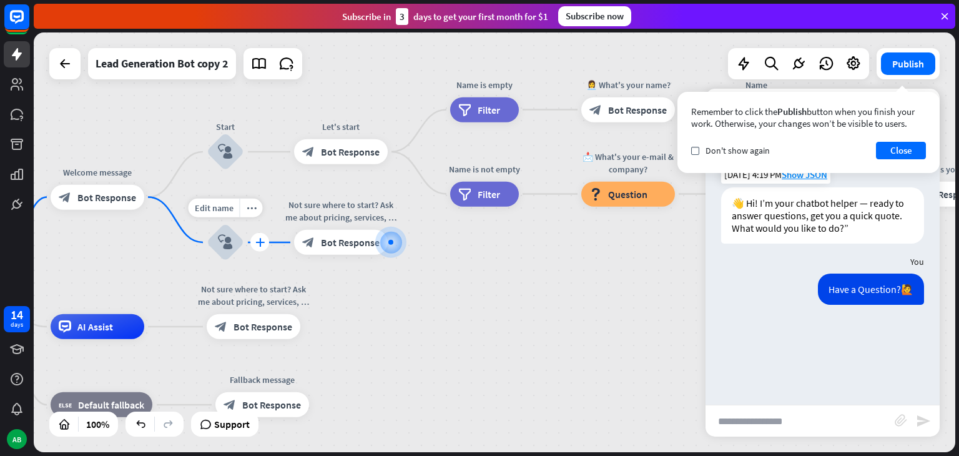
click at [260, 250] on div "plus" at bounding box center [259, 242] width 19 height 19
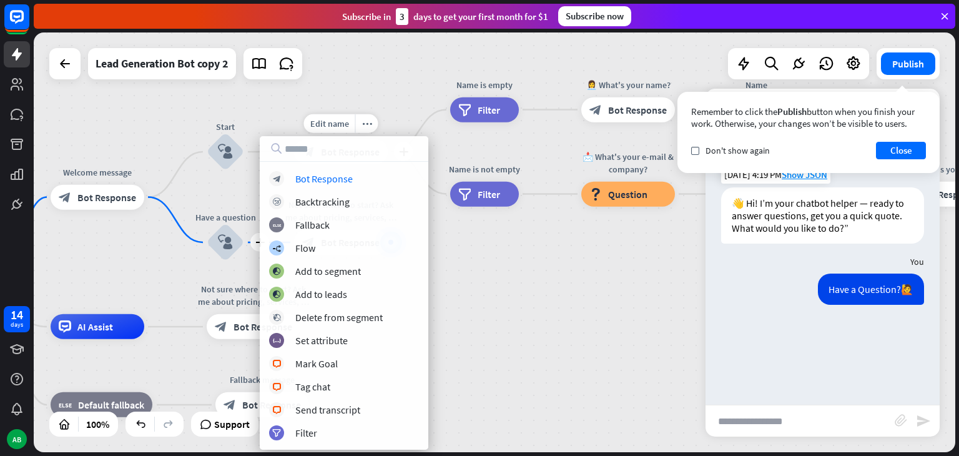
click at [293, 123] on div "Let's start" at bounding box center [341, 126] width 112 height 12
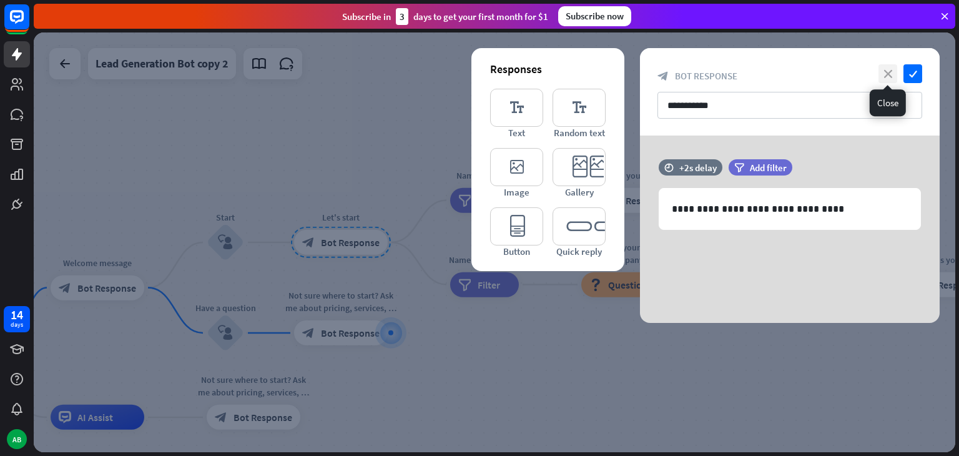
click at [886, 73] on icon "close" at bounding box center [887, 73] width 19 height 19
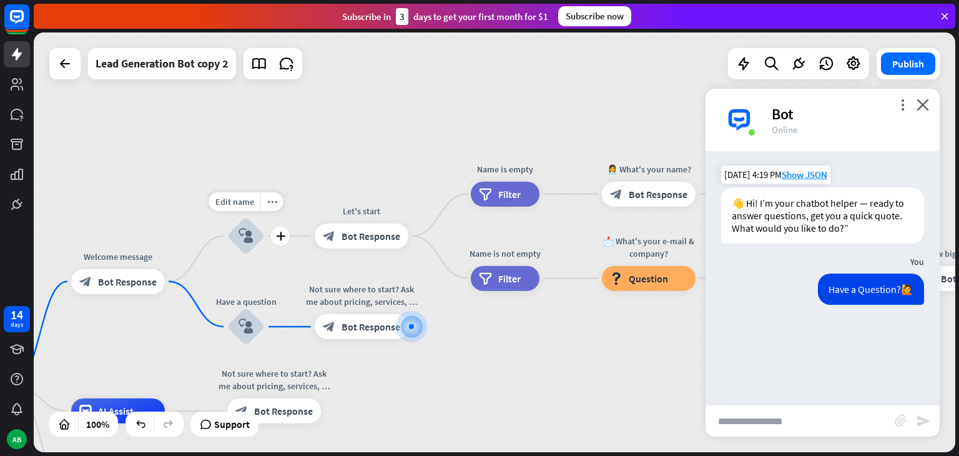
drag, startPoint x: 258, startPoint y: 265, endPoint x: 345, endPoint y: 261, distance: 86.8
click at [265, 255] on div "Edit name more_horiz plus block_user_input" at bounding box center [245, 235] width 37 height 37
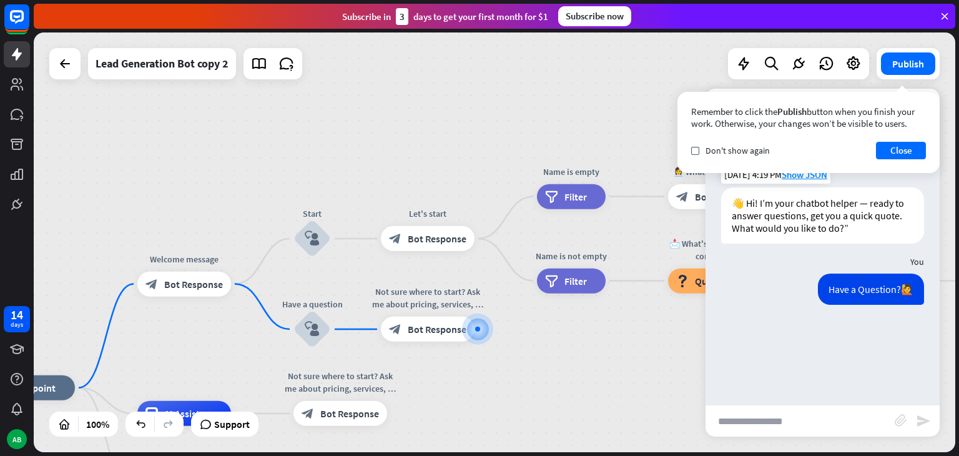
click at [704, 376] on div "home_2 Start point Welcome message block_bot_response Bot Response Start block_…" at bounding box center [494, 241] width 921 height 419
click at [694, 151] on icon "check" at bounding box center [695, 151] width 6 height 6
click at [883, 153] on button "Close" at bounding box center [901, 150] width 50 height 17
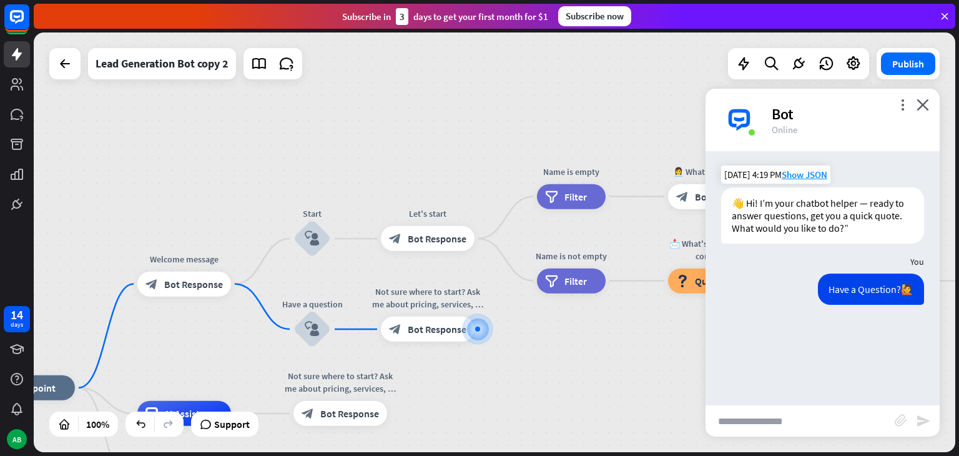
click at [931, 103] on div "more_vert close Bot Online" at bounding box center [822, 120] width 234 height 62
click at [924, 104] on icon "close" at bounding box center [922, 105] width 12 height 12
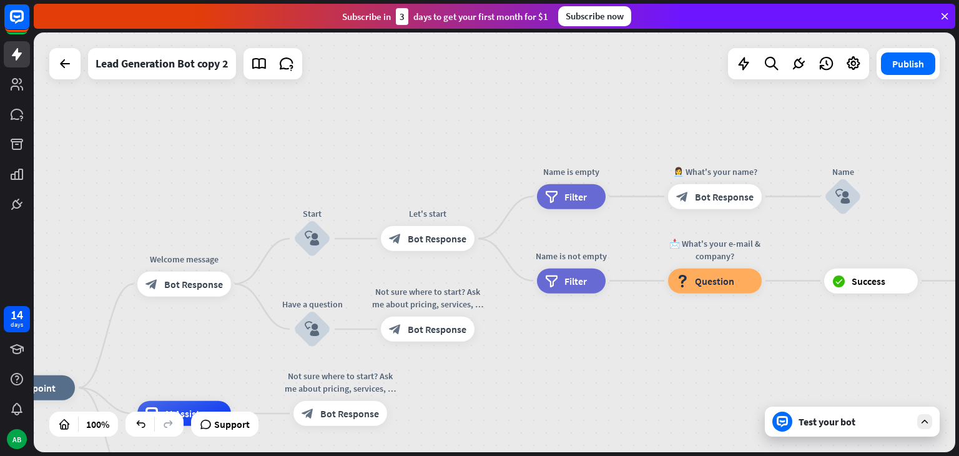
click at [845, 426] on div "Test your bot" at bounding box center [854, 421] width 112 height 12
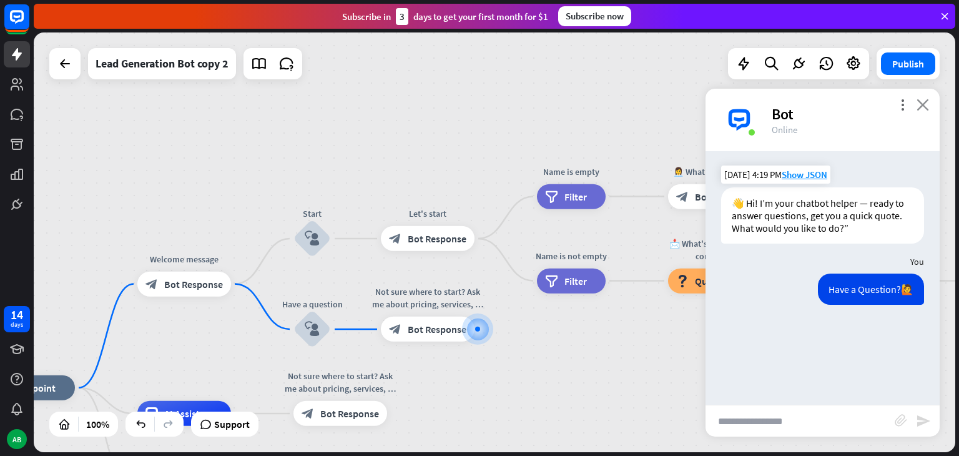
click at [917, 108] on icon "close" at bounding box center [922, 105] width 12 height 12
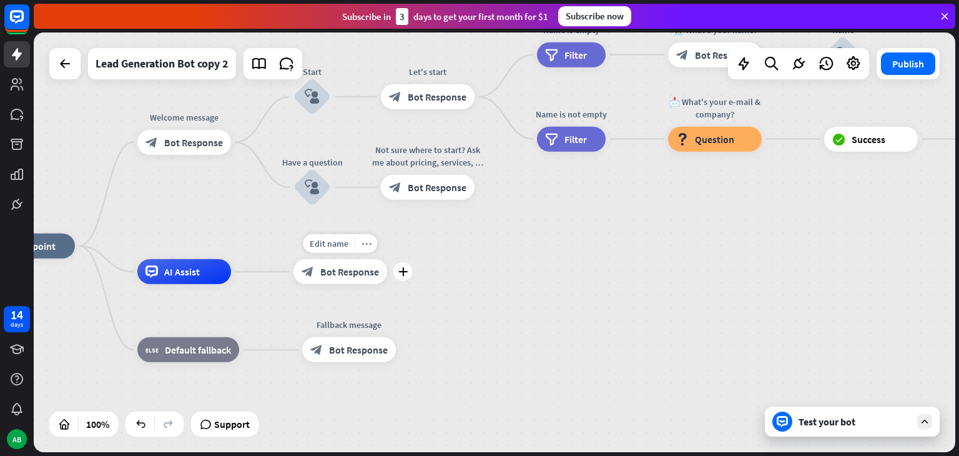
click at [361, 250] on div "more_horiz" at bounding box center [366, 243] width 23 height 19
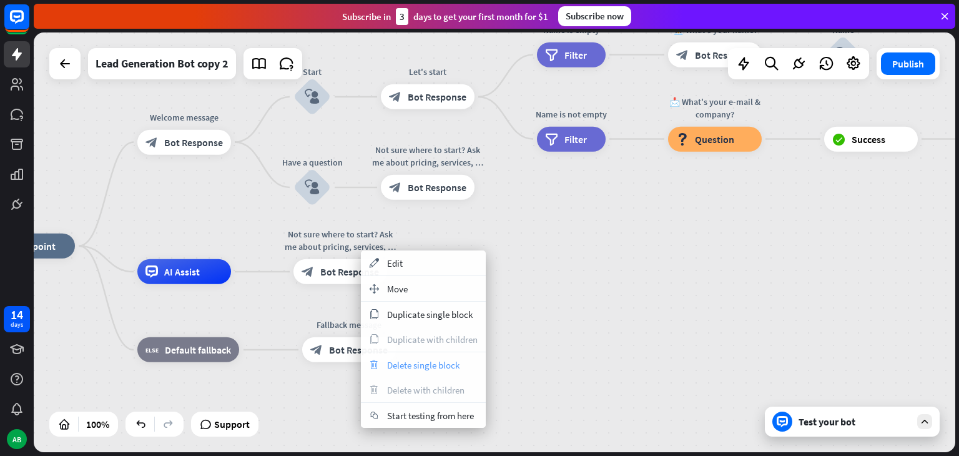
click at [417, 363] on span "Delete single block" at bounding box center [423, 365] width 72 height 12
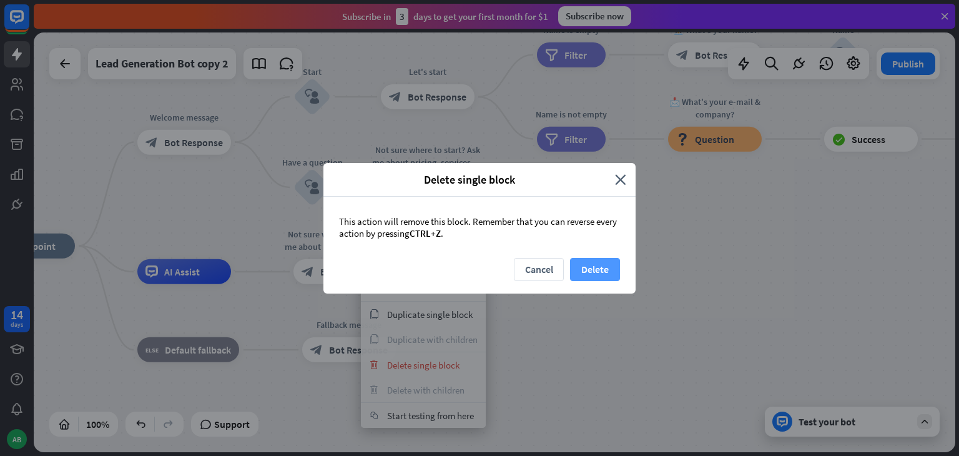
click at [580, 266] on button "Delete" at bounding box center [595, 269] width 50 height 23
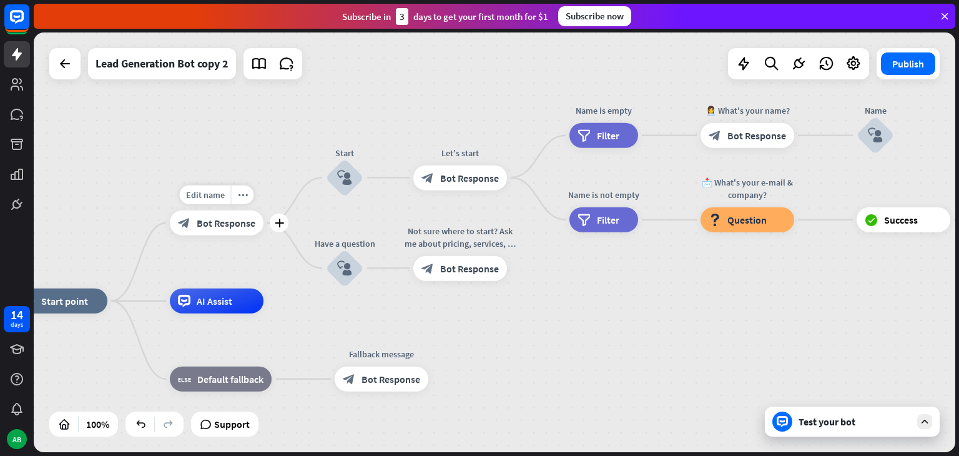
click at [208, 227] on span "Bot Response" at bounding box center [226, 223] width 59 height 12
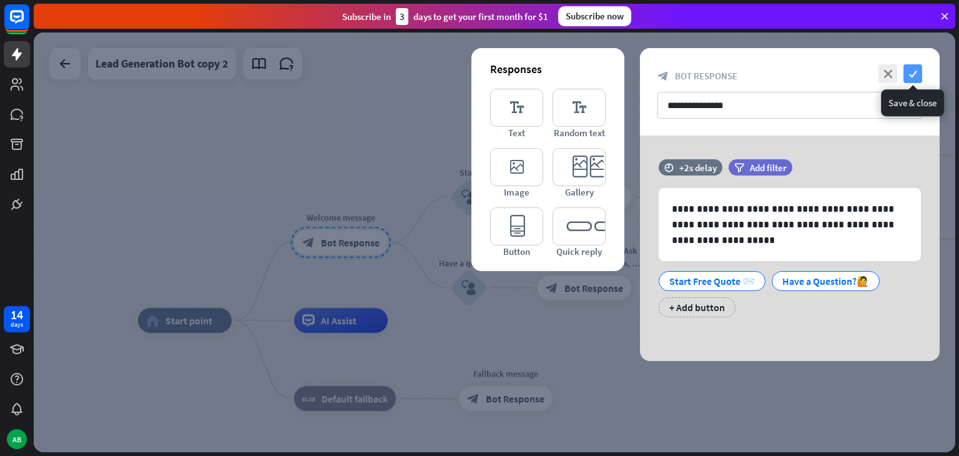
click at [914, 67] on icon "check" at bounding box center [912, 73] width 19 height 19
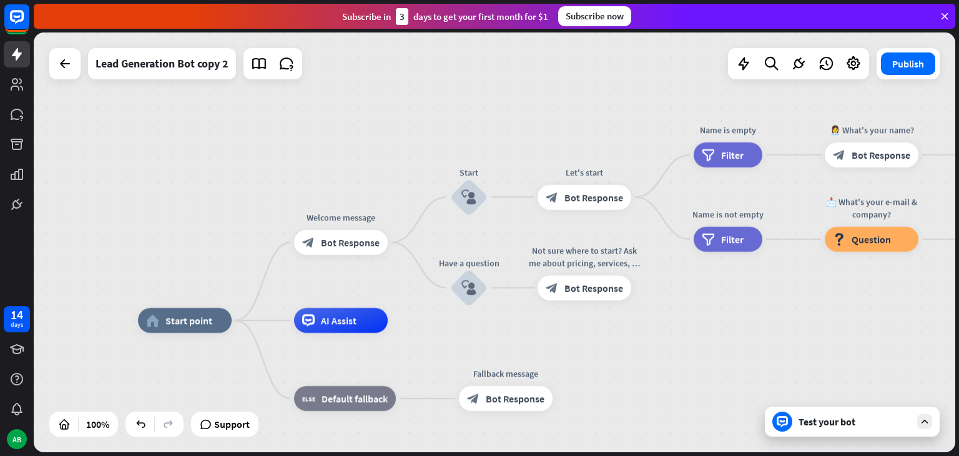
click at [896, 426] on div "Test your bot" at bounding box center [854, 421] width 112 height 12
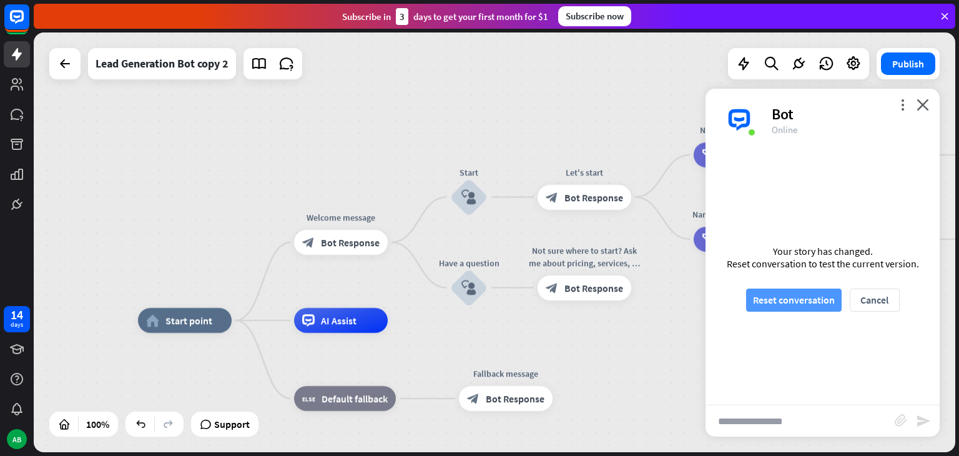
click at [803, 291] on button "Reset conversation" at bounding box center [794, 299] width 96 height 23
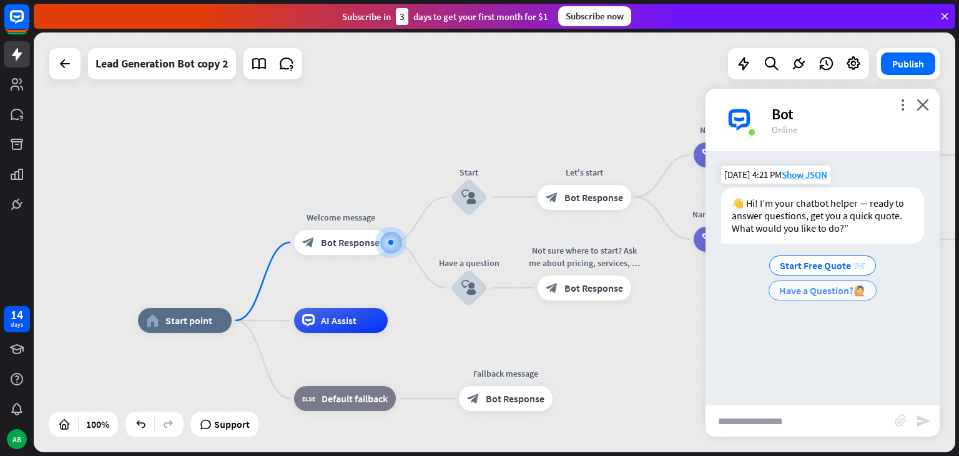
click at [788, 290] on span "Have a Question?🙋" at bounding box center [822, 290] width 87 height 12
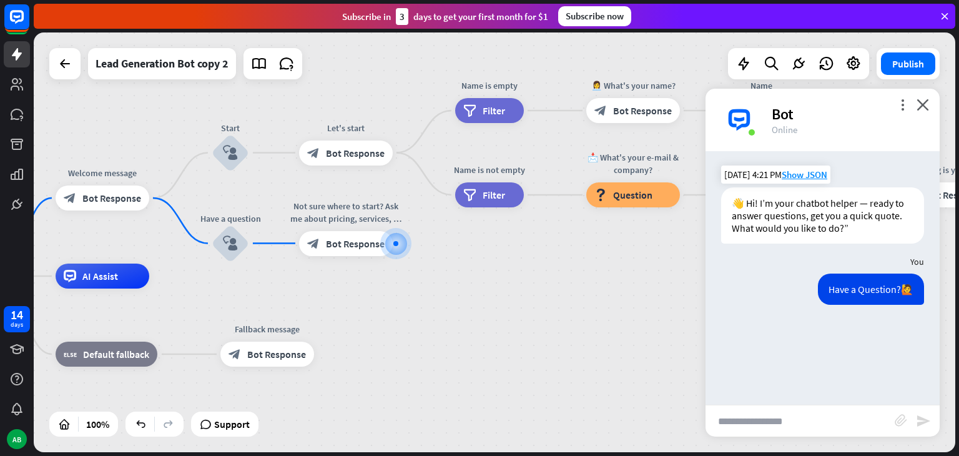
click at [772, 410] on input "text" at bounding box center [799, 420] width 189 height 31
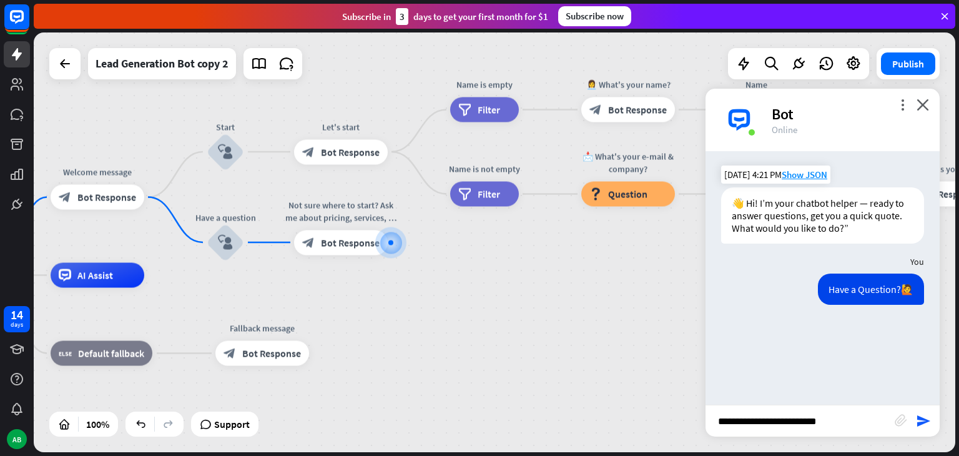
type input "**********"
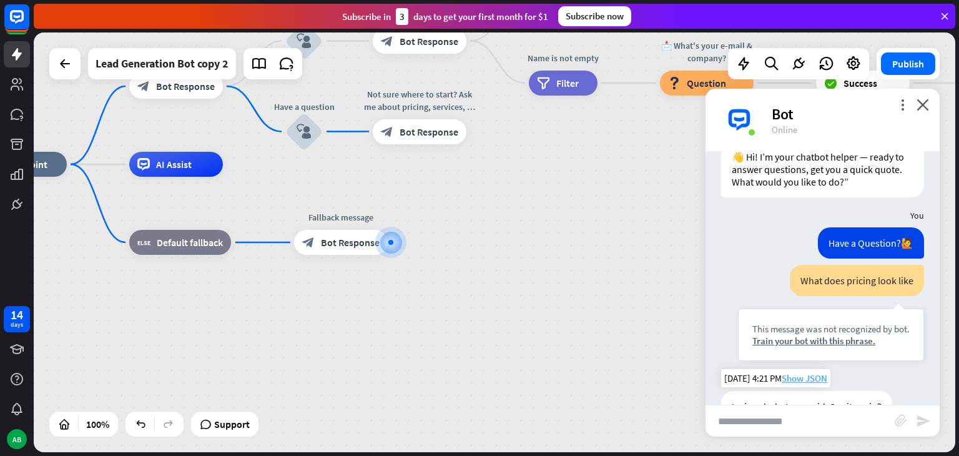
scroll to position [50, 0]
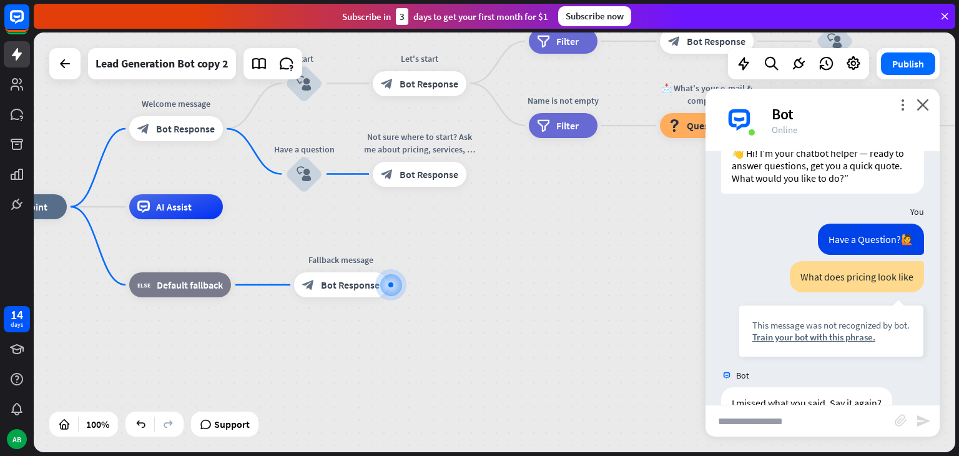
click at [932, 107] on div "more_vert close Bot Online" at bounding box center [822, 120] width 234 height 62
click at [925, 104] on icon "close" at bounding box center [922, 105] width 12 height 12
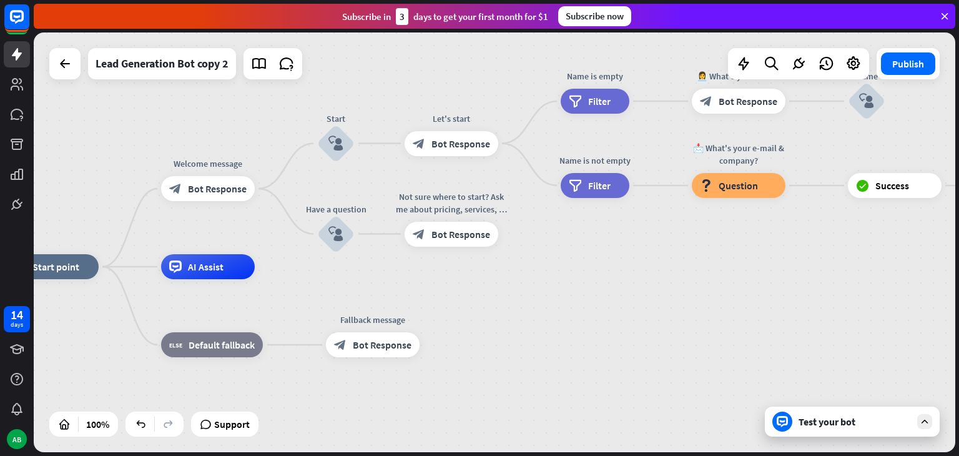
drag, startPoint x: 454, startPoint y: 245, endPoint x: 497, endPoint y: 315, distance: 81.6
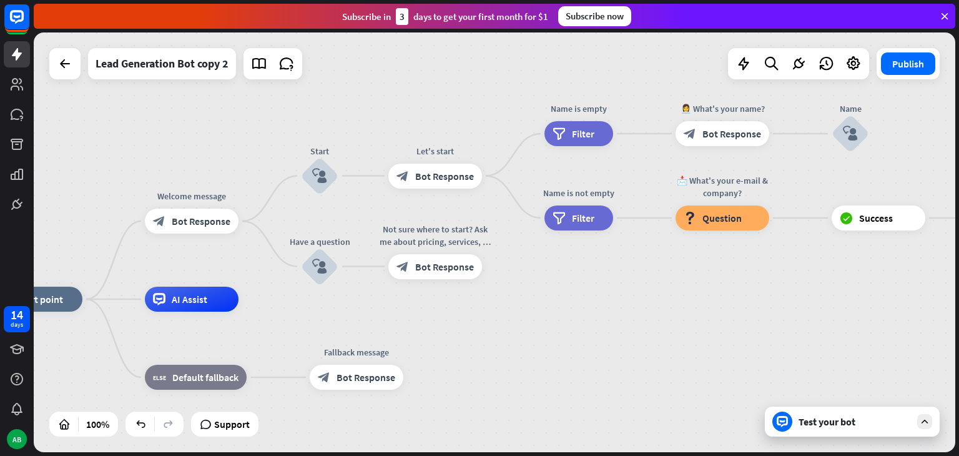
drag, startPoint x: 701, startPoint y: 329, endPoint x: 674, endPoint y: 352, distance: 35.4
click at [796, 65] on icon at bounding box center [798, 64] width 16 height 16
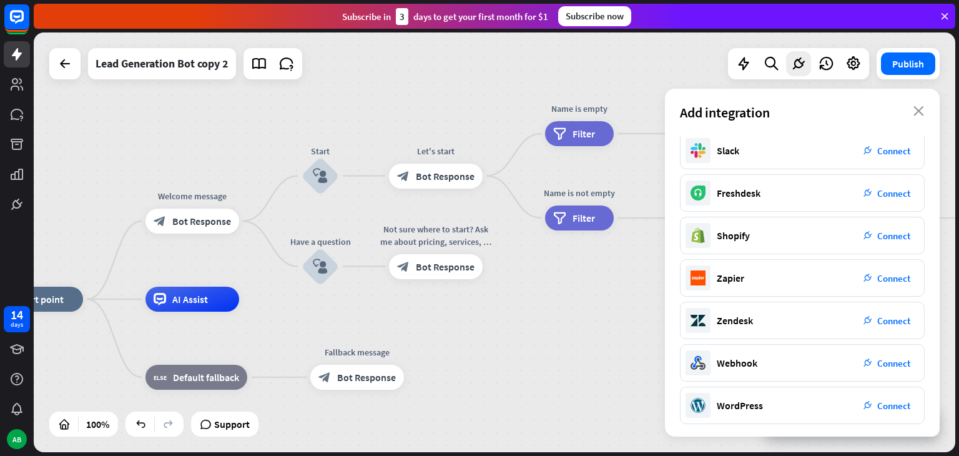
scroll to position [177, 0]
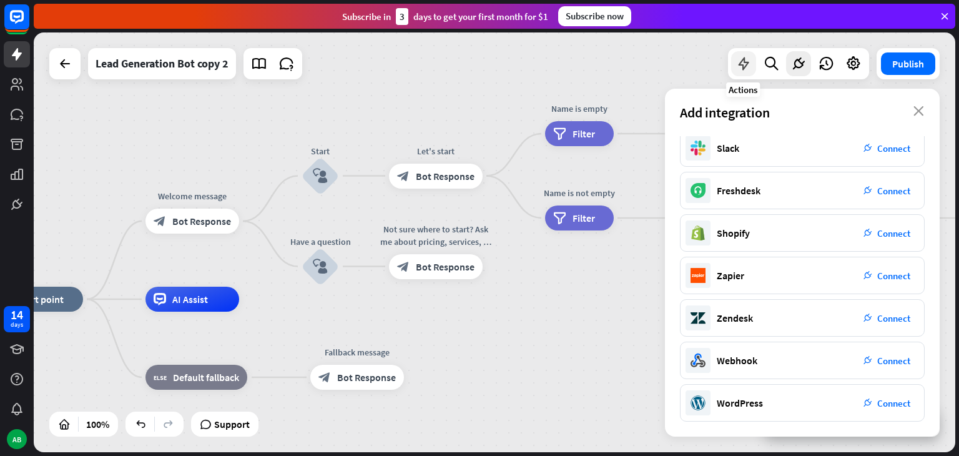
click at [732, 71] on div at bounding box center [743, 63] width 25 height 25
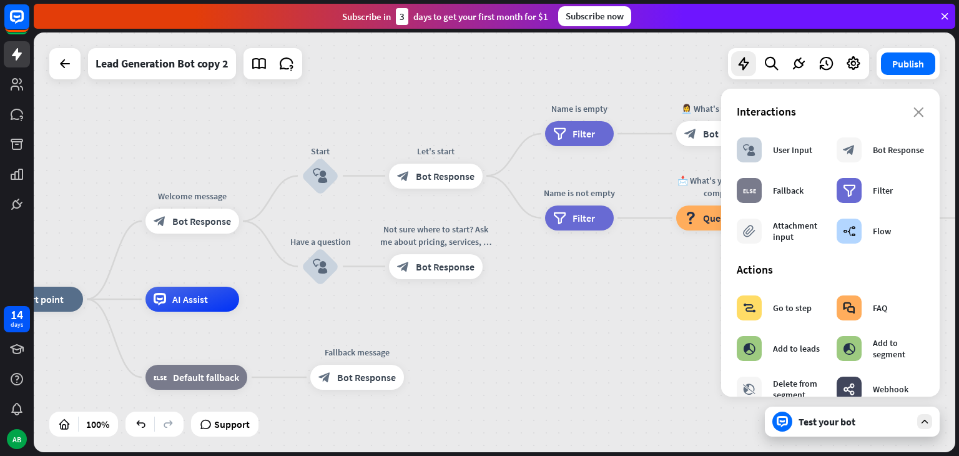
click at [913, 116] on icon "close" at bounding box center [918, 112] width 11 height 10
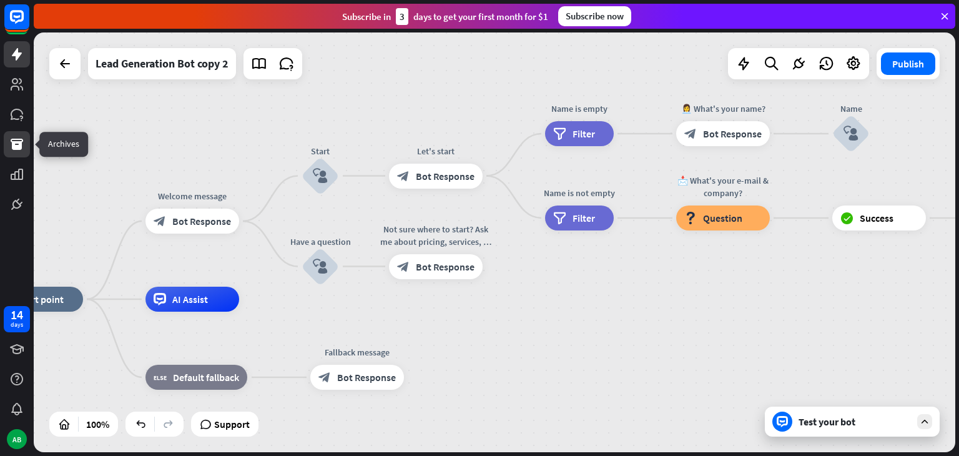
click at [20, 148] on icon at bounding box center [17, 144] width 12 height 11
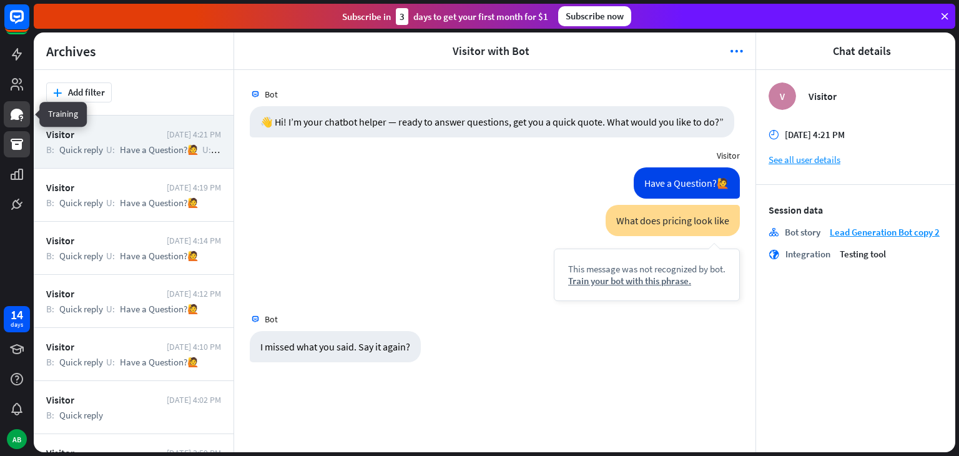
click at [19, 118] on icon at bounding box center [17, 114] width 12 height 11
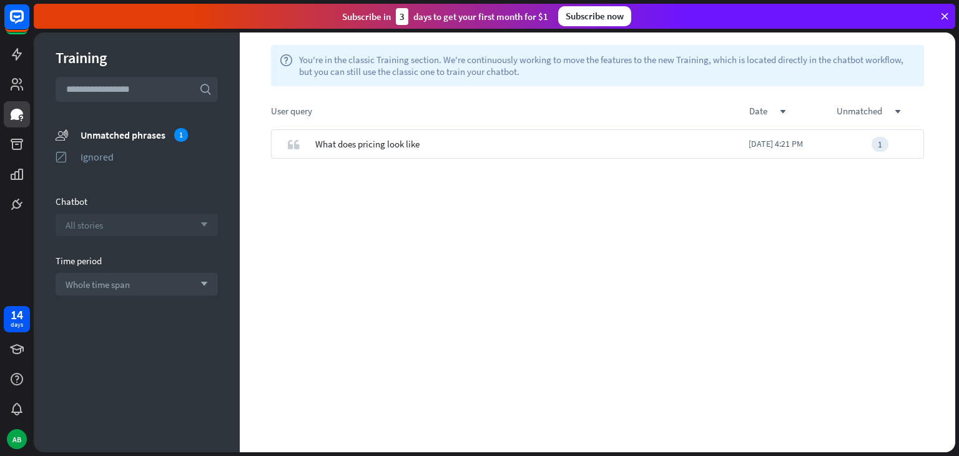
click at [146, 220] on div "All stories arrow_down" at bounding box center [137, 224] width 162 height 22
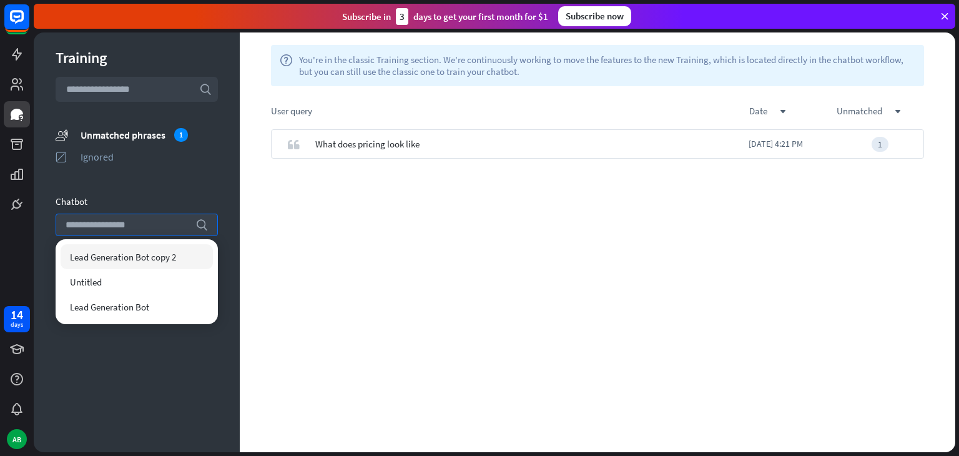
click at [147, 201] on div "Chatbot" at bounding box center [137, 201] width 162 height 12
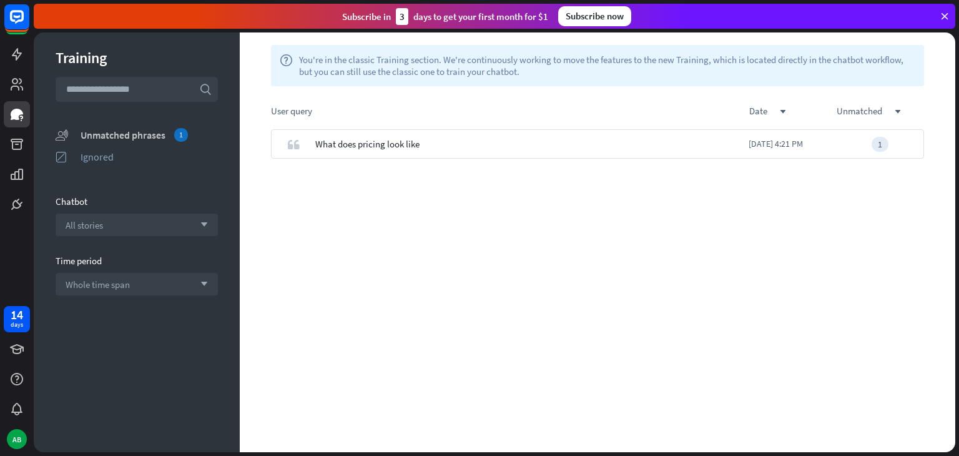
click at [150, 133] on div "Unmatched phrases 1" at bounding box center [149, 135] width 137 height 14
click at [371, 140] on span "What does pricing look like" at bounding box center [367, 143] width 104 height 29
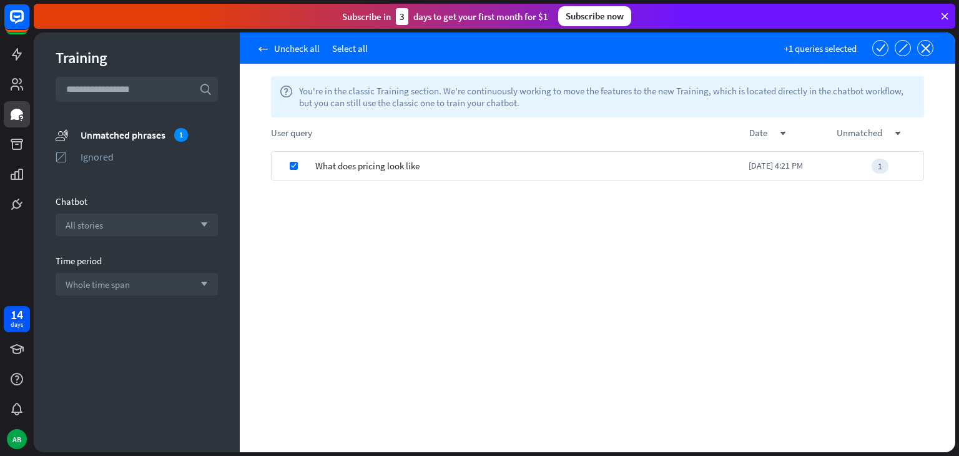
click at [381, 155] on span "What does pricing look like" at bounding box center [367, 165] width 104 height 29
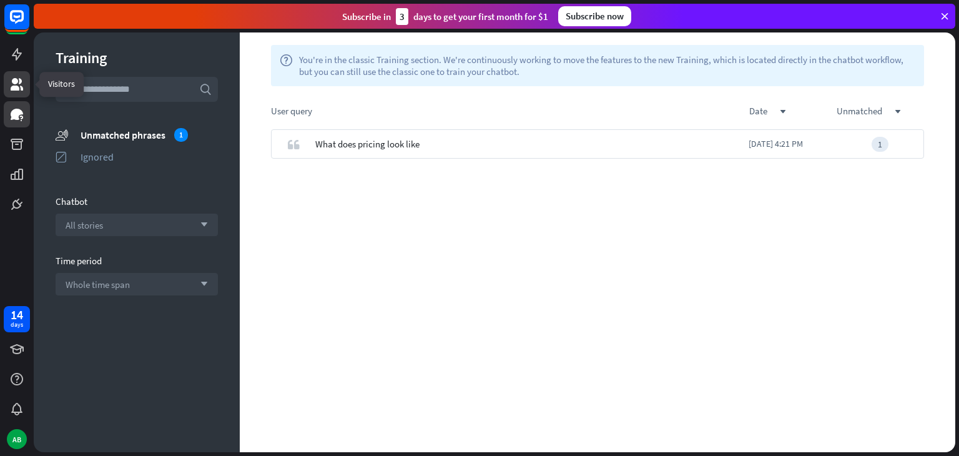
click at [17, 87] on icon at bounding box center [17, 84] width 12 height 12
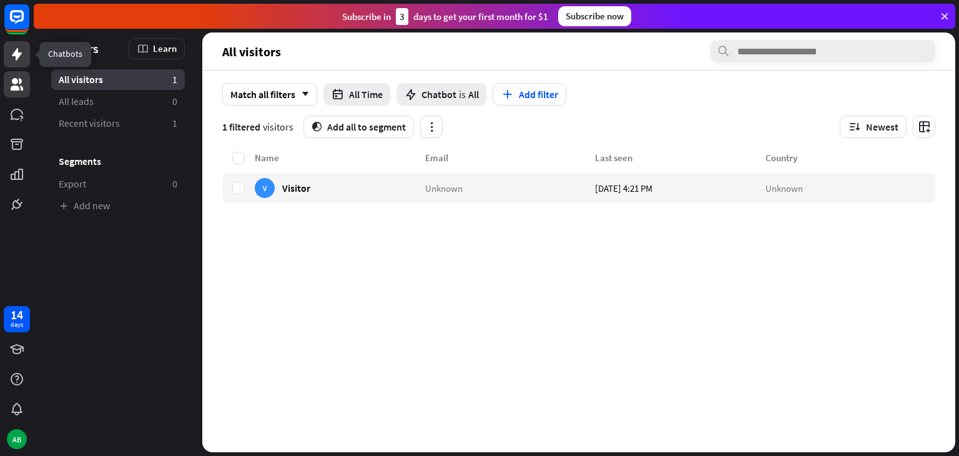
click at [17, 53] on icon at bounding box center [17, 54] width 10 height 12
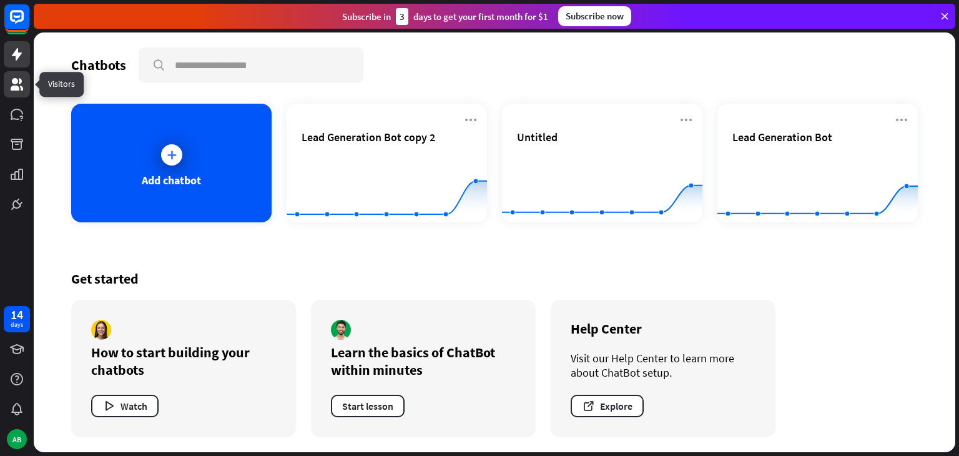
click at [19, 85] on icon at bounding box center [16, 84] width 15 height 15
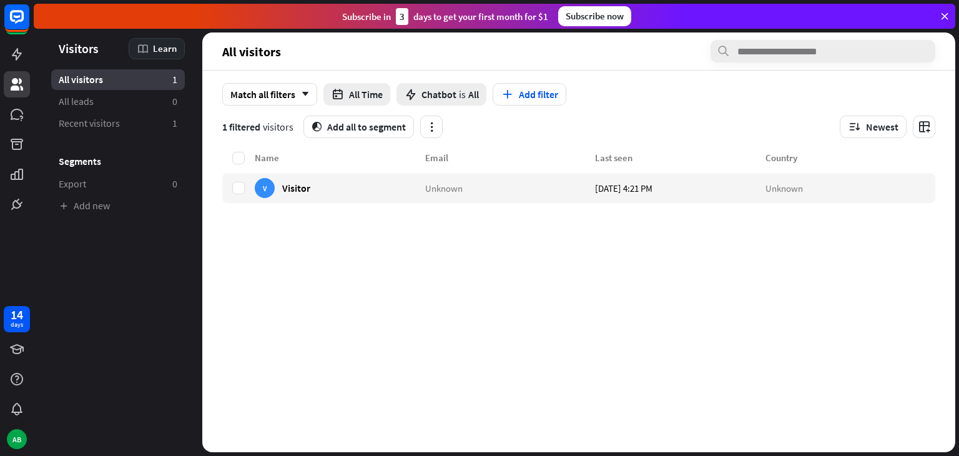
click at [149, 49] on icon at bounding box center [143, 48] width 12 height 12
click at [316, 75] on div "Match all filters arrow_down All Time Chatbot is All Add filter 1 filtered visi…" at bounding box center [578, 111] width 753 height 80
click at [5, 114] on link at bounding box center [17, 114] width 26 height 26
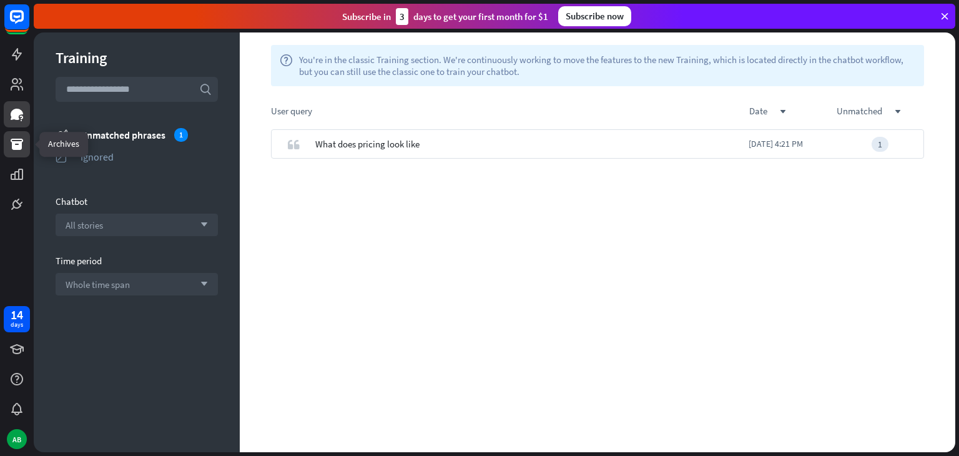
click at [19, 134] on link at bounding box center [17, 144] width 26 height 26
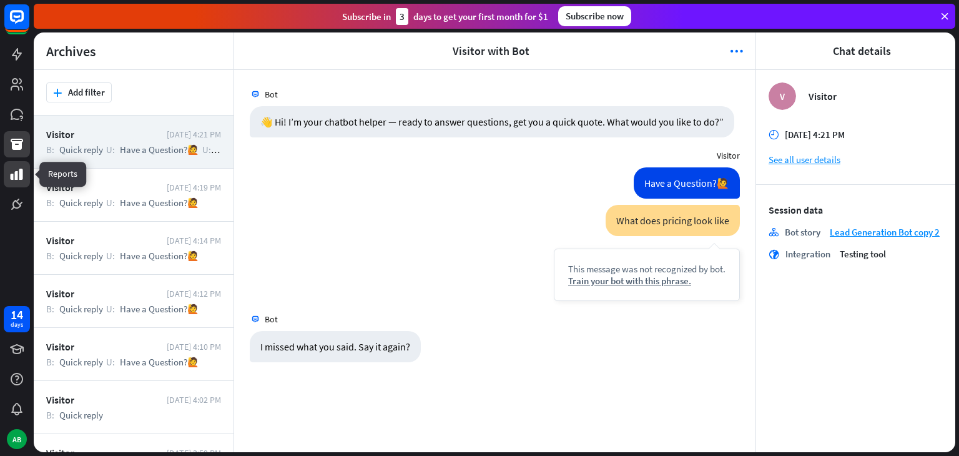
click at [11, 179] on icon at bounding box center [17, 174] width 12 height 11
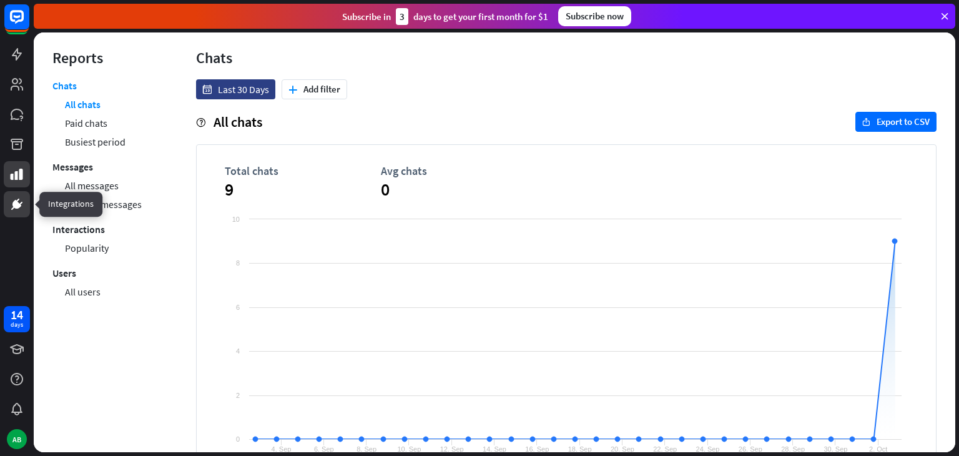
click at [13, 203] on icon at bounding box center [16, 204] width 9 height 9
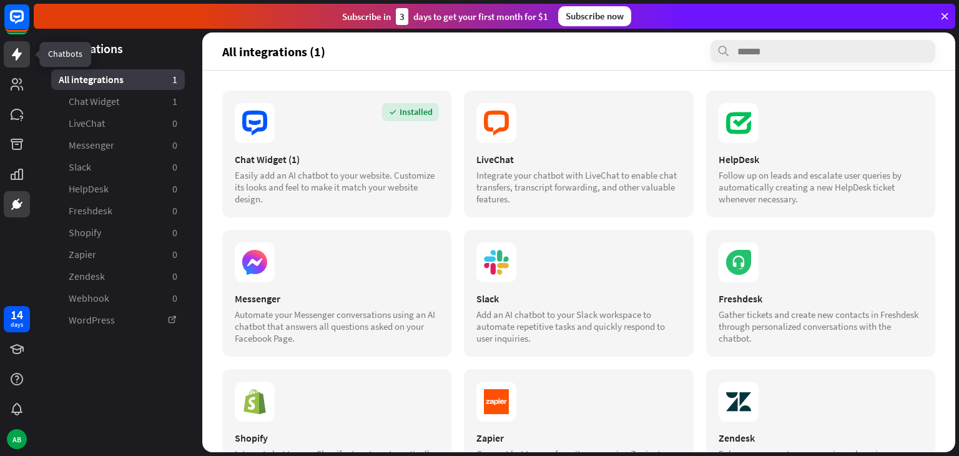
click at [17, 58] on icon at bounding box center [17, 54] width 10 height 12
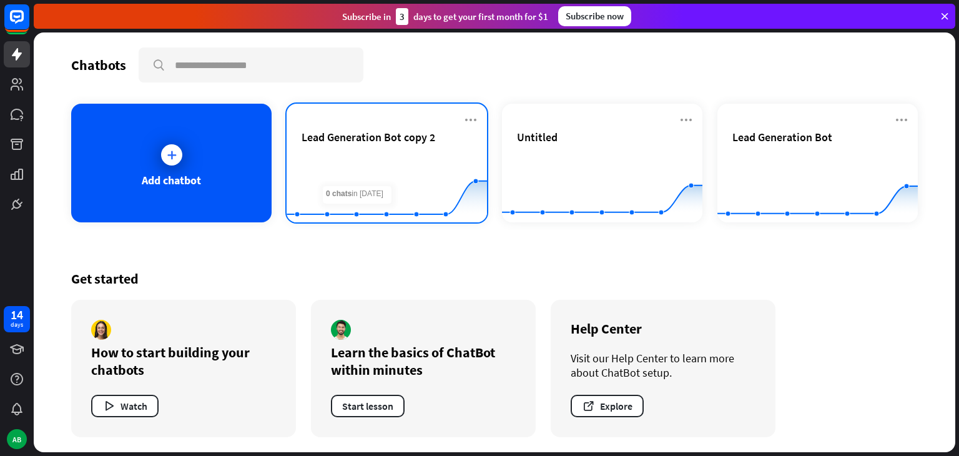
click at [371, 138] on span "Lead Generation Bot copy 2" at bounding box center [368, 137] width 134 height 14
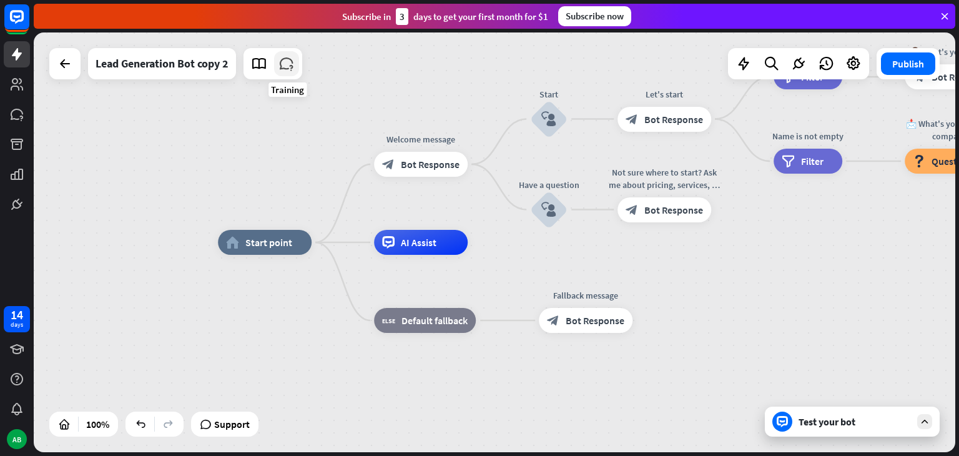
click at [291, 63] on icon at bounding box center [286, 64] width 16 height 16
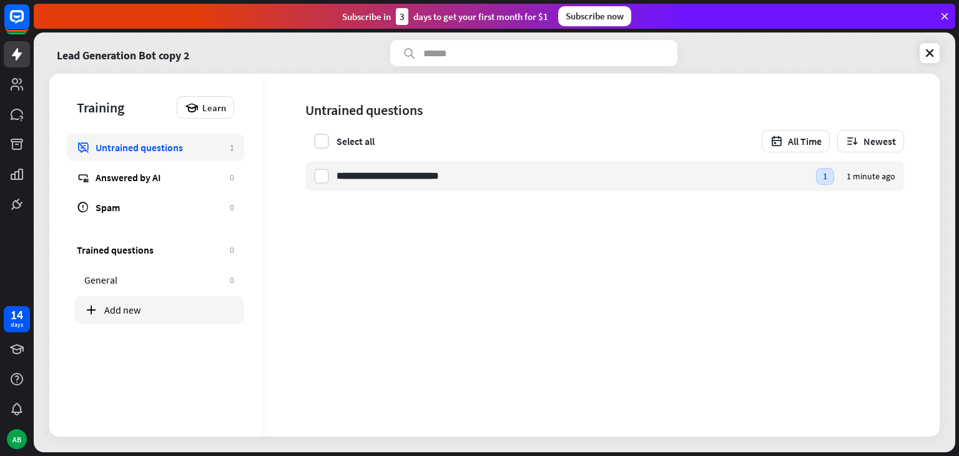
click at [165, 306] on div "Add new" at bounding box center [169, 309] width 130 height 12
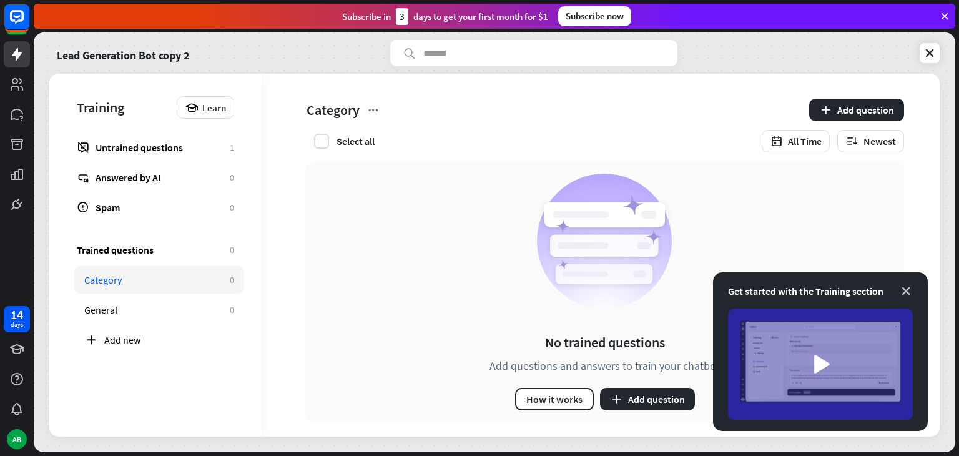
click at [908, 287] on icon at bounding box center [905, 291] width 12 height 12
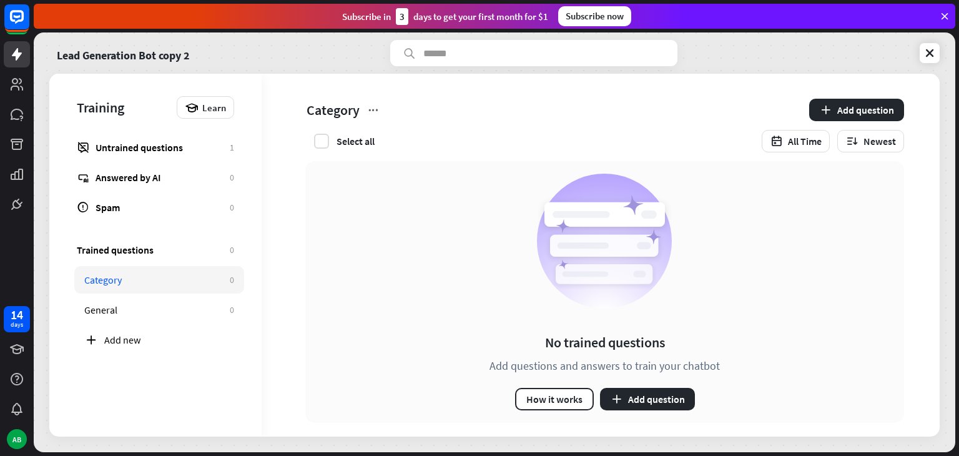
click at [142, 105] on div "Training" at bounding box center [124, 107] width 94 height 17
click at [4, 84] on link at bounding box center [17, 84] width 26 height 26
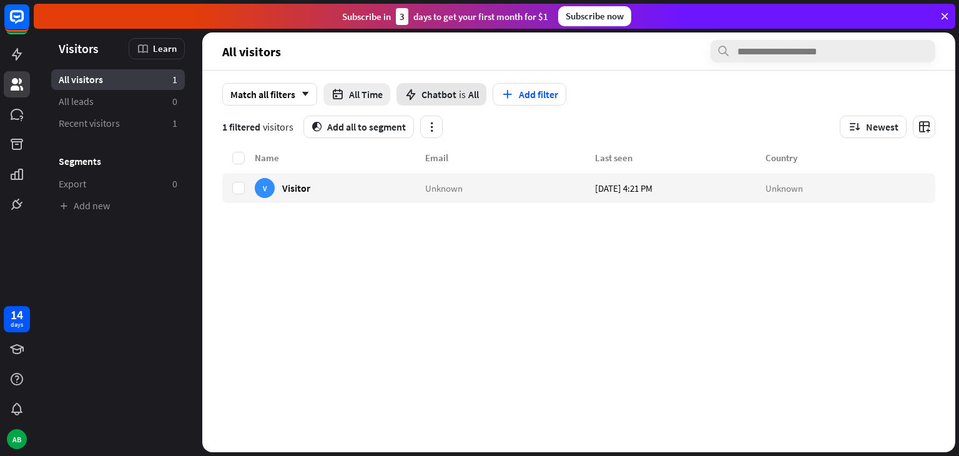
click at [429, 96] on span "Chatbot" at bounding box center [438, 94] width 35 height 12
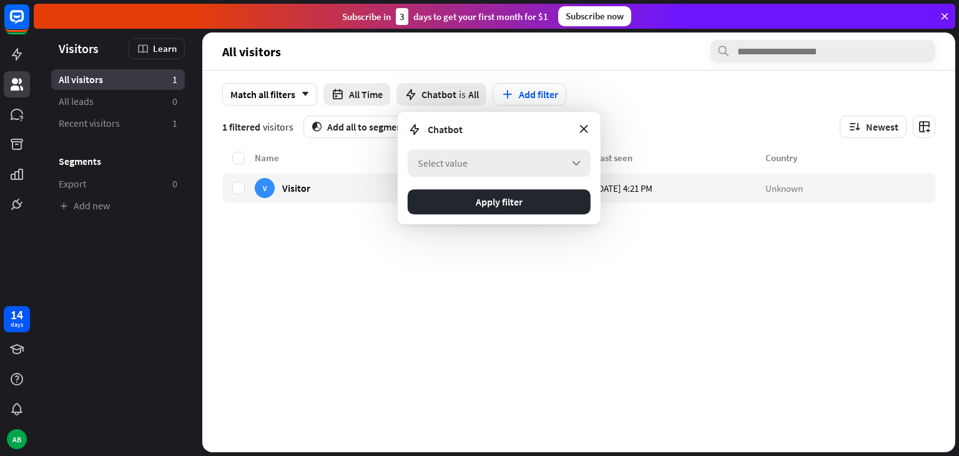
click at [473, 168] on div "Select value arrow_down" at bounding box center [499, 162] width 183 height 27
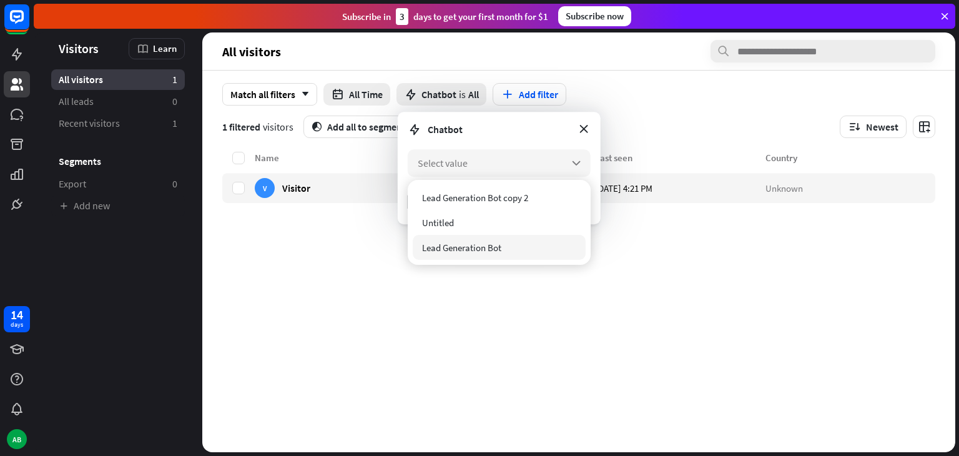
click at [444, 254] on div "Lead Generation Bot" at bounding box center [499, 247] width 173 height 25
click at [370, 276] on div "Name Email Last seen Country V Visitor Unknown [DATE] 4:21 PM Unknown" at bounding box center [578, 300] width 713 height 301
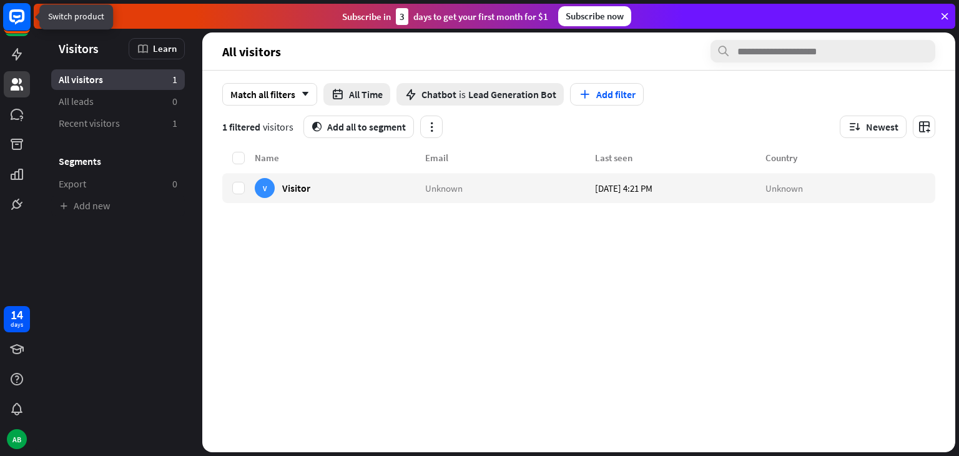
click at [9, 23] on rect at bounding box center [16, 16] width 27 height 27
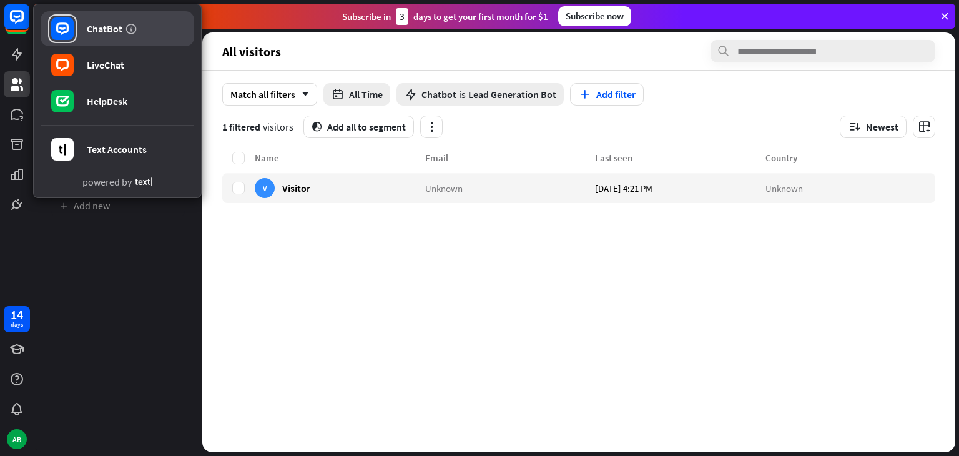
click at [86, 24] on link "ChatBot" at bounding box center [118, 28] width 154 height 35
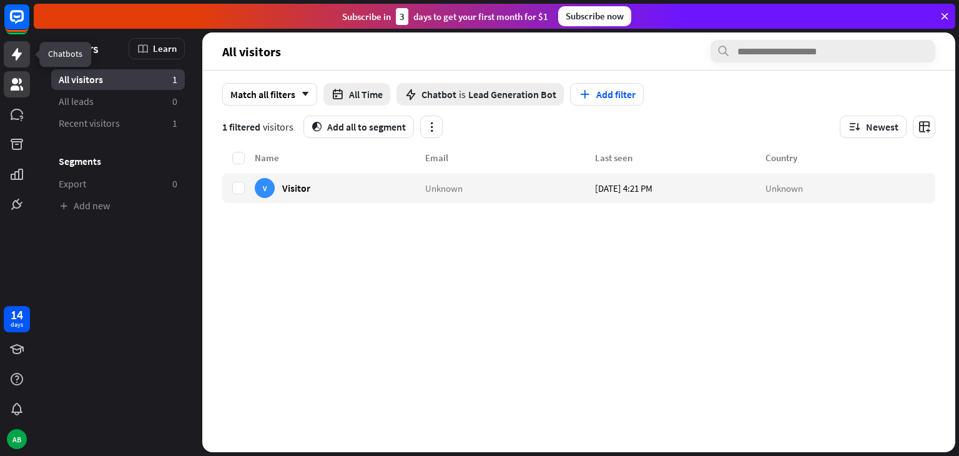
click at [14, 48] on icon at bounding box center [16, 54] width 15 height 15
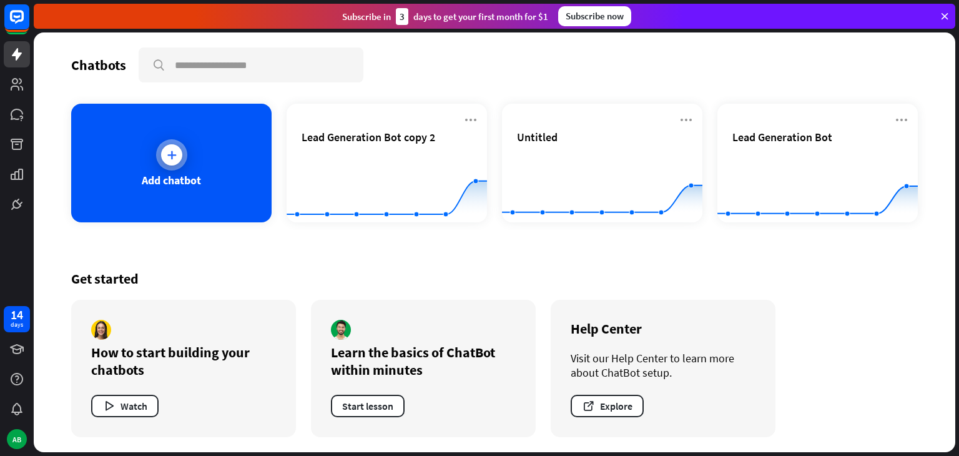
click at [91, 144] on div "Add chatbot" at bounding box center [171, 163] width 200 height 119
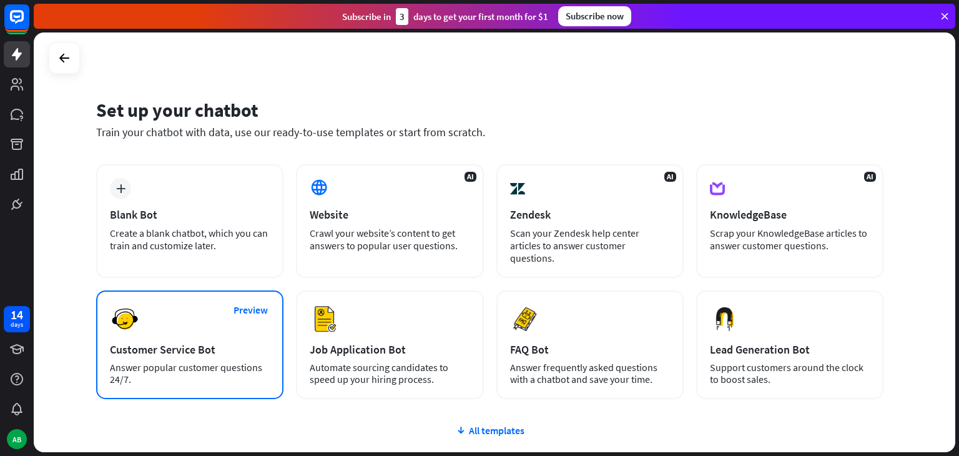
click at [255, 313] on div "Preview Customer Service Bot Answer popular customer questions 24/7." at bounding box center [189, 344] width 187 height 109
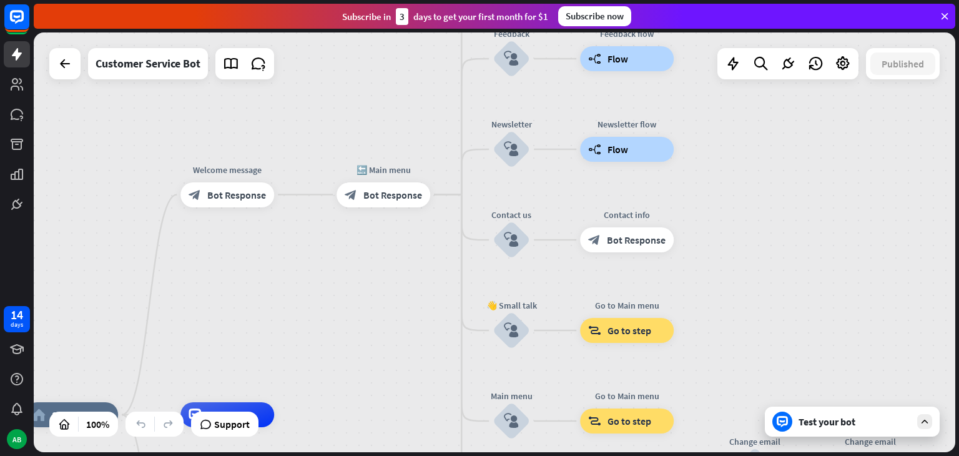
drag, startPoint x: 595, startPoint y: 174, endPoint x: 402, endPoint y: 346, distance: 259.1
click at [402, 346] on div "home_2 Start point Welcome message block_bot_response Bot Response 🔙 Main menu …" at bounding box center [494, 241] width 921 height 419
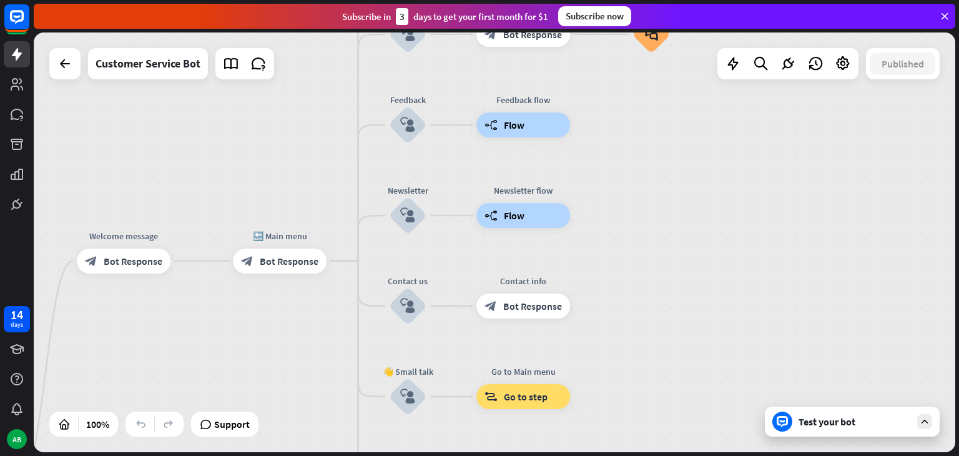
drag, startPoint x: 402, startPoint y: 346, endPoint x: 298, endPoint y: 413, distance: 122.9
click at [298, 413] on div "home_2 Start point Welcome message block_bot_response Bot Response 🔙 Main menu …" at bounding box center [494, 241] width 921 height 419
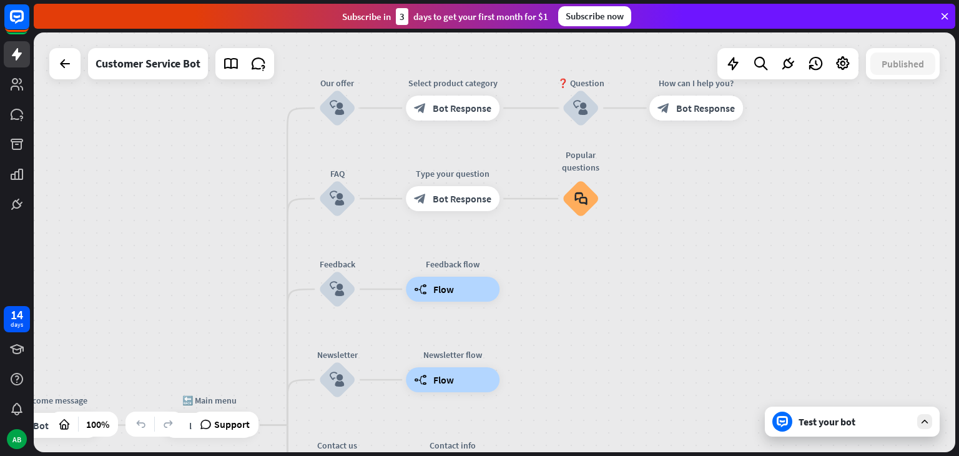
drag, startPoint x: 632, startPoint y: 213, endPoint x: 562, endPoint y: 378, distance: 178.7
click at [562, 378] on div "home_2 Start point Welcome message block_bot_response Bot Response 🔙 Main menu …" at bounding box center [494, 241] width 921 height 419
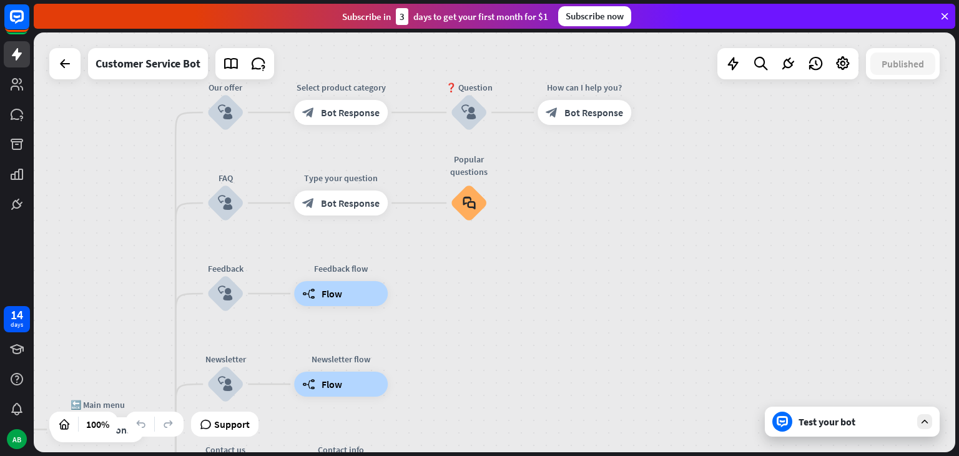
drag, startPoint x: 684, startPoint y: 311, endPoint x: 572, endPoint y: 316, distance: 111.8
click at [572, 316] on div "home_2 Start point Welcome message block_bot_response Bot Response 🔙 Main menu …" at bounding box center [494, 241] width 921 height 419
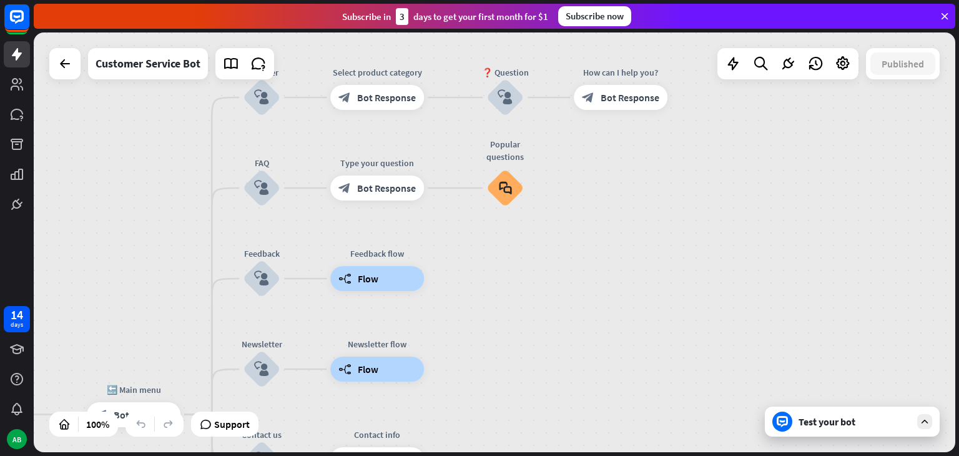
drag, startPoint x: 432, startPoint y: 298, endPoint x: 514, endPoint y: 272, distance: 86.5
click at [514, 272] on div "home_2 Start point Welcome message block_bot_response Bot Response 🔙 Main menu …" at bounding box center [494, 241] width 921 height 419
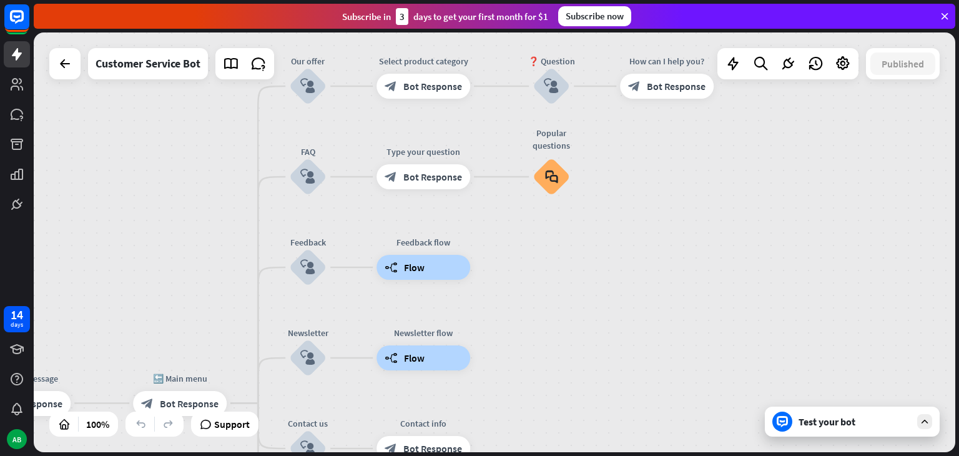
click at [811, 420] on div "Test your bot" at bounding box center [854, 421] width 112 height 12
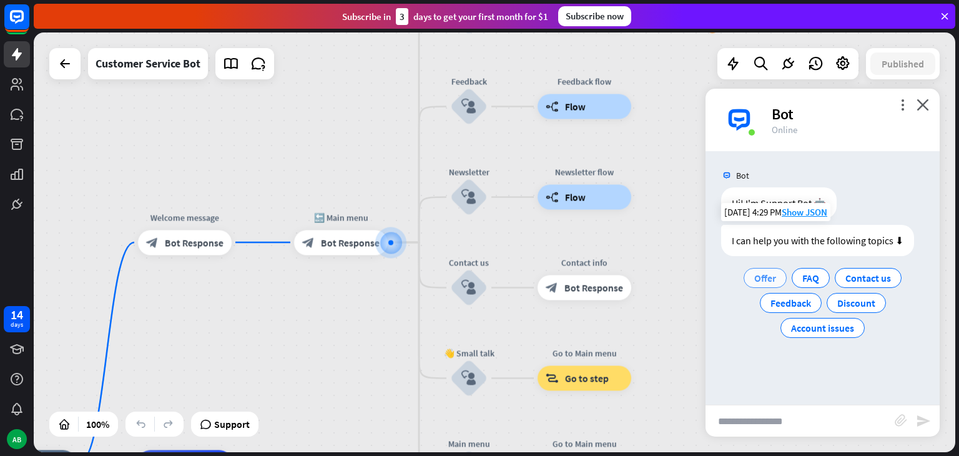
click at [760, 281] on span "Offer" at bounding box center [765, 278] width 22 height 12
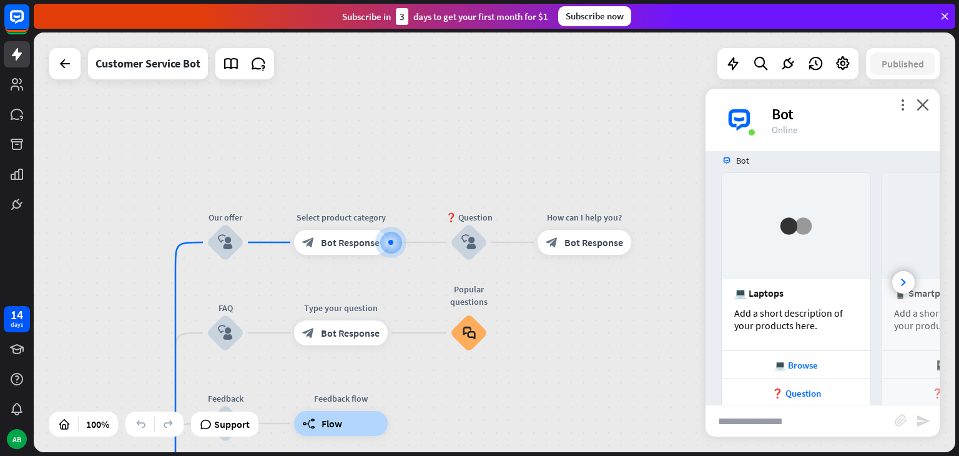
scroll to position [224, 0]
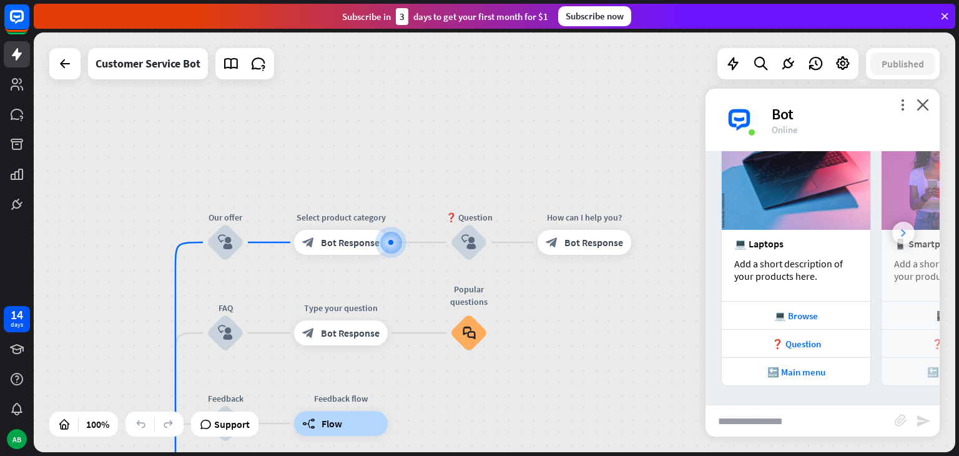
click at [895, 228] on div at bounding box center [903, 233] width 22 height 22
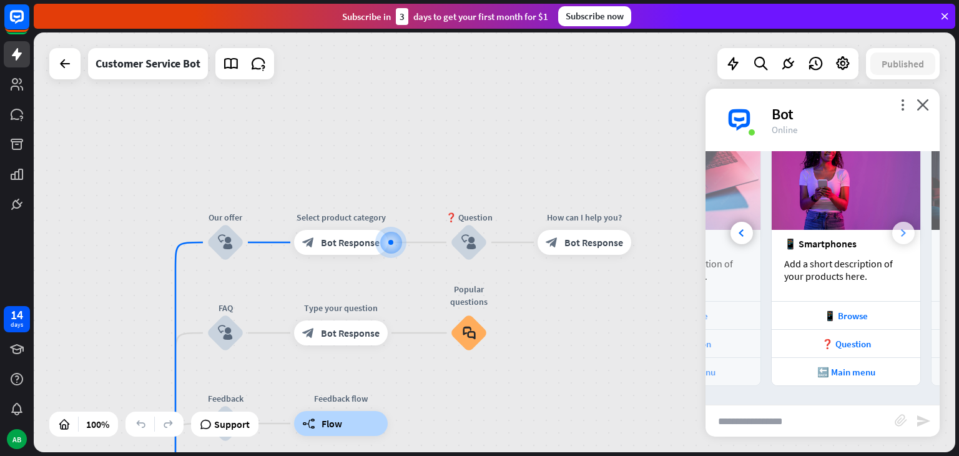
scroll to position [0, 137]
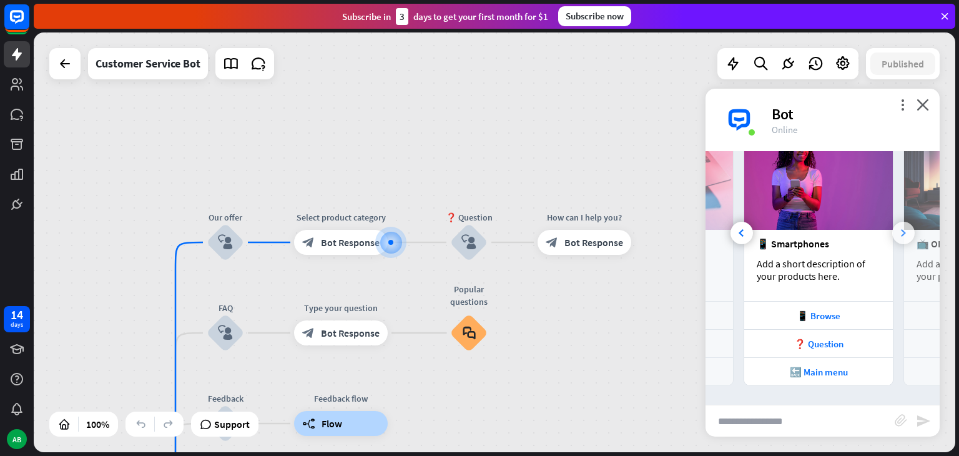
click at [901, 229] on icon at bounding box center [903, 232] width 5 height 7
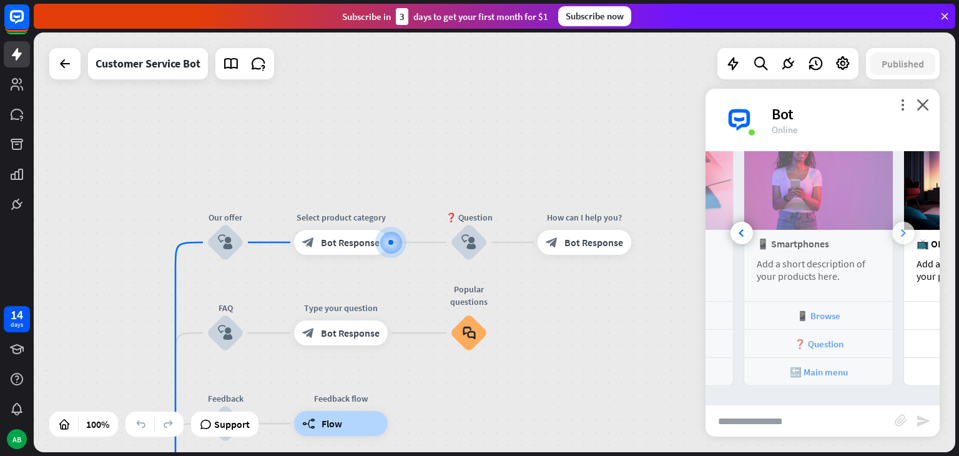
scroll to position [0, 276]
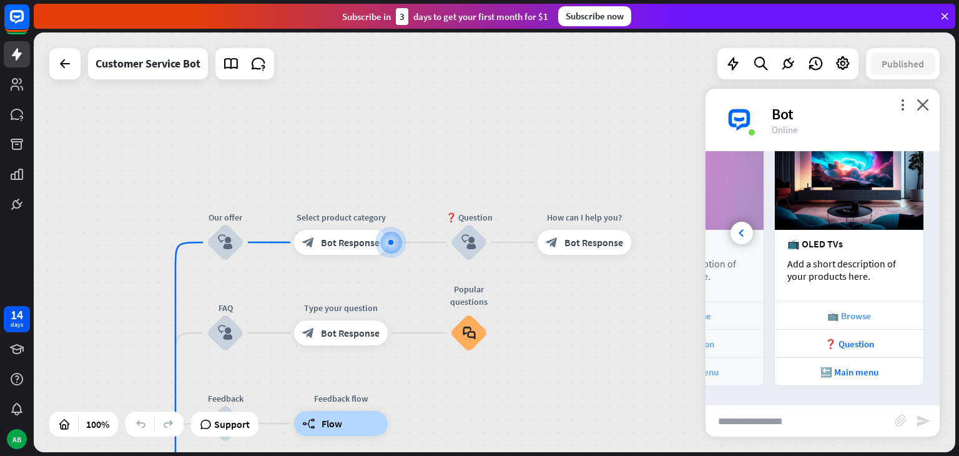
click at [849, 308] on div "📺 Browse" at bounding box center [849, 315] width 149 height 28
drag, startPoint x: 797, startPoint y: 258, endPoint x: 871, endPoint y: 277, distance: 76.8
click at [871, 277] on div "Add a short description of your products here." at bounding box center [849, 269] width 124 height 25
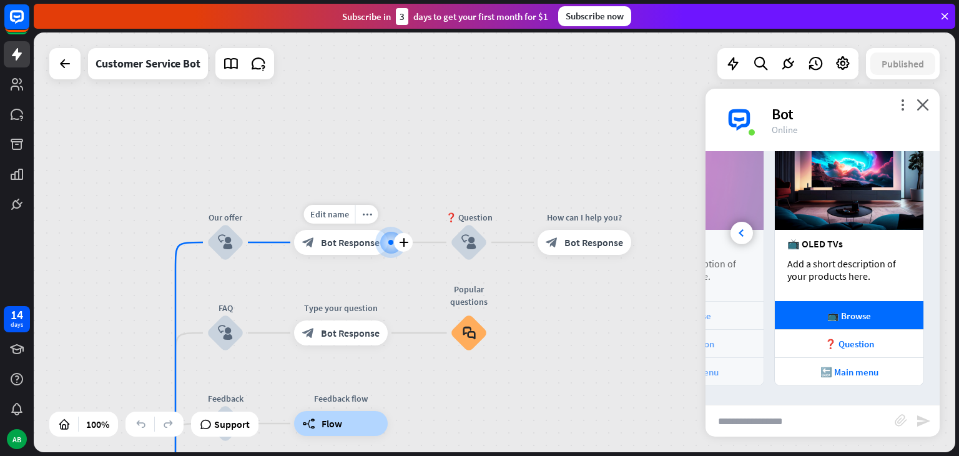
click at [347, 245] on span "Bot Response" at bounding box center [350, 242] width 59 height 12
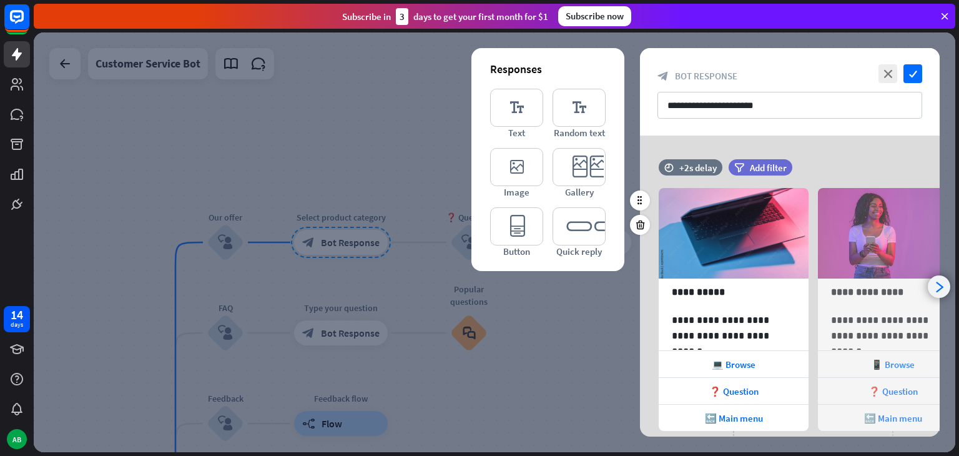
click at [939, 290] on icon "arrowhead_right" at bounding box center [939, 287] width 12 height 12
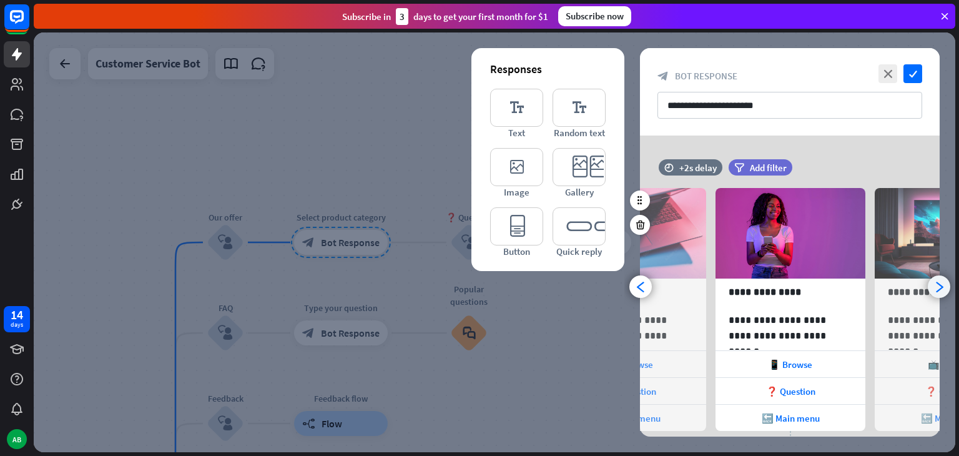
click at [939, 290] on icon "arrowhead_right" at bounding box center [939, 287] width 12 height 12
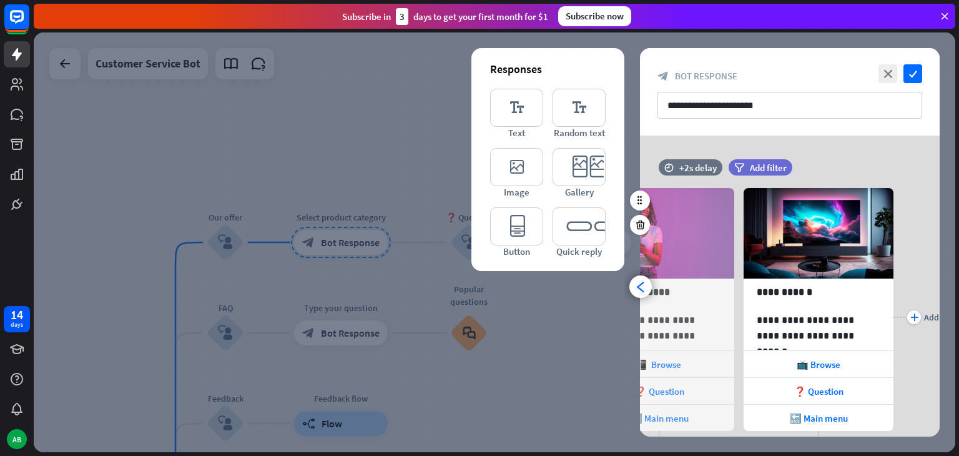
scroll to position [0, 262]
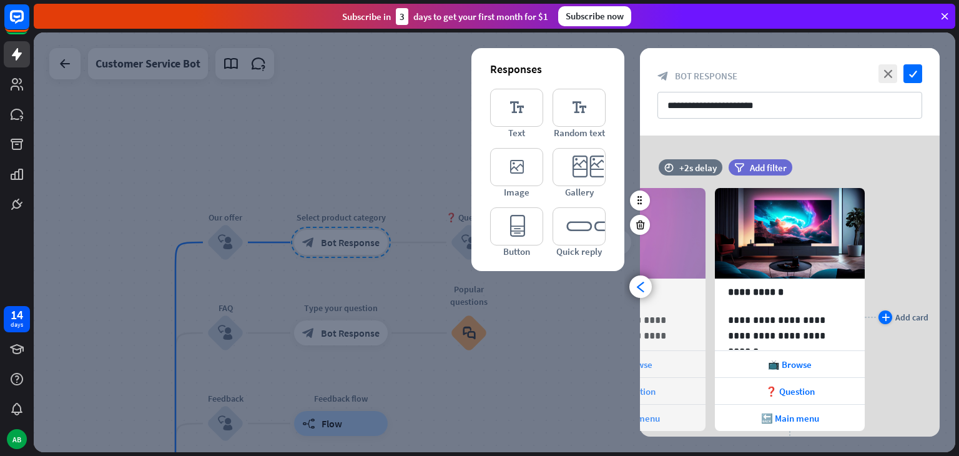
click at [879, 315] on div "plus" at bounding box center [885, 317] width 14 height 14
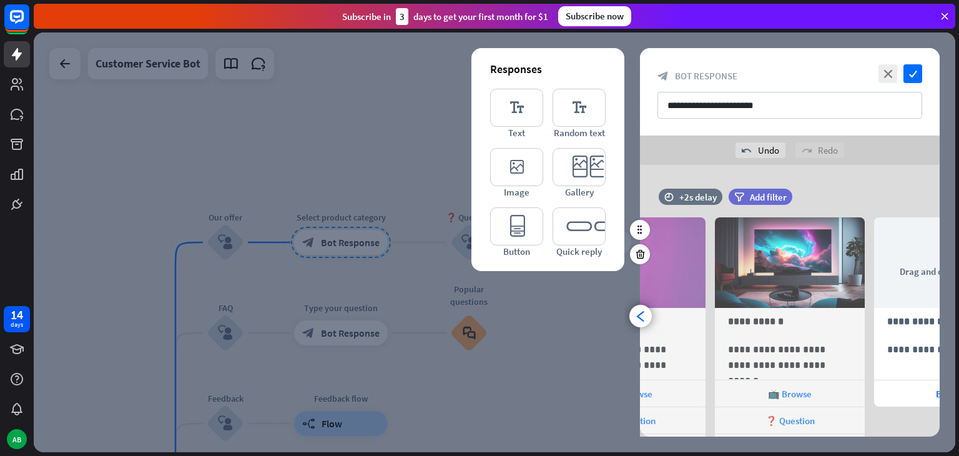
scroll to position [0, 421]
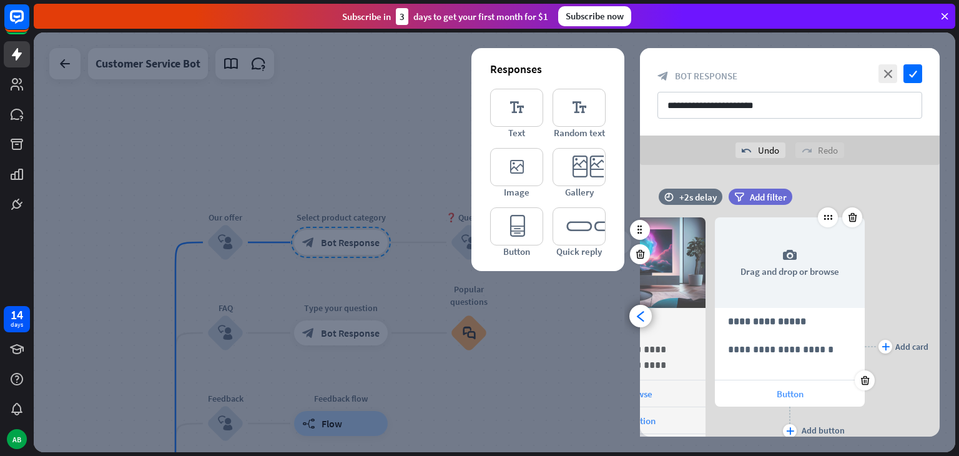
click at [798, 391] on span "Button" at bounding box center [789, 394] width 27 height 12
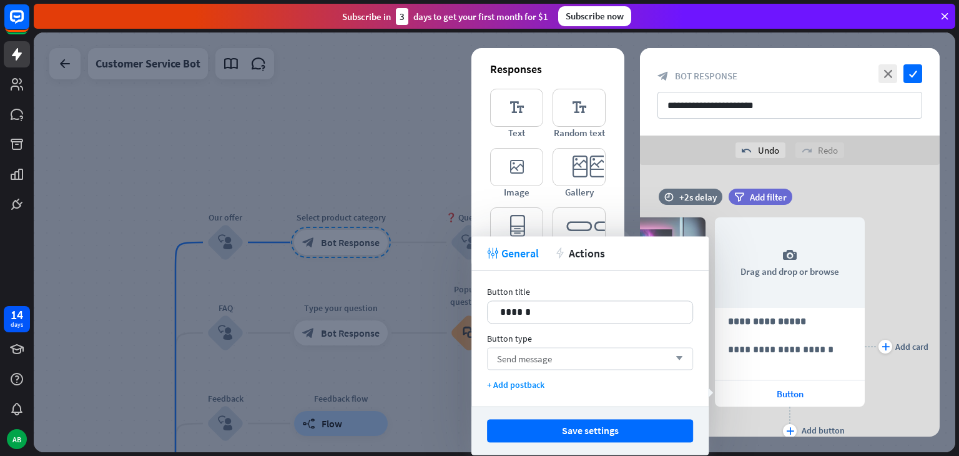
click at [612, 361] on div "Send message arrow_down" at bounding box center [590, 358] width 206 height 22
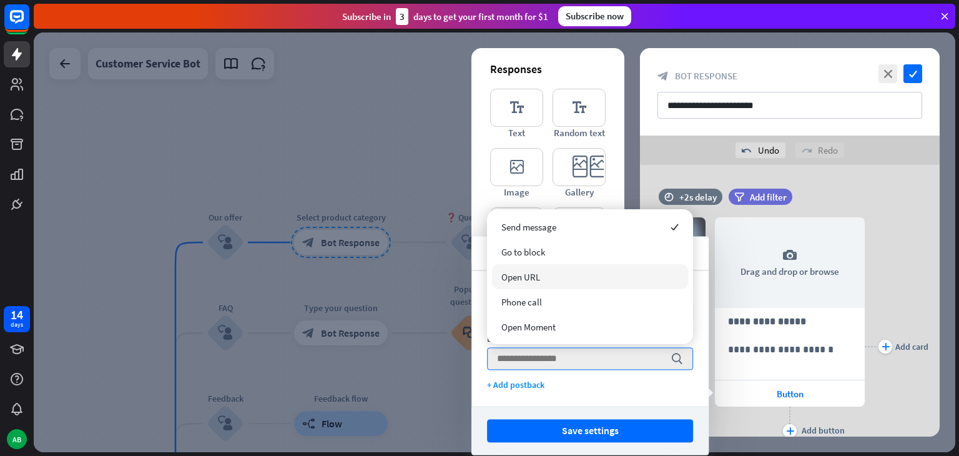
click at [580, 273] on div "Open URL" at bounding box center [590, 276] width 196 height 25
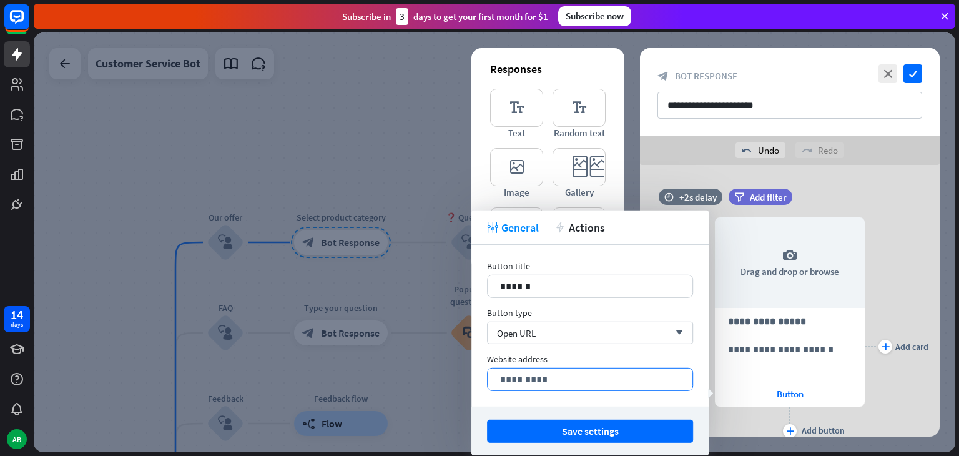
click at [595, 371] on p "*********" at bounding box center [590, 379] width 180 height 16
click at [821, 180] on div "**********" at bounding box center [790, 351] width 300 height 373
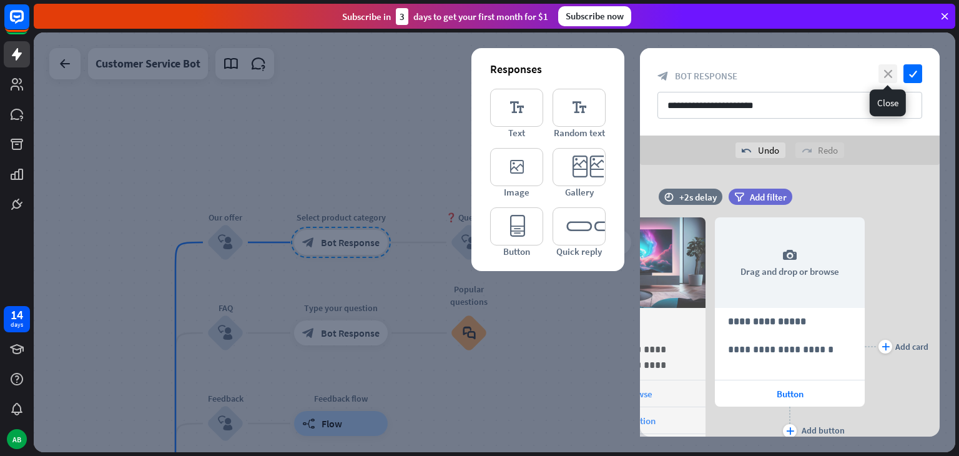
click at [893, 74] on icon "close" at bounding box center [887, 73] width 19 height 19
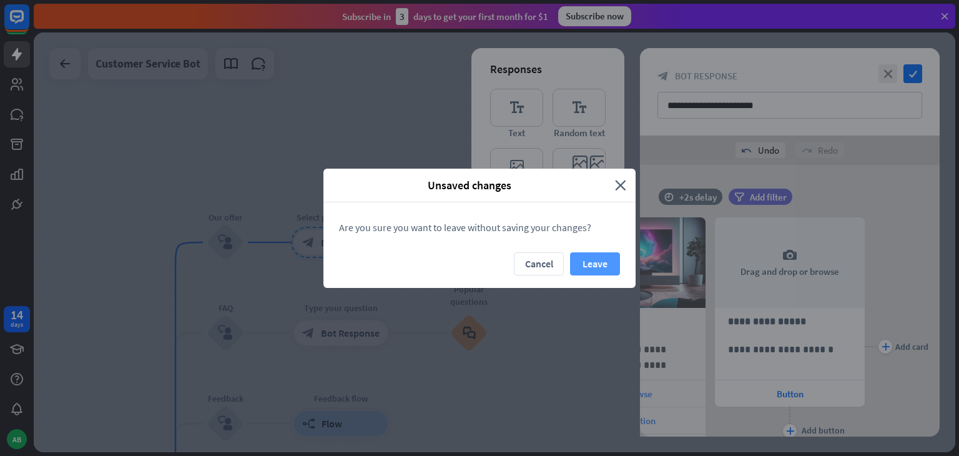
click at [582, 257] on button "Leave" at bounding box center [595, 263] width 50 height 23
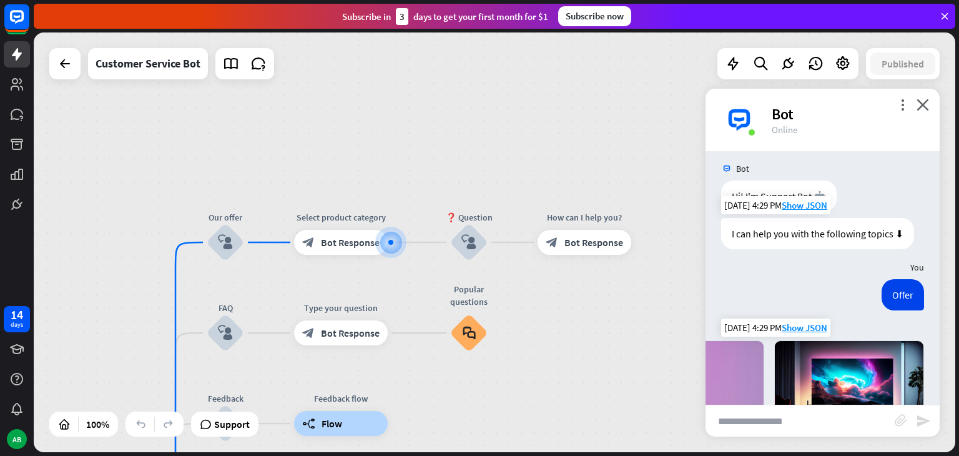
scroll to position [6, 0]
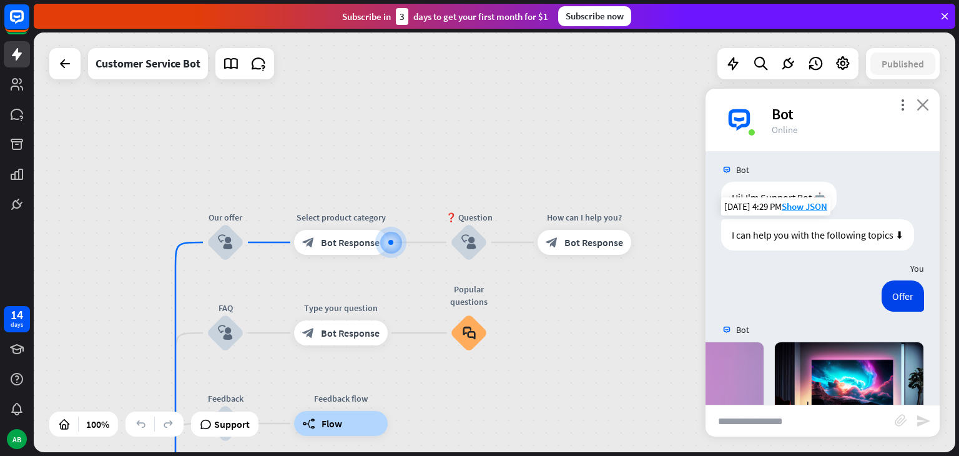
click at [925, 102] on icon "close" at bounding box center [922, 105] width 12 height 12
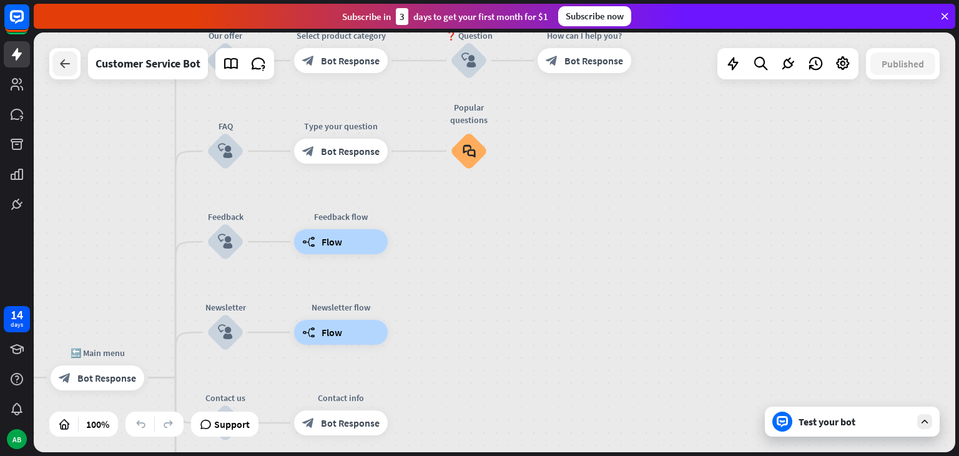
click at [67, 68] on icon at bounding box center [64, 63] width 15 height 15
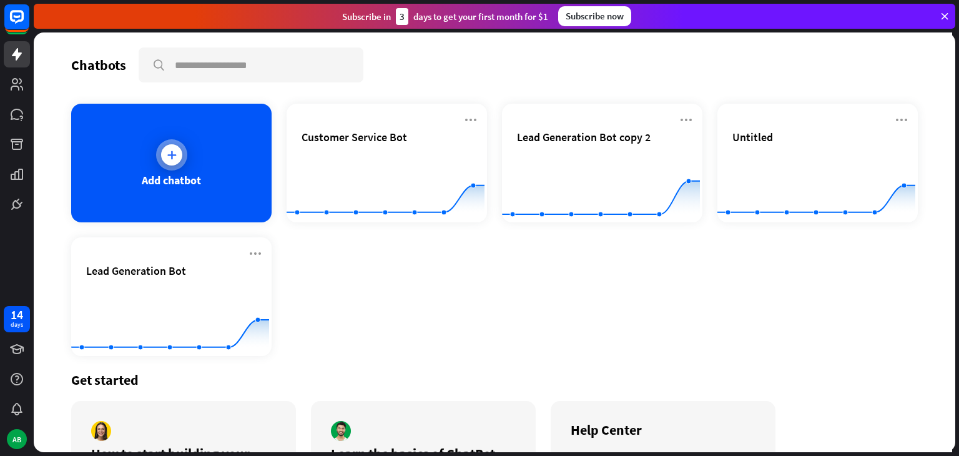
click at [156, 150] on div at bounding box center [171, 154] width 31 height 31
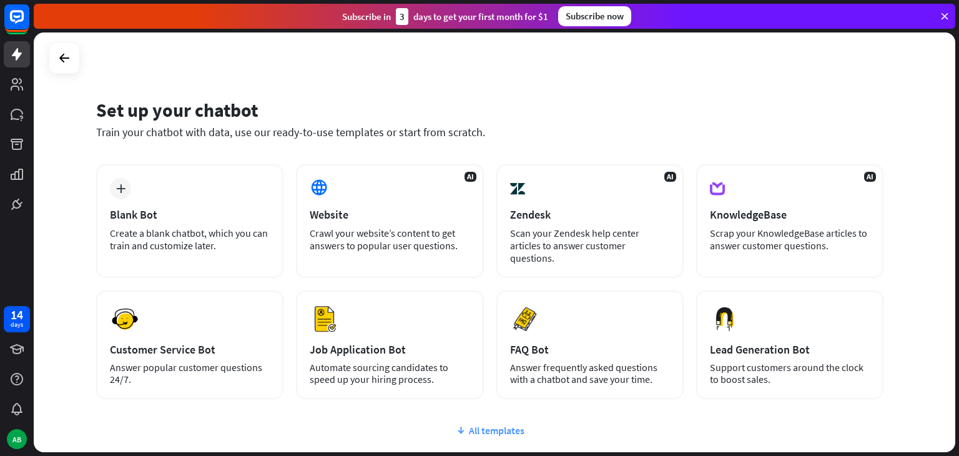
click at [458, 424] on icon at bounding box center [461, 430] width 10 height 12
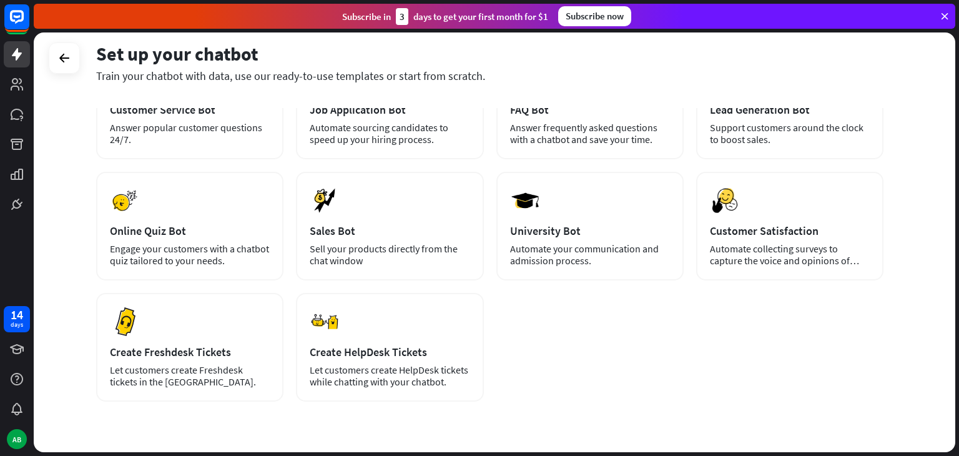
scroll to position [240, 0]
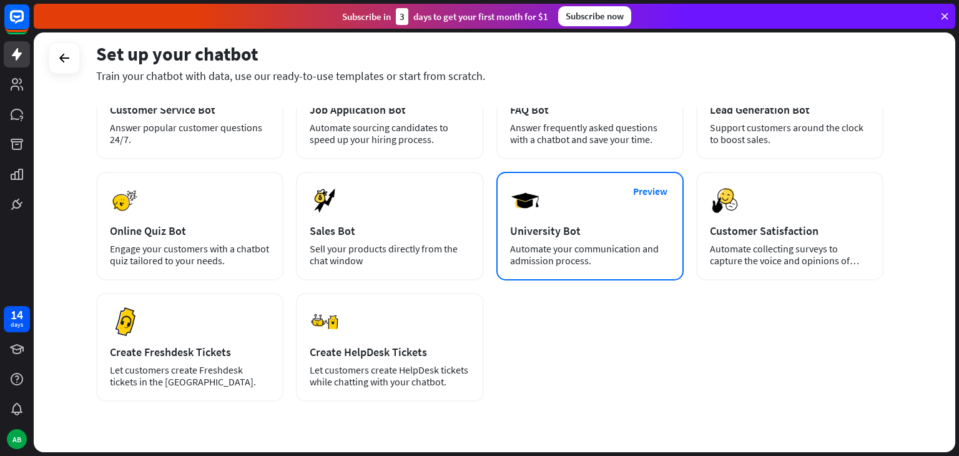
click at [575, 243] on div "Automate your communication and admission process." at bounding box center [590, 255] width 160 height 24
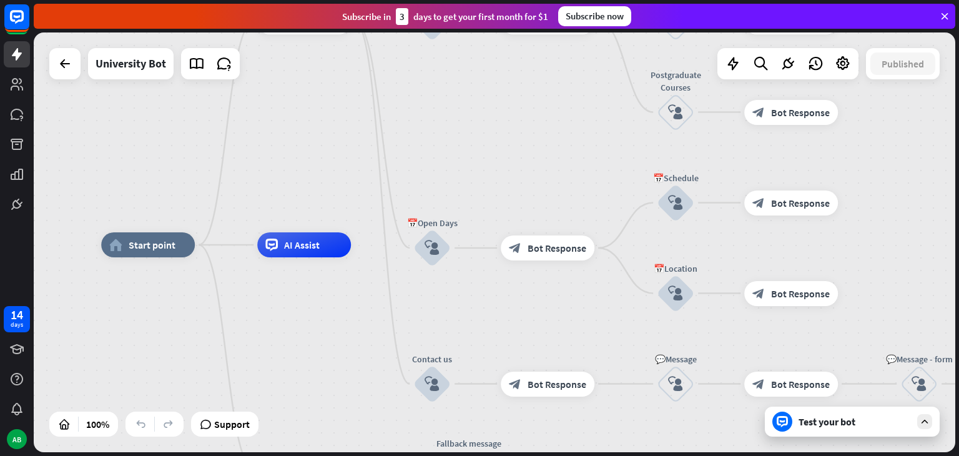
drag, startPoint x: 656, startPoint y: 203, endPoint x: 508, endPoint y: 205, distance: 147.9
click at [508, 205] on div "home_2 Start point Welcome message block_bot_response Bot Response ✨Main menu b…" at bounding box center [494, 241] width 921 height 419
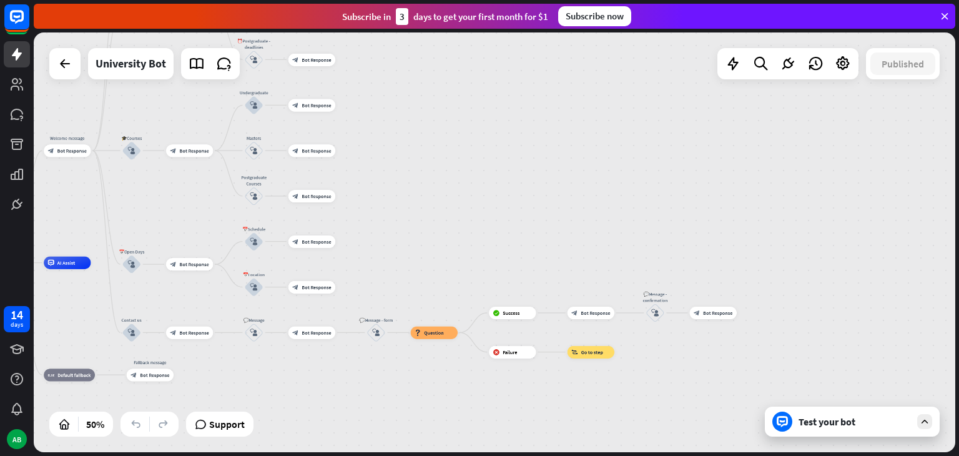
drag, startPoint x: 674, startPoint y: 177, endPoint x: 351, endPoint y: 215, distance: 324.9
click at [351, 215] on div "home_2 Start point Welcome message block_bot_response Bot Response ✨Main menu b…" at bounding box center [494, 241] width 921 height 419
drag, startPoint x: 416, startPoint y: 225, endPoint x: 494, endPoint y: 225, distance: 77.4
click at [494, 225] on div "home_2 Start point Welcome message block_bot_response Bot Response ✨Main menu b…" at bounding box center [494, 241] width 921 height 419
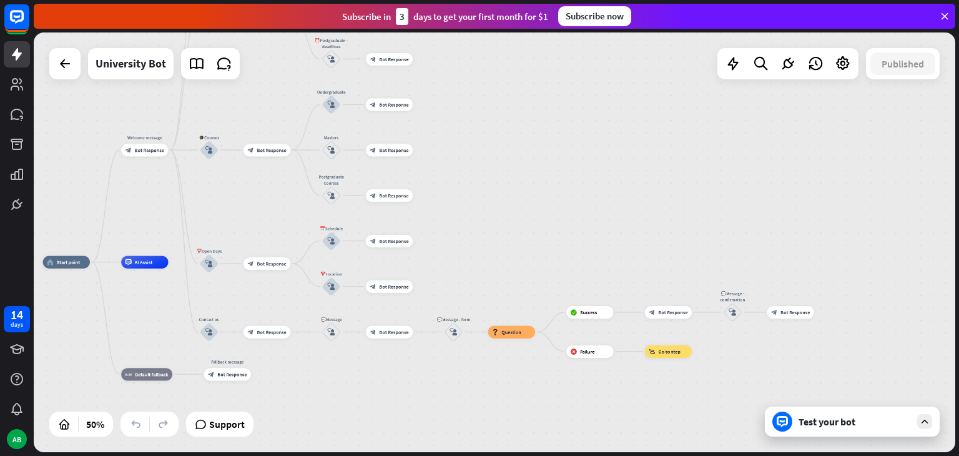
click at [817, 420] on div "Test your bot" at bounding box center [854, 421] width 112 height 12
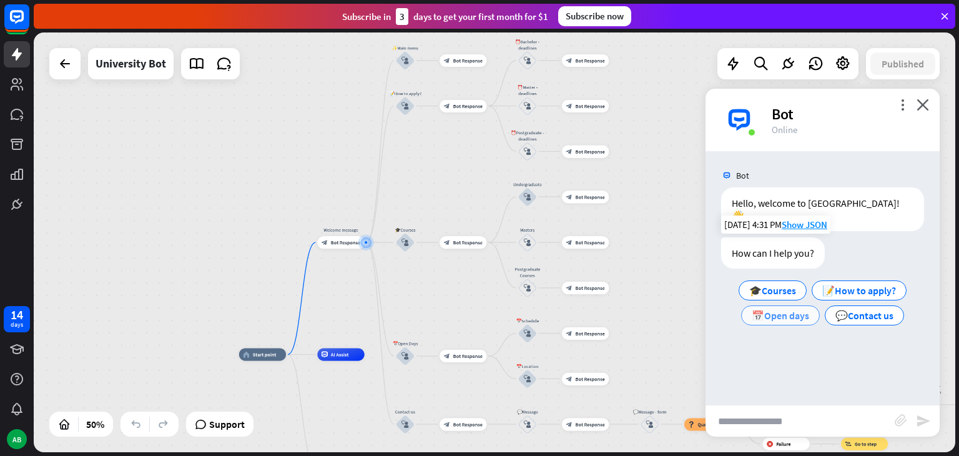
click at [798, 309] on span "📅Open days" at bounding box center [780, 315] width 57 height 12
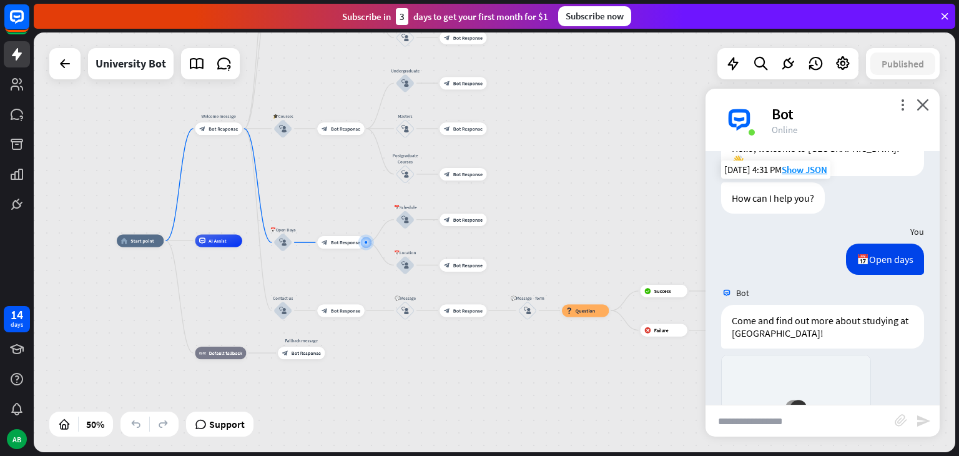
scroll to position [287, 0]
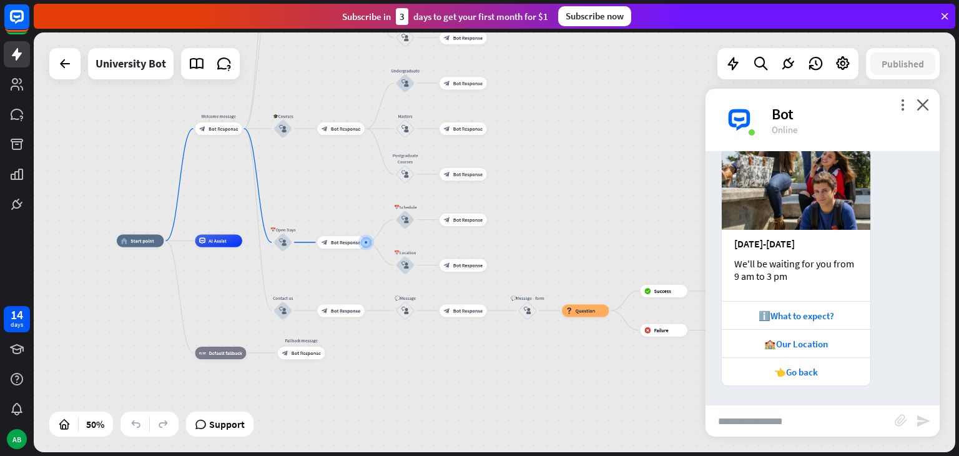
click at [918, 96] on div "more_vert close Bot Online" at bounding box center [822, 120] width 234 height 62
click at [926, 102] on icon "close" at bounding box center [922, 105] width 12 height 12
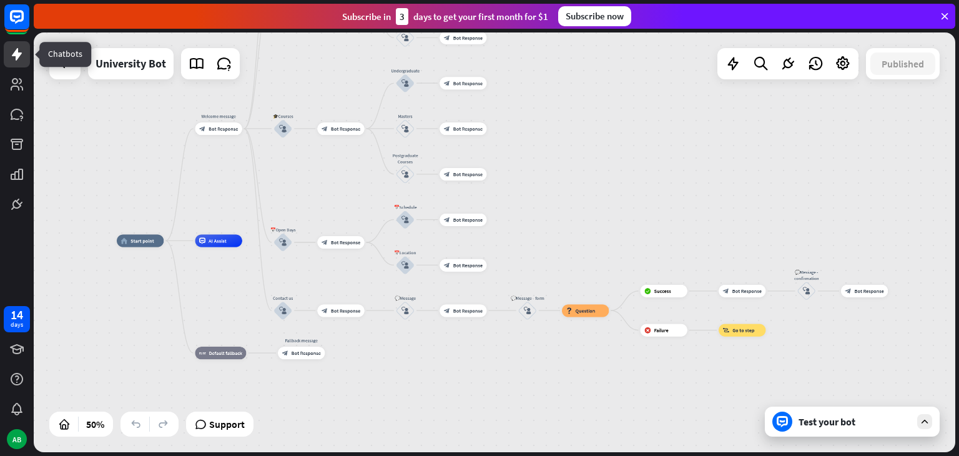
click at [17, 55] on icon at bounding box center [17, 54] width 10 height 12
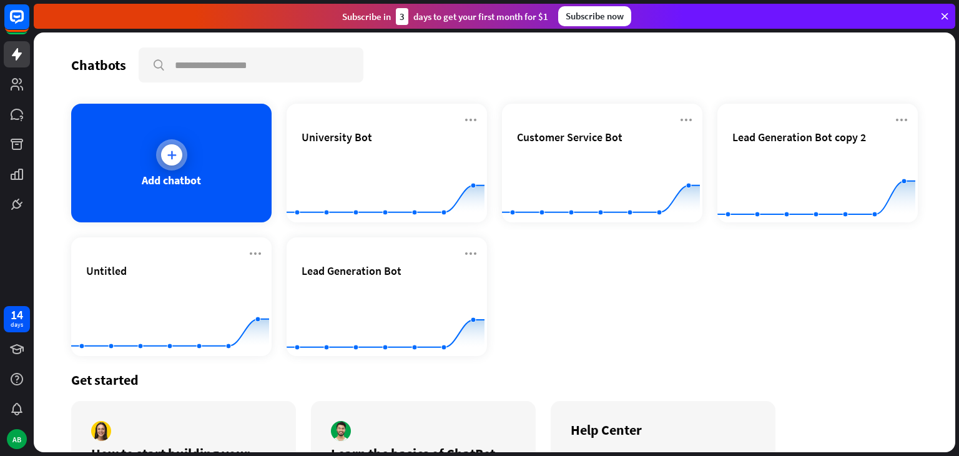
click at [184, 180] on div "Add chatbot" at bounding box center [171, 180] width 59 height 14
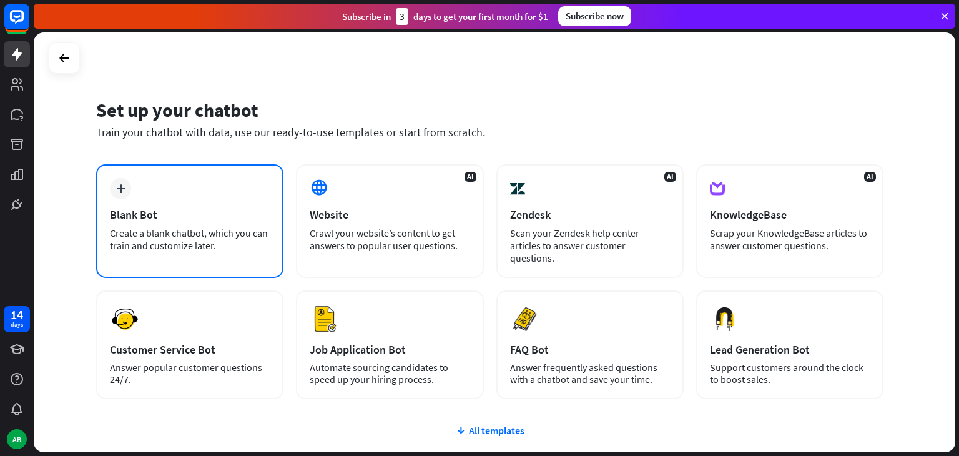
scroll to position [83, 0]
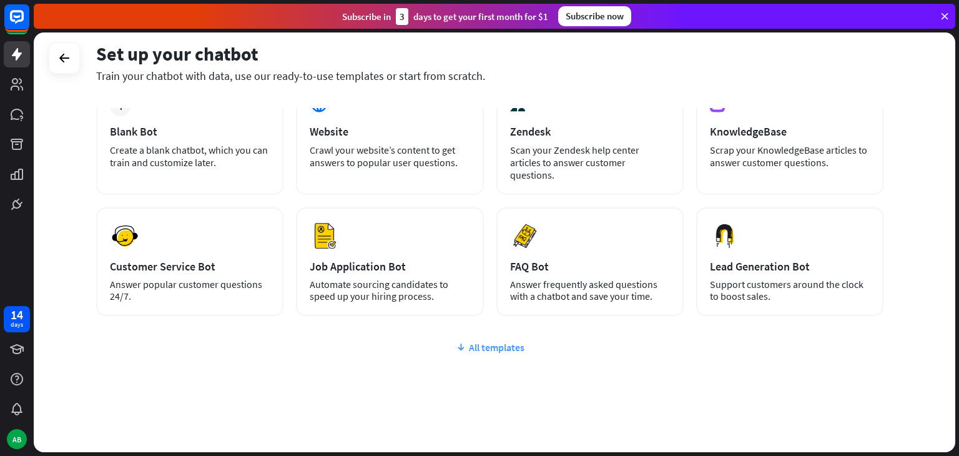
click at [457, 341] on icon at bounding box center [461, 347] width 10 height 12
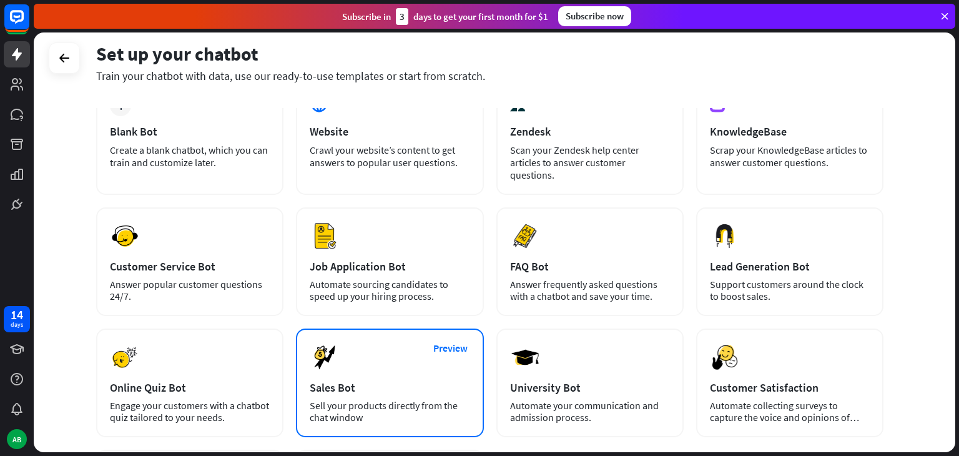
scroll to position [262, 0]
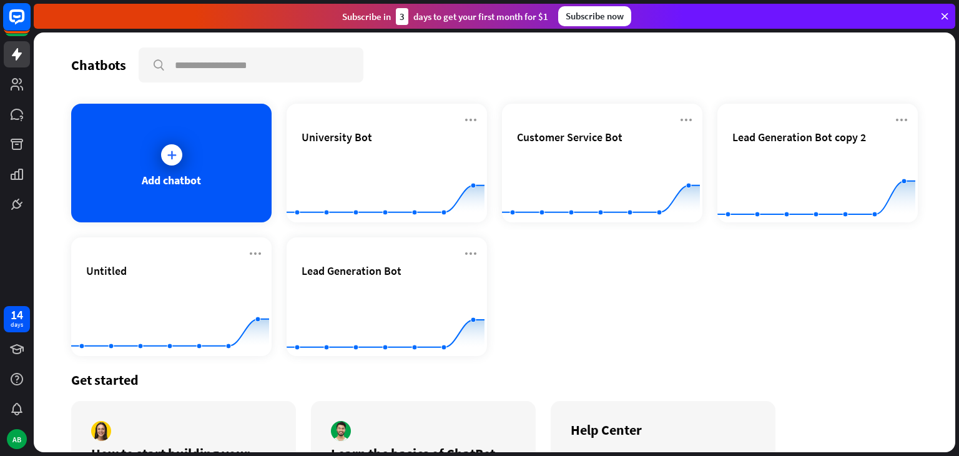
click at [20, 17] on icon at bounding box center [16, 16] width 7 height 3
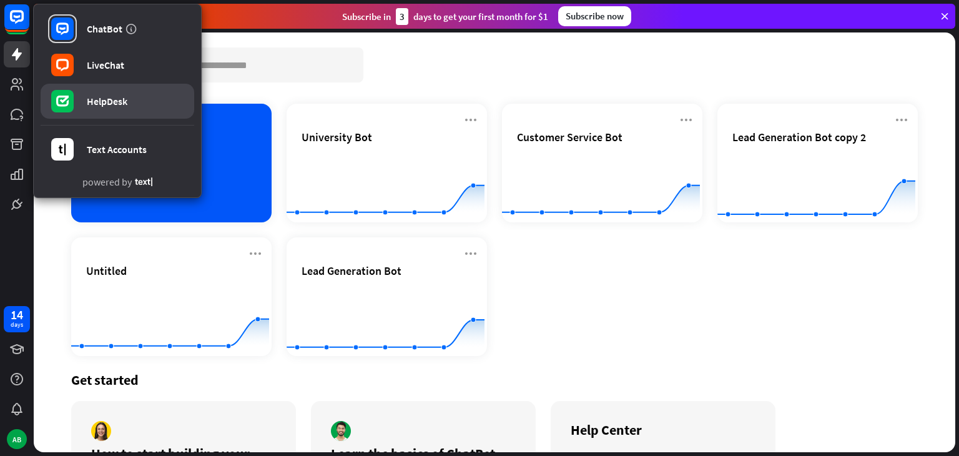
click at [130, 111] on link "HelpDesk" at bounding box center [118, 101] width 154 height 35
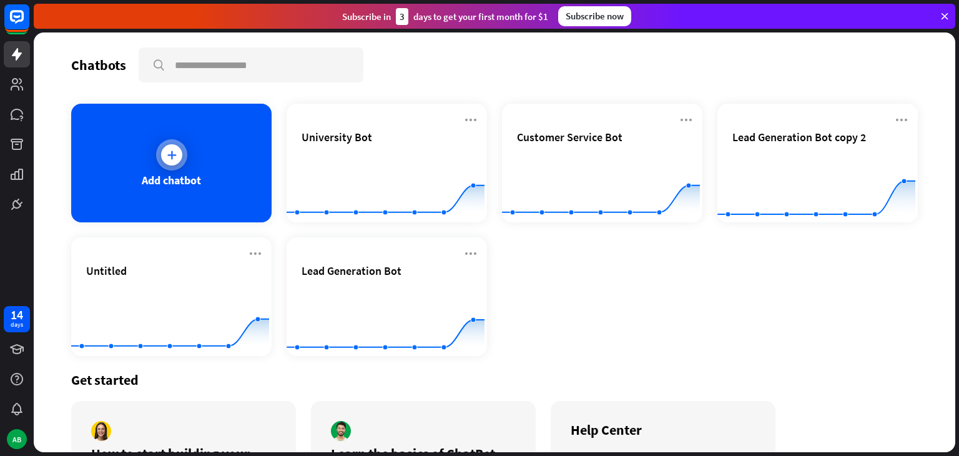
click at [216, 159] on div "Add chatbot" at bounding box center [171, 163] width 200 height 119
